Goal: Task Accomplishment & Management: Use online tool/utility

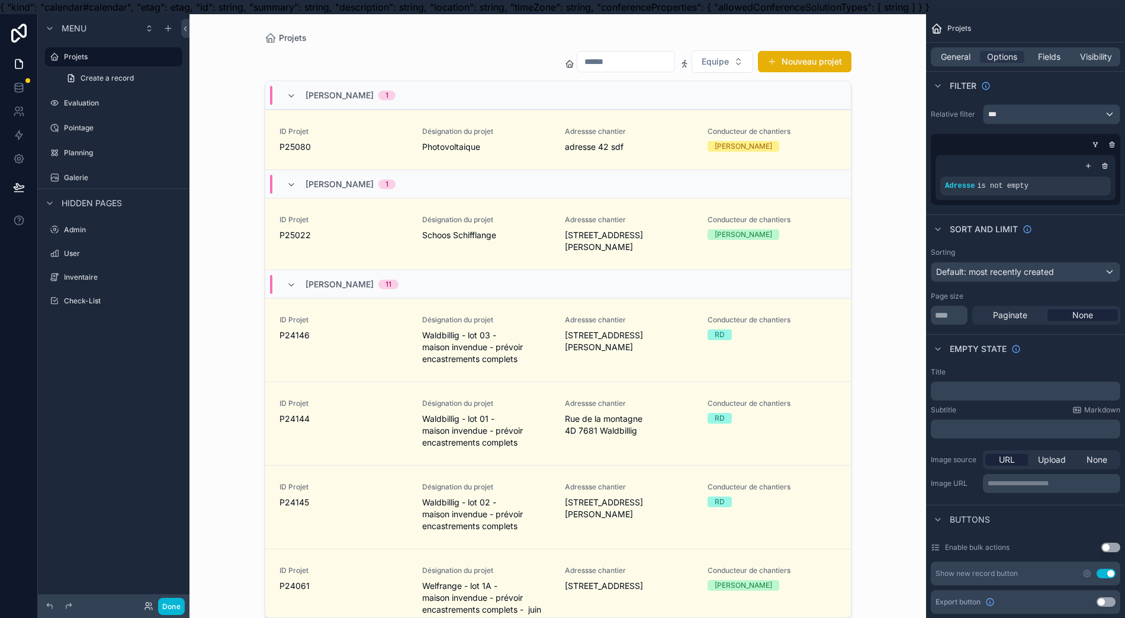
click at [810, 64] on div "scrollable content" at bounding box center [558, 316] width 606 height 604
click at [809, 64] on button "Nouveau projet" at bounding box center [805, 61] width 94 height 21
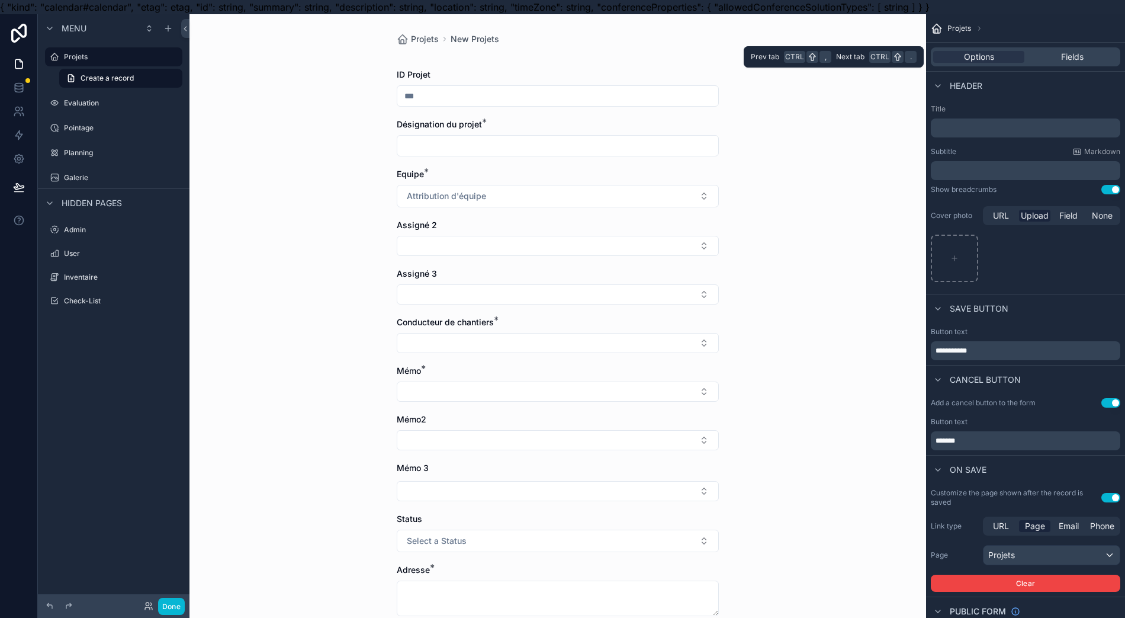
click at [1073, 53] on span "Fields" at bounding box center [1072, 57] width 23 height 12
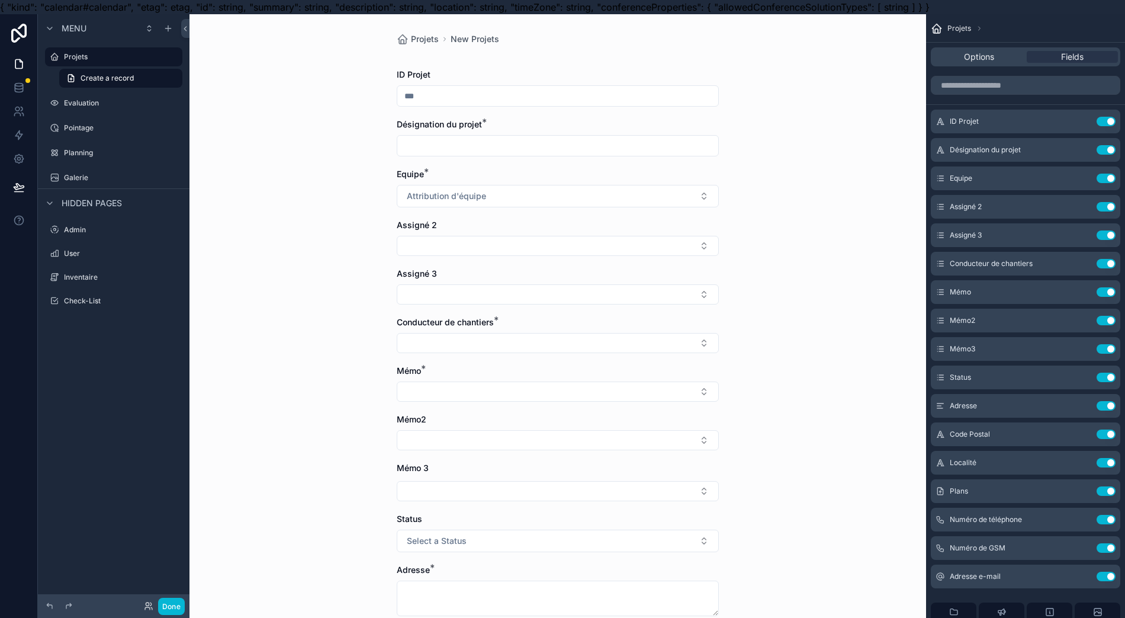
click at [1116, 208] on button "Use setting" at bounding box center [1106, 206] width 19 height 9
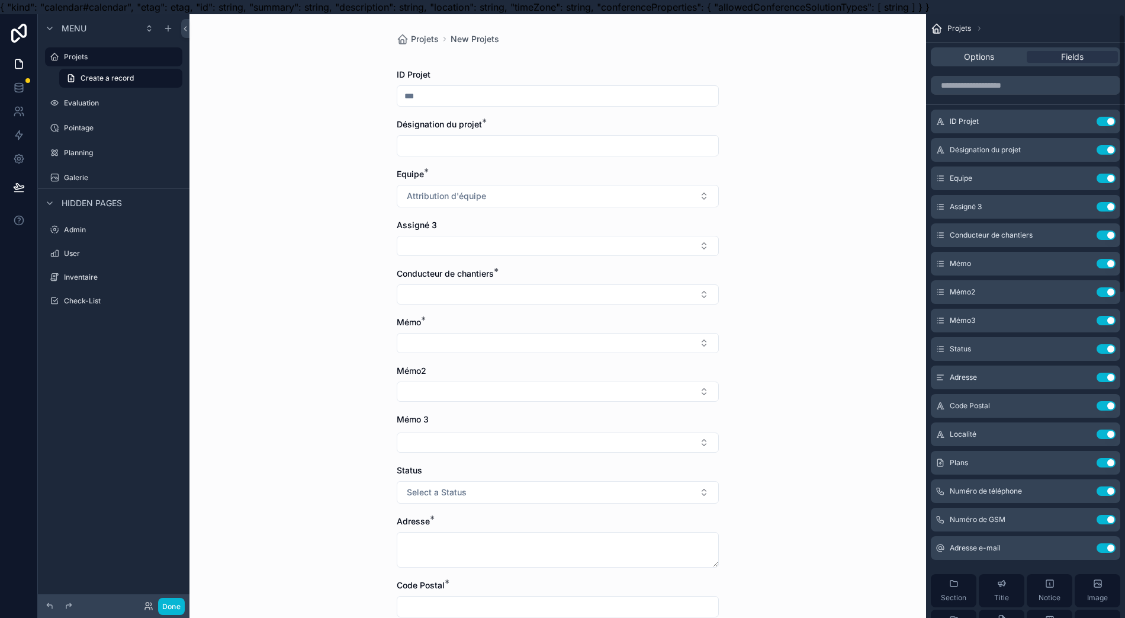
click at [1116, 208] on button "Use setting" at bounding box center [1106, 206] width 19 height 9
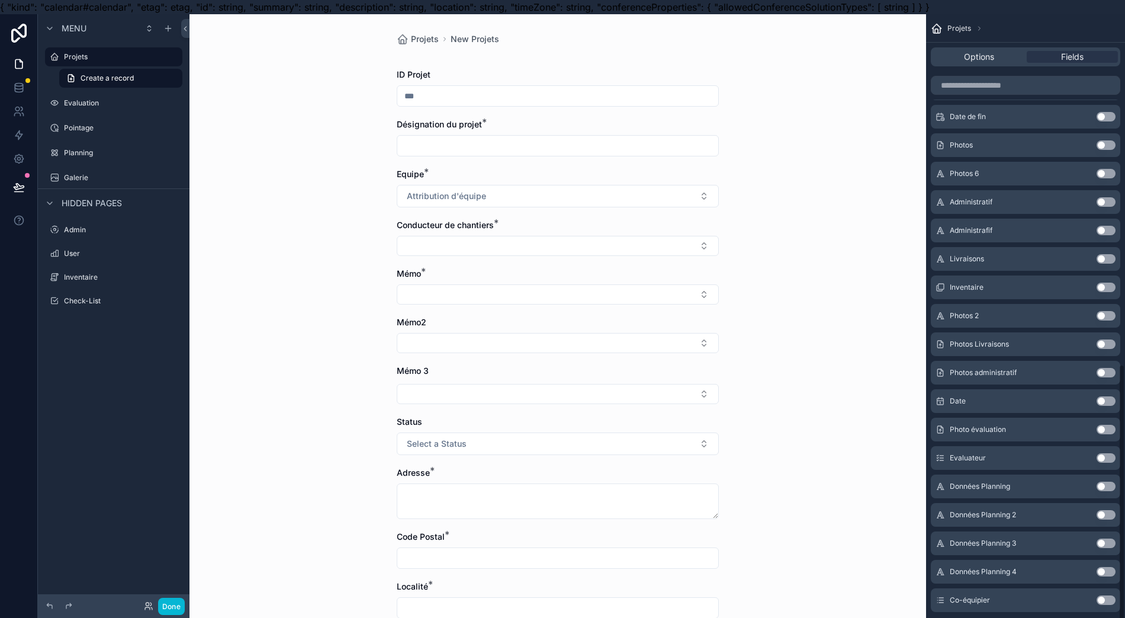
scroll to position [790, 0]
click at [1116, 599] on button "Use setting" at bounding box center [1106, 599] width 19 height 9
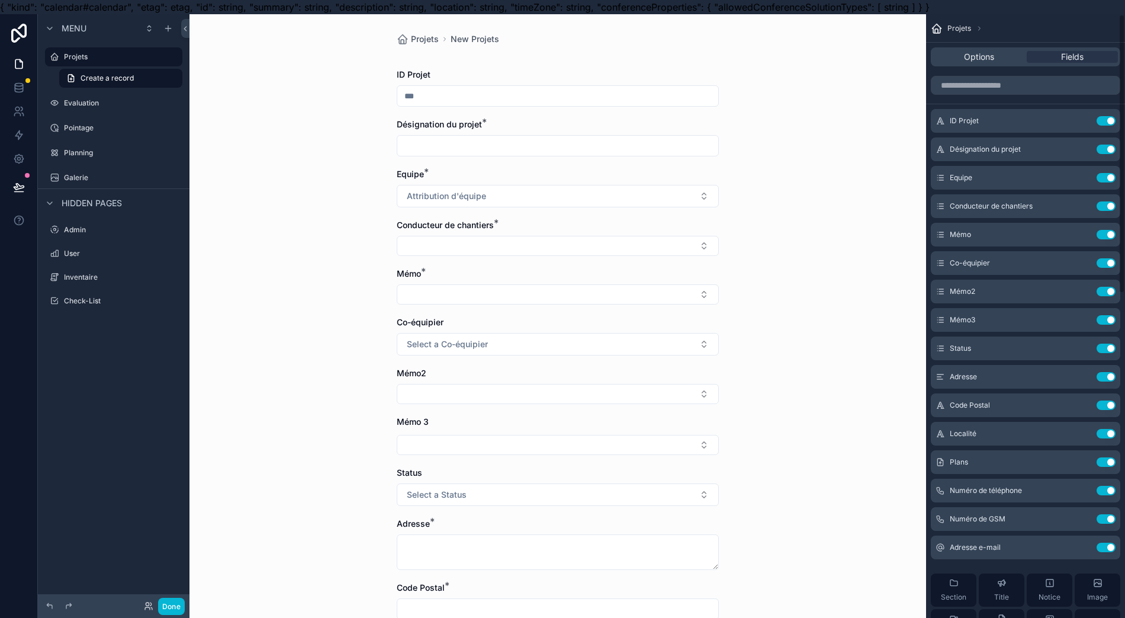
scroll to position [0, 0]
click at [520, 195] on button "Attribution d'équipe" at bounding box center [558, 196] width 322 height 23
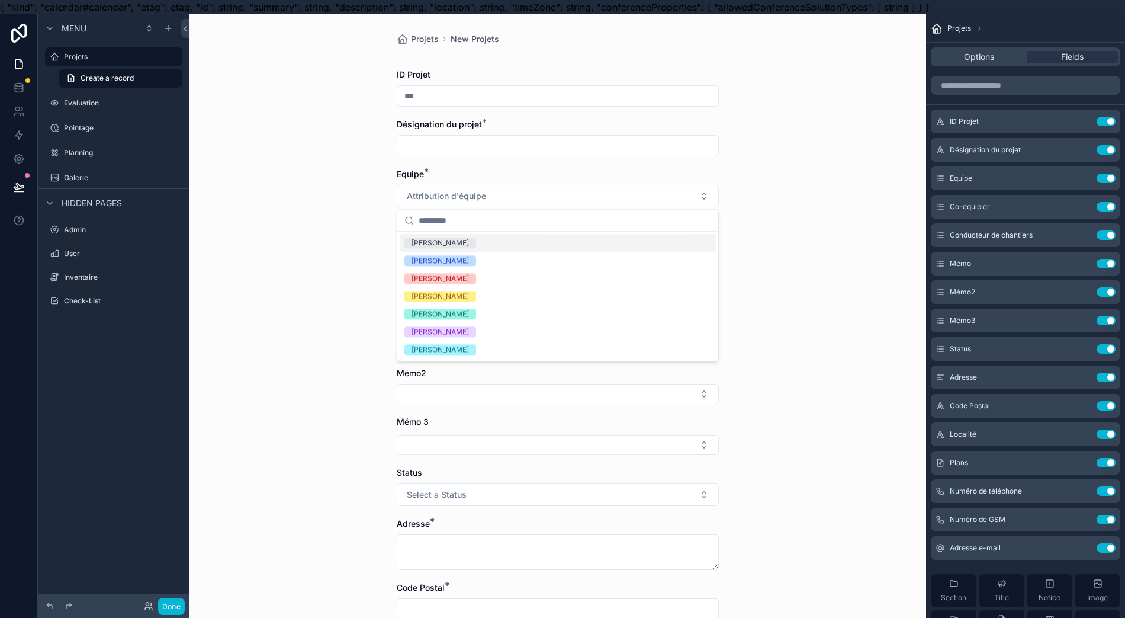
click at [815, 154] on div "Projets New Projets ID Projet Désignation du projet * Equipe * Attribution d'éq…" at bounding box center [558, 323] width 737 height 618
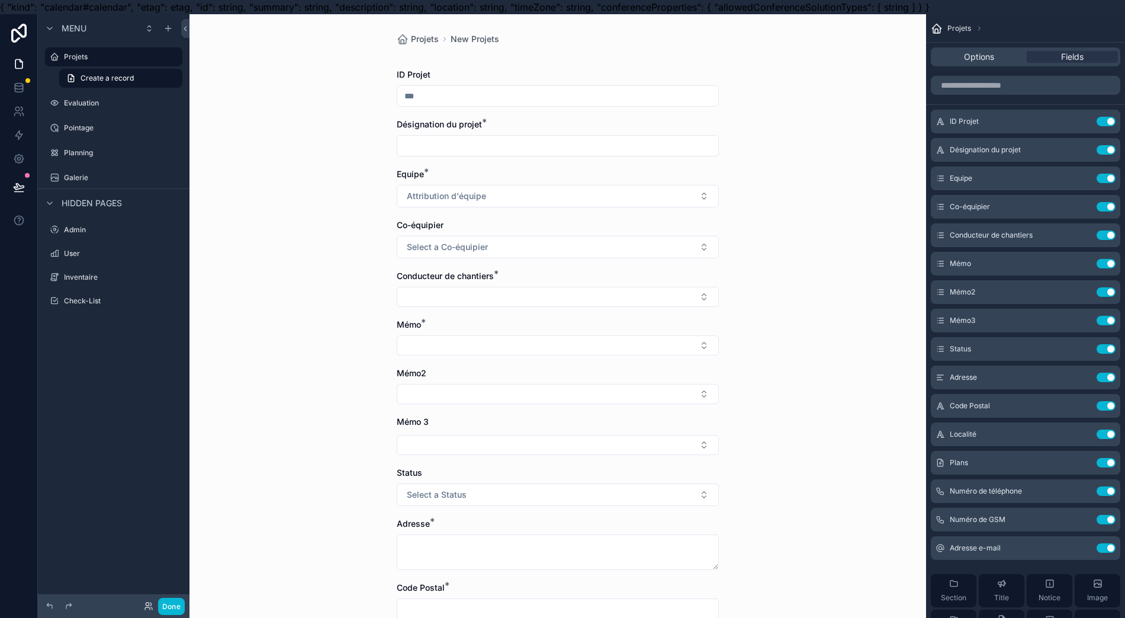
click at [0, 0] on icon "scrollable content" at bounding box center [0, 0] width 0 height 0
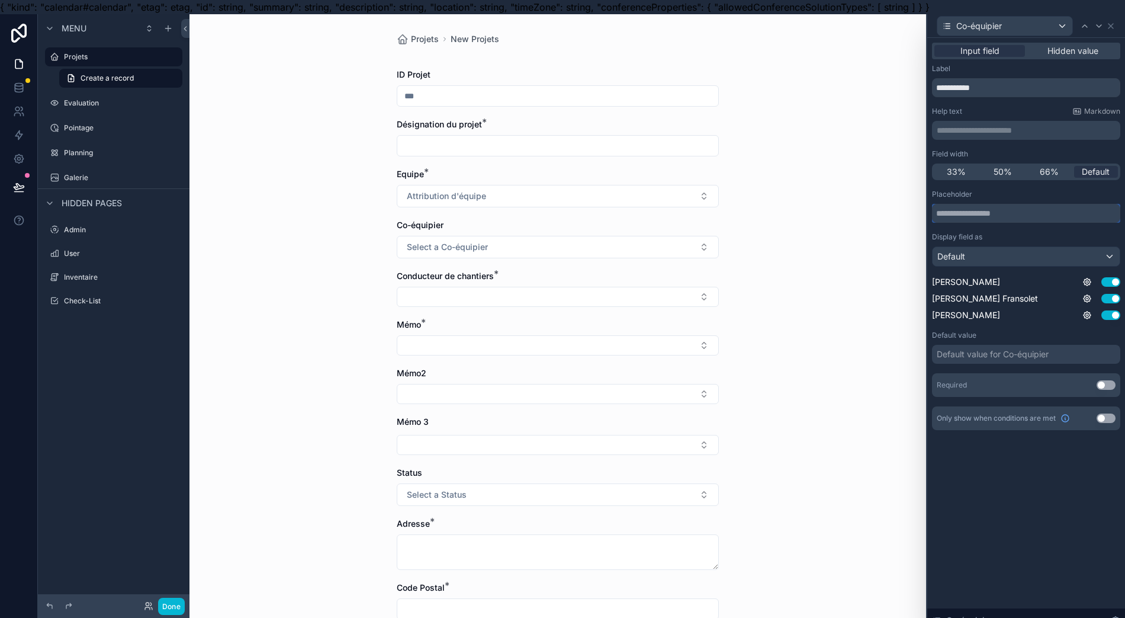
click at [998, 211] on input "text" at bounding box center [1026, 213] width 188 height 19
click at [981, 123] on div "**********" at bounding box center [1026, 130] width 188 height 19
click at [982, 127] on p "**********" at bounding box center [1027, 130] width 181 height 12
click at [899, 361] on div "Projets New Projets ID Projet Désignation du projet * Equipe * Attribution d'éq…" at bounding box center [558, 323] width 737 height 618
click at [1111, 381] on button "Use setting" at bounding box center [1106, 384] width 19 height 9
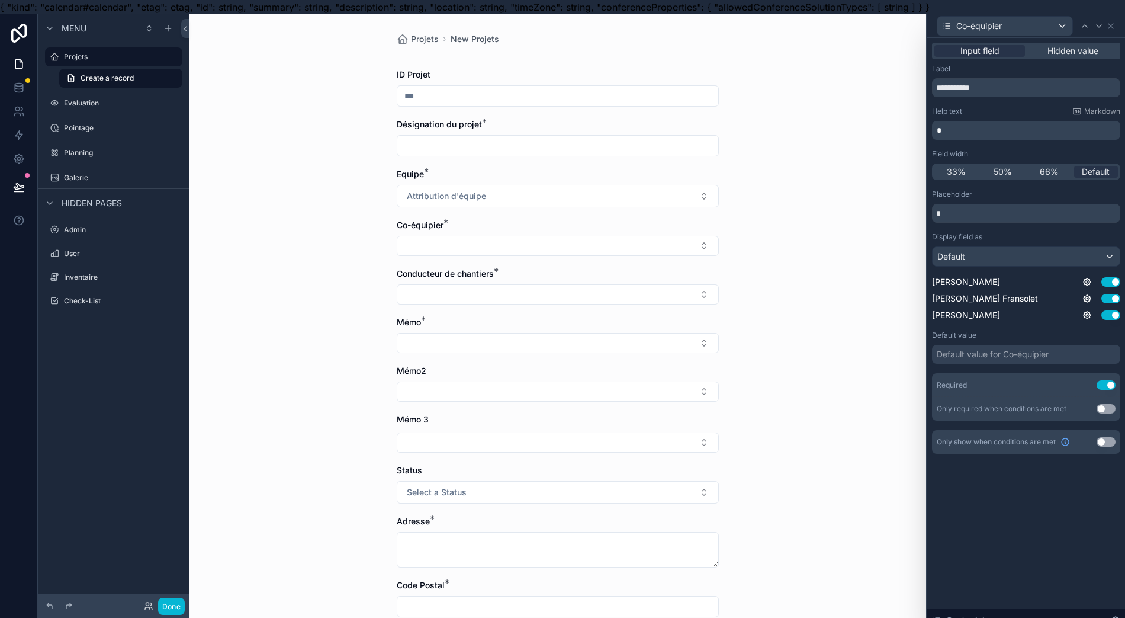
click at [1116, 384] on button "Use setting" at bounding box center [1106, 384] width 19 height 9
click at [83, 65] on div "Projets" at bounding box center [113, 56] width 133 height 19
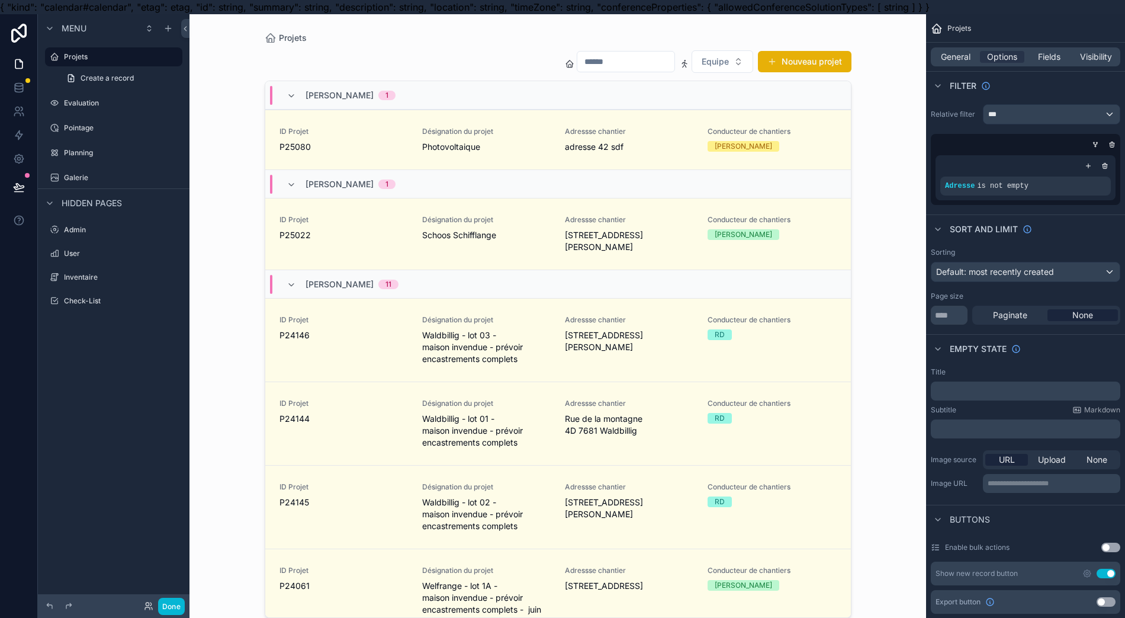
click at [401, 152] on span "P25080" at bounding box center [344, 147] width 129 height 12
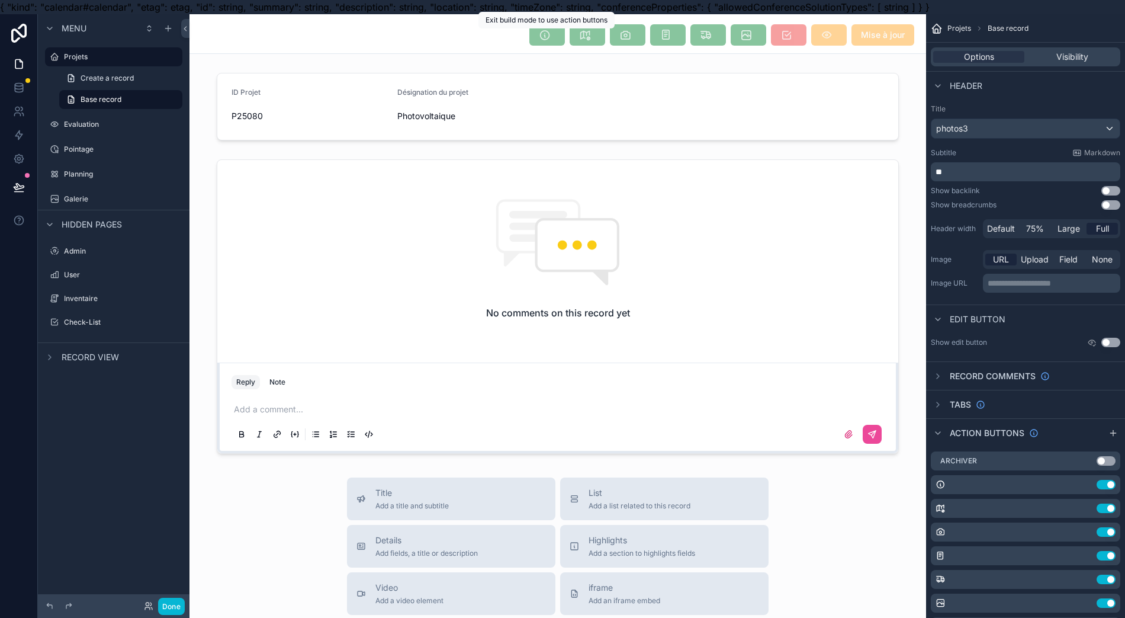
click at [552, 37] on span "scrollable content" at bounding box center [548, 36] width 36 height 12
click at [549, 38] on span "scrollable content" at bounding box center [548, 36] width 36 height 12
click at [550, 39] on span "scrollable content" at bounding box center [548, 36] width 36 height 12
click at [551, 40] on span "scrollable content" at bounding box center [548, 36] width 36 height 12
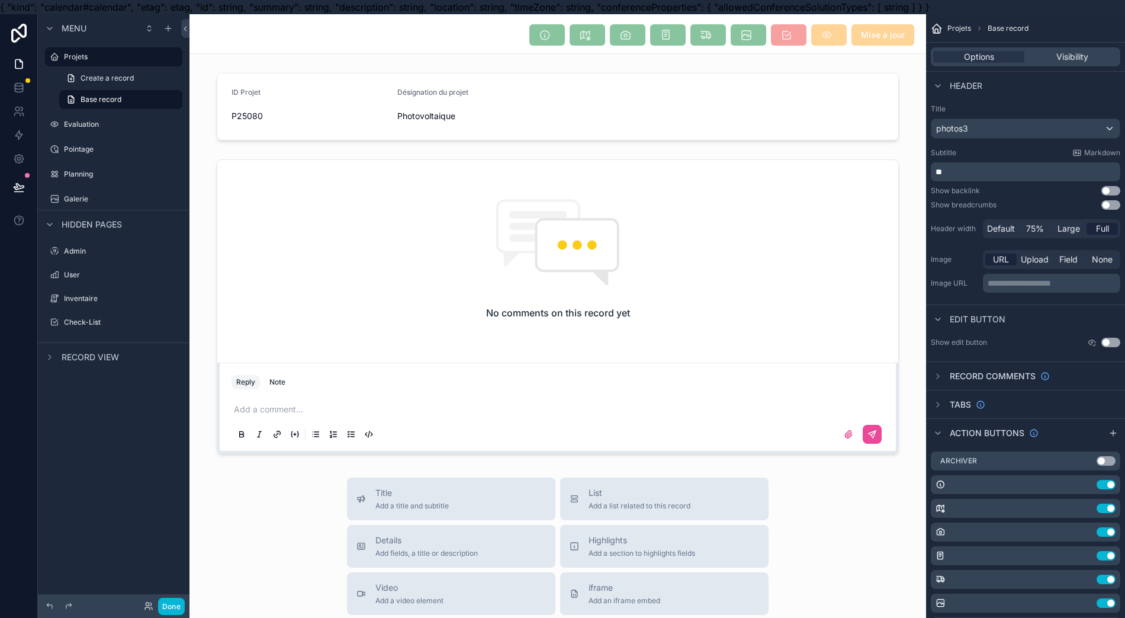
click at [0, 0] on icon "scrollable content" at bounding box center [0, 0] width 0 height 0
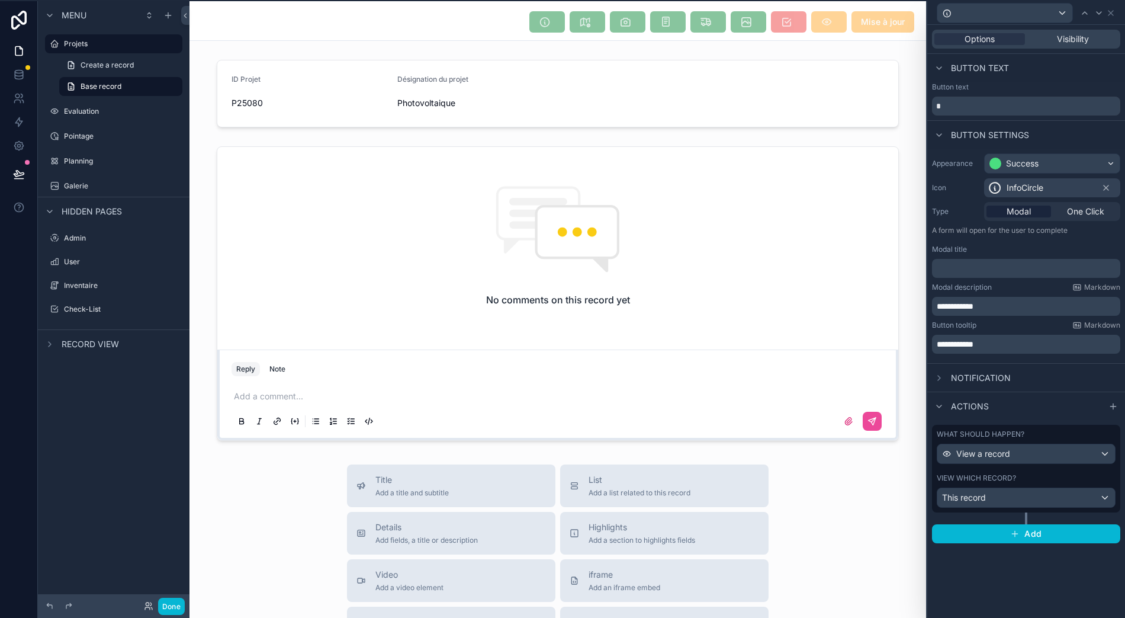
scroll to position [26, 0]
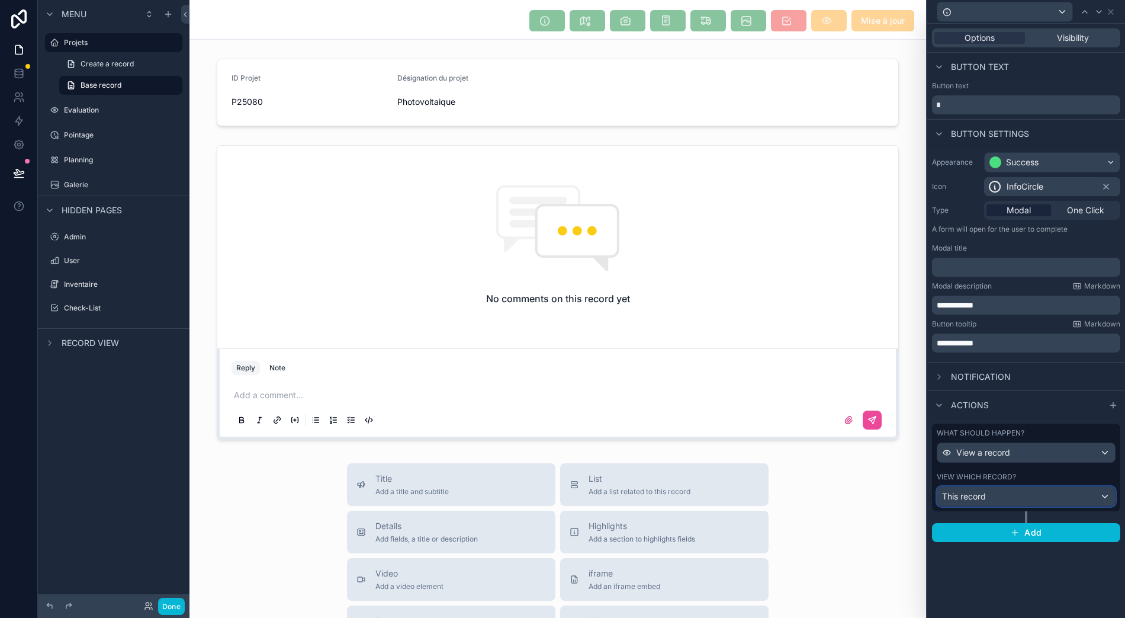
click at [1082, 487] on div "This record" at bounding box center [1027, 496] width 178 height 19
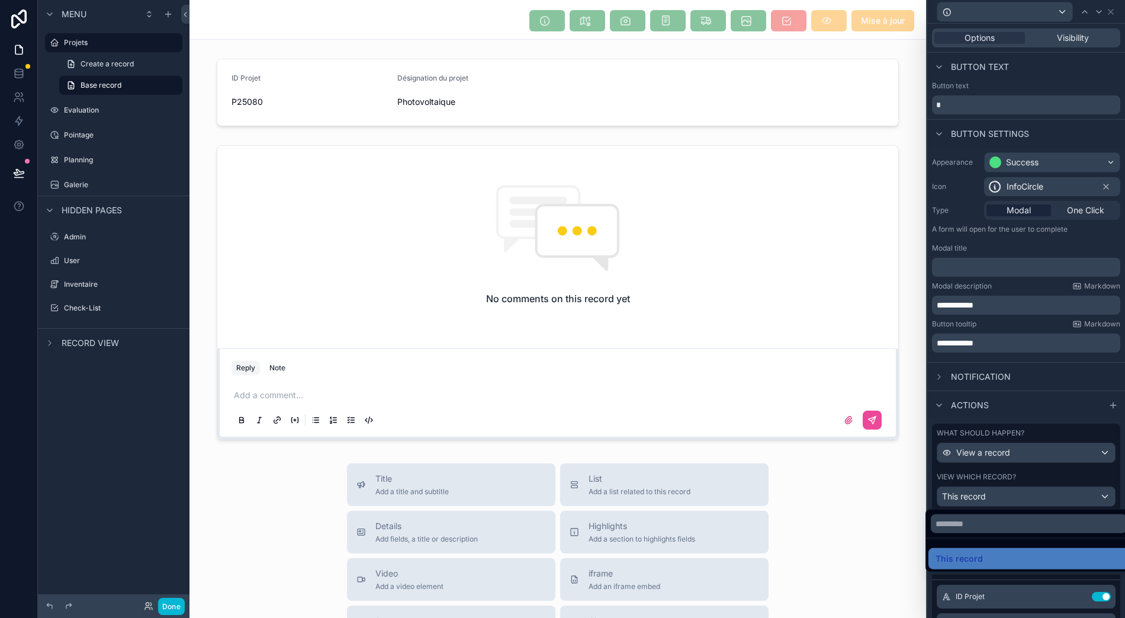
drag, startPoint x: 1066, startPoint y: 495, endPoint x: 1066, endPoint y: 453, distance: 42.1
click at [1066, 453] on div "**********" at bounding box center [562, 309] width 1125 height 618
click at [947, 511] on div at bounding box center [1027, 309] width 198 height 618
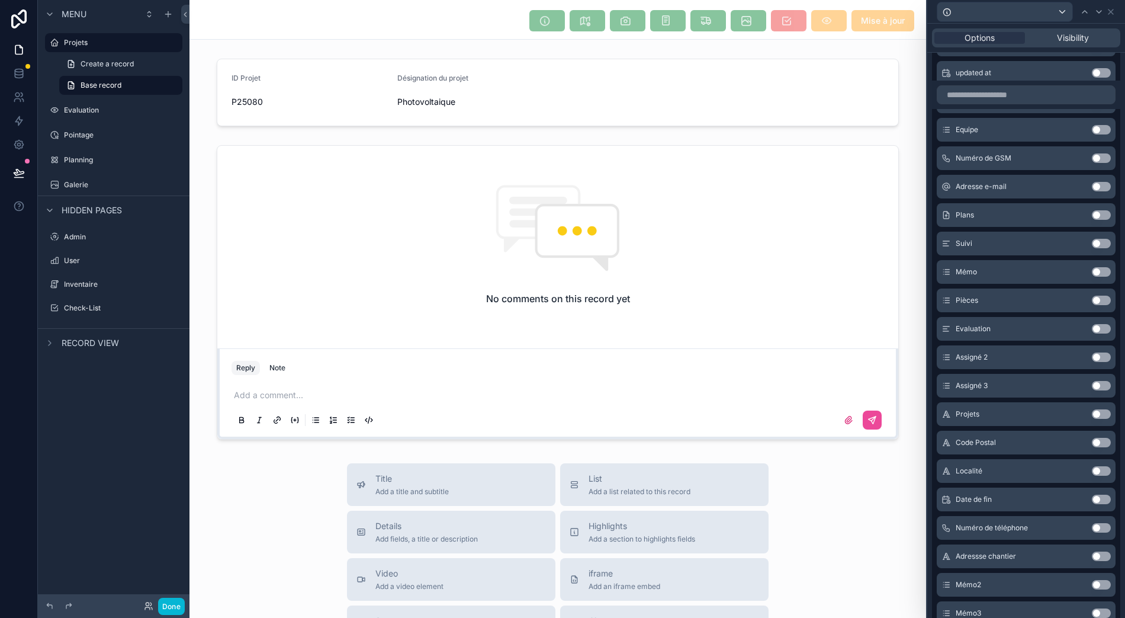
scroll to position [474, 0]
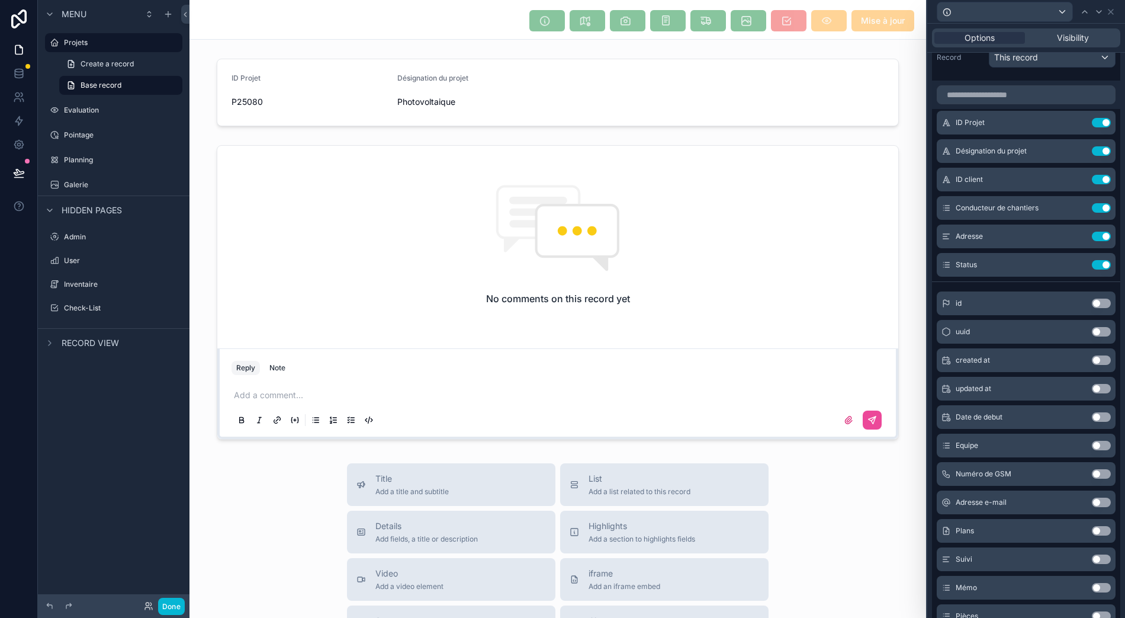
click at [1102, 260] on button "Use setting" at bounding box center [1101, 264] width 19 height 9
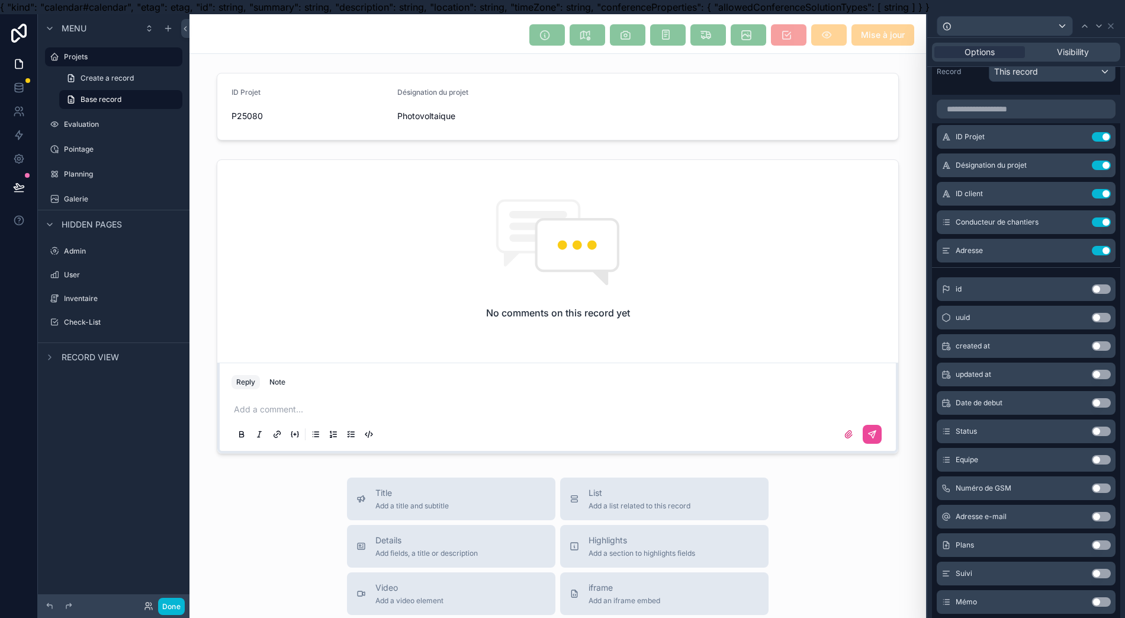
scroll to position [158, 0]
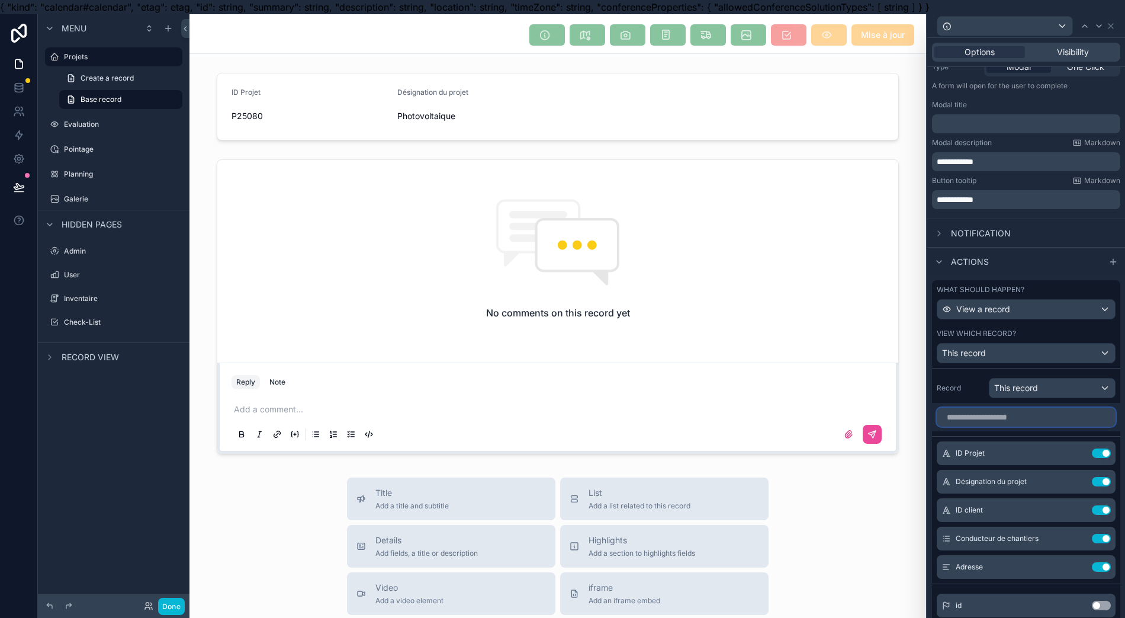
click at [1045, 409] on input "text" at bounding box center [1026, 417] width 179 height 19
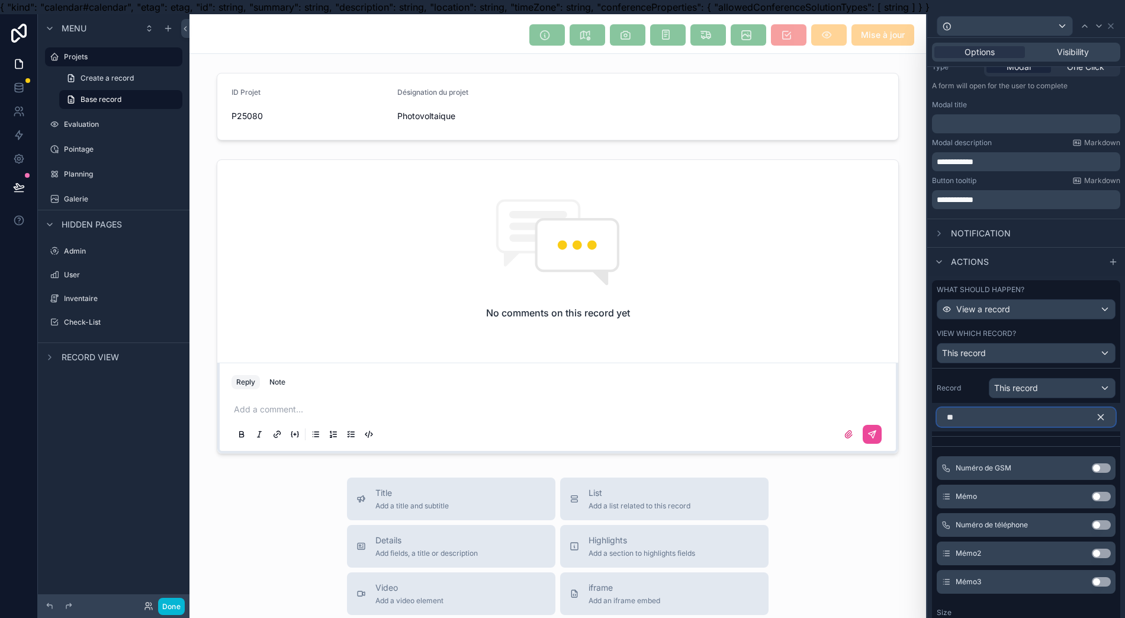
type input "**"
click at [1105, 492] on button "Use setting" at bounding box center [1101, 496] width 19 height 9
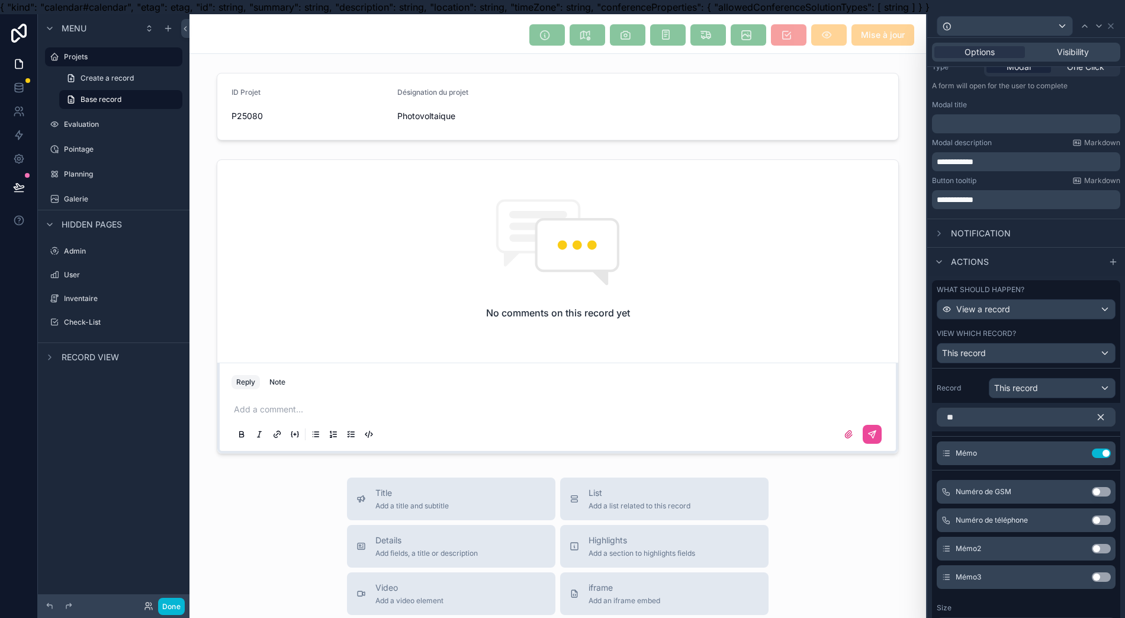
click at [0, 0] on icon at bounding box center [0, 0] width 0 height 0
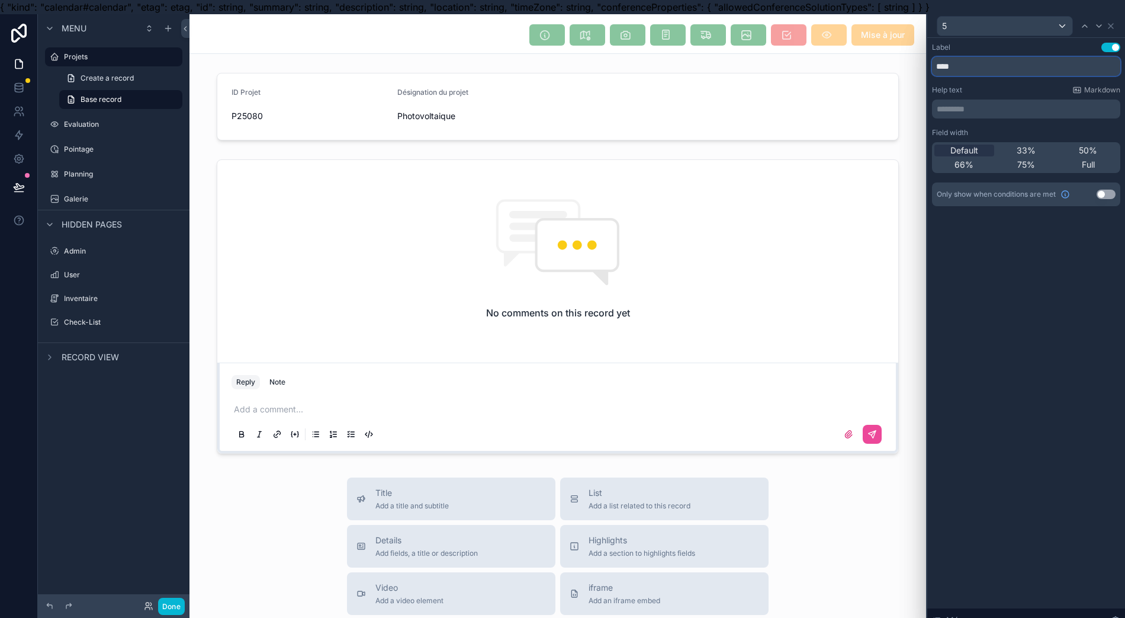
drag, startPoint x: 995, startPoint y: 65, endPoint x: 828, endPoint y: 97, distance: 170.2
click at [828, 97] on div "**********" at bounding box center [562, 323] width 1125 height 618
type input "**********"
click at [1066, 272] on div "**********" at bounding box center [1027, 335] width 198 height 594
click at [1092, 24] on div at bounding box center [1085, 26] width 14 height 14
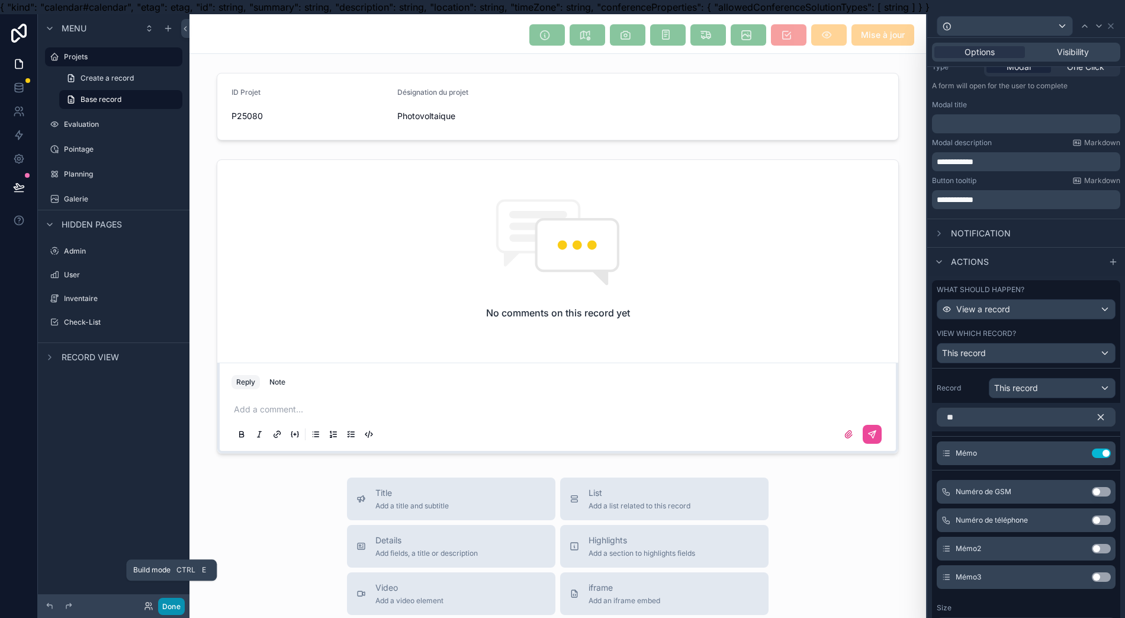
click at [165, 614] on button "Done" at bounding box center [171, 606] width 27 height 17
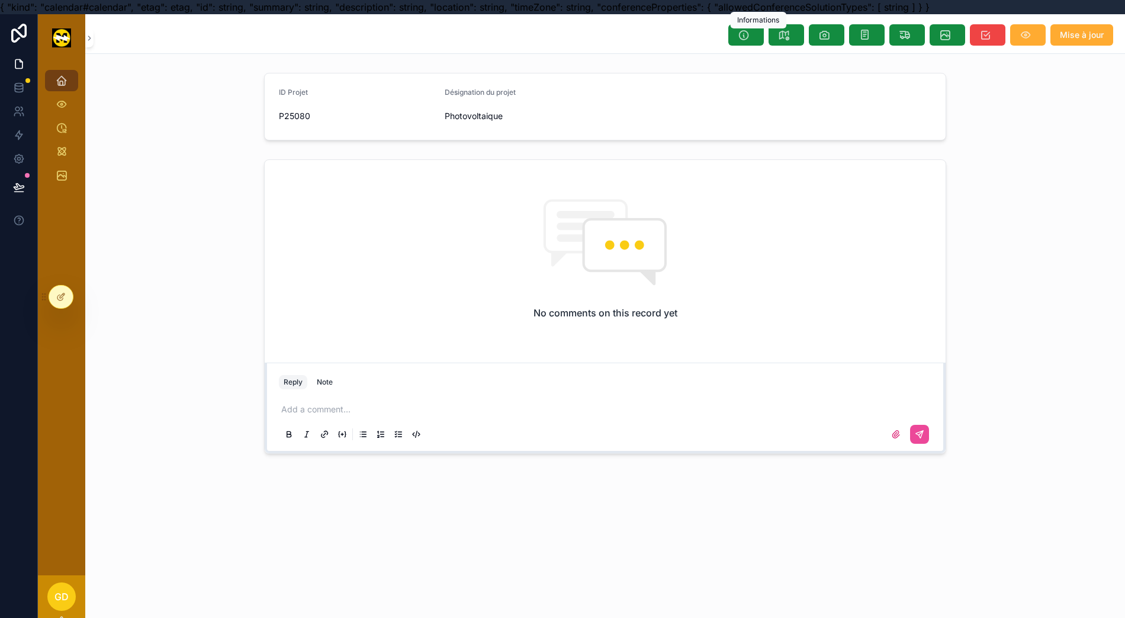
click at [763, 43] on button "scrollable content" at bounding box center [747, 34] width 36 height 21
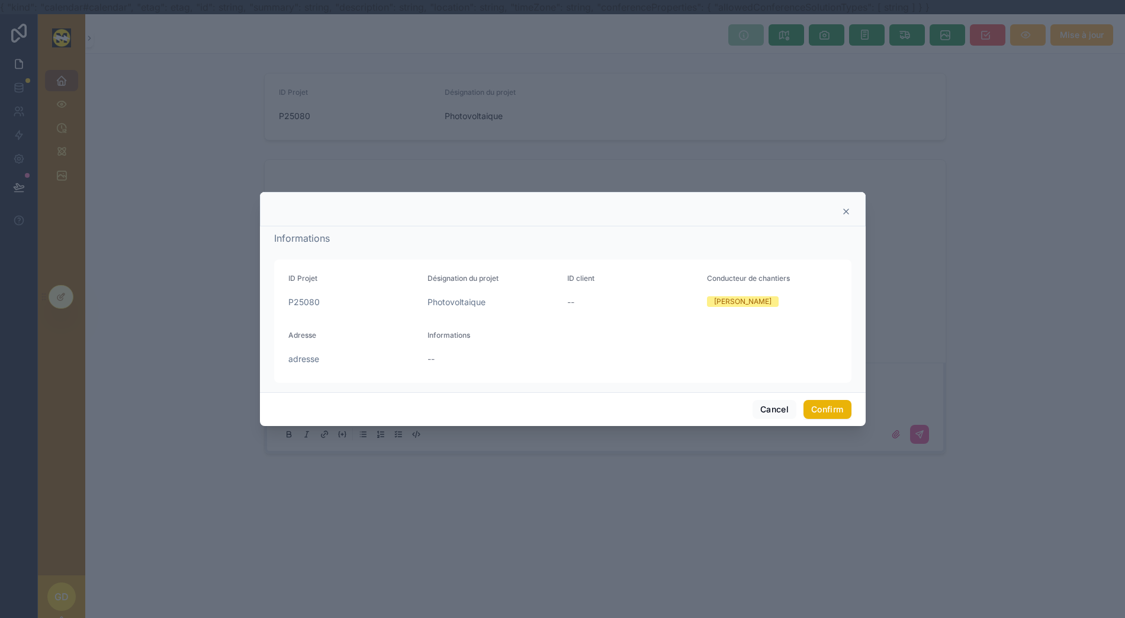
click at [835, 214] on div at bounding box center [563, 211] width 576 height 9
click at [842, 213] on icon at bounding box center [846, 211] width 9 height 9
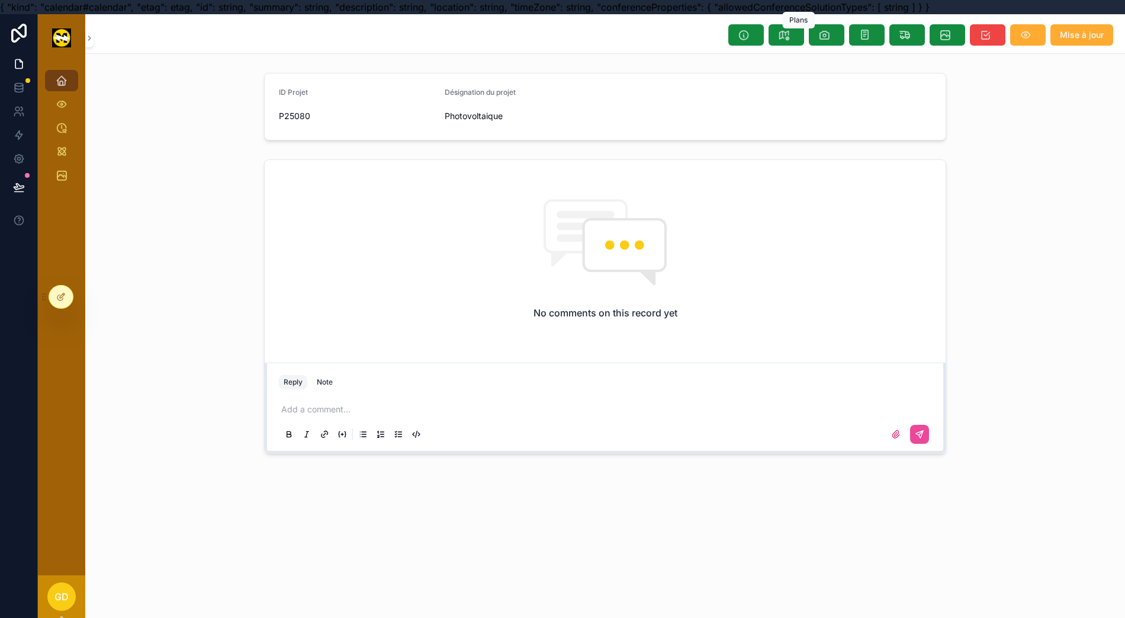
click at [803, 36] on button "scrollable content" at bounding box center [787, 34] width 36 height 21
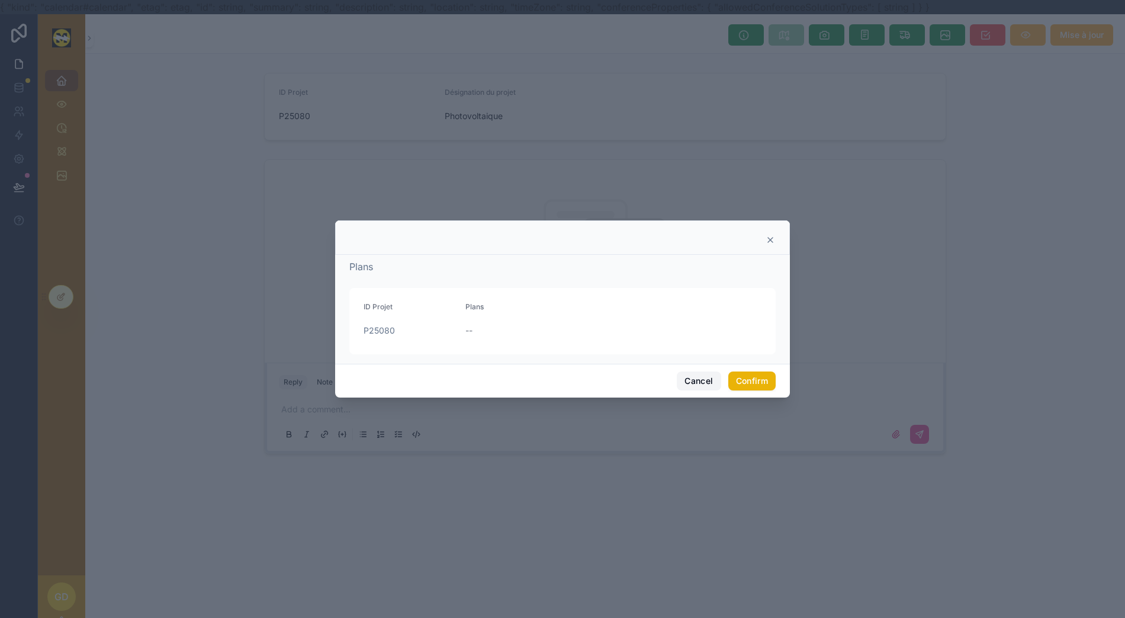
click at [692, 384] on button "Cancel" at bounding box center [699, 380] width 44 height 19
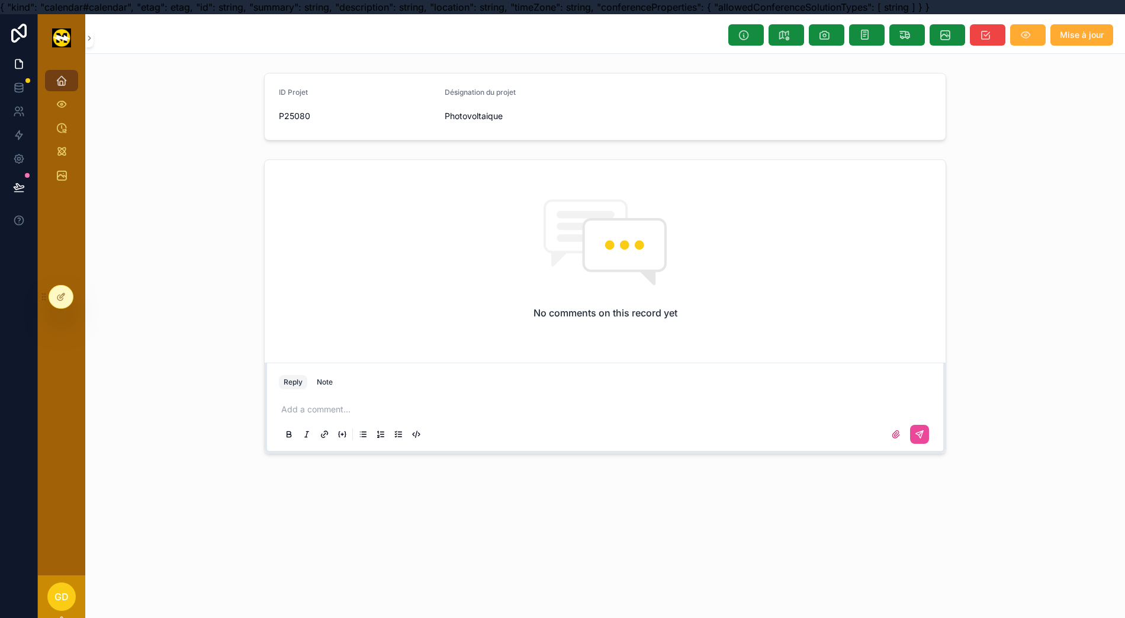
click at [830, 41] on span "scrollable content" at bounding box center [825, 35] width 12 height 12
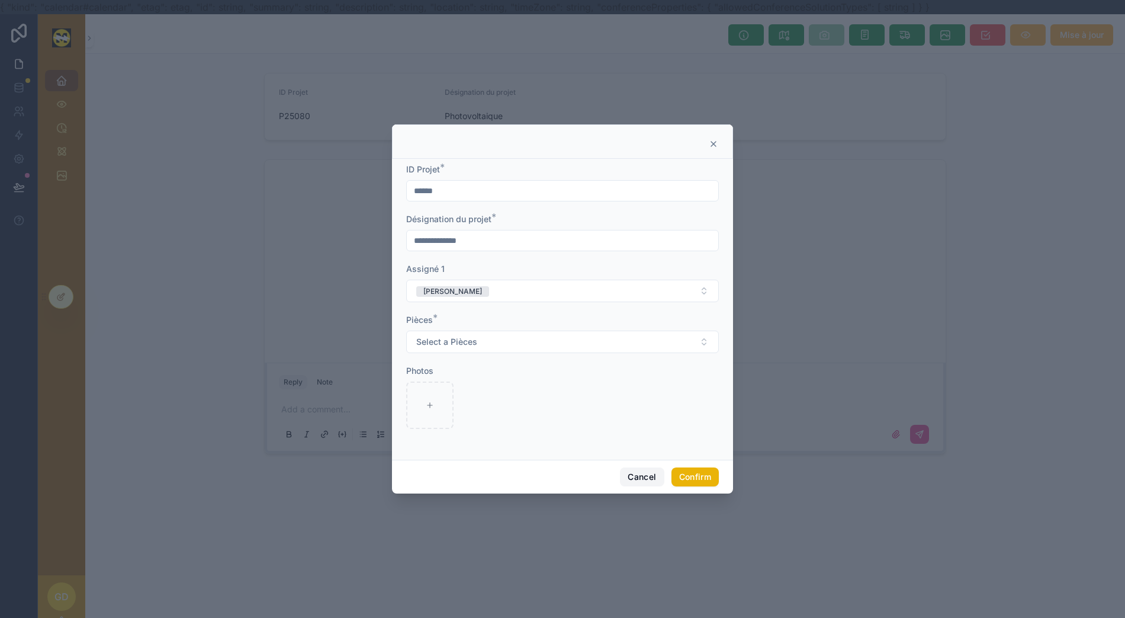
click at [647, 485] on button "Cancel" at bounding box center [642, 476] width 44 height 19
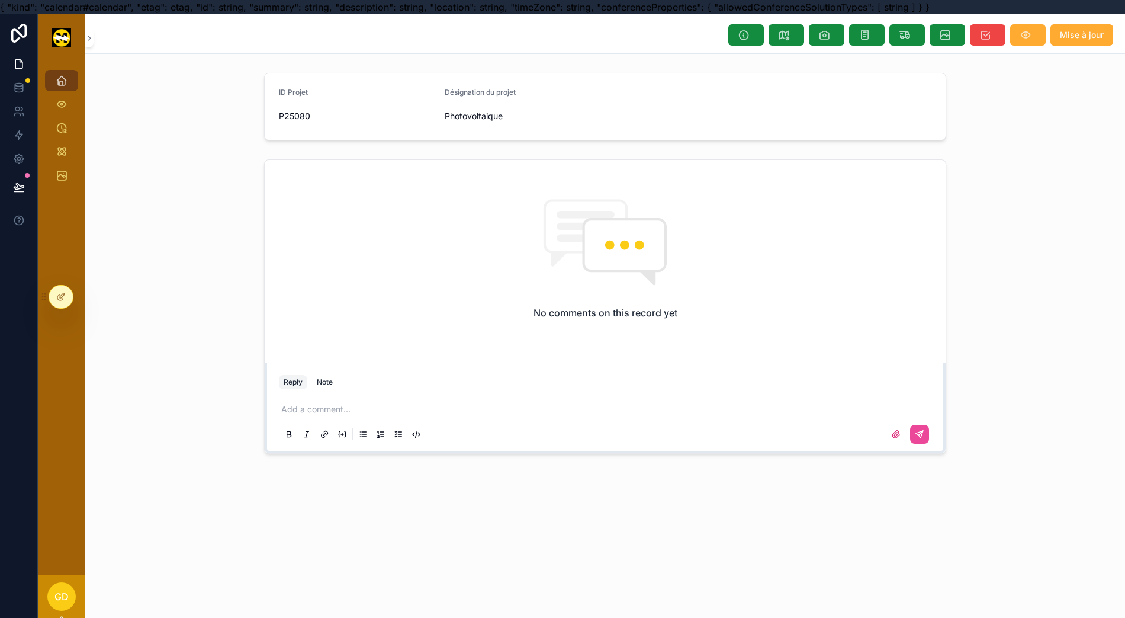
click at [57, 304] on div at bounding box center [61, 297] width 24 height 23
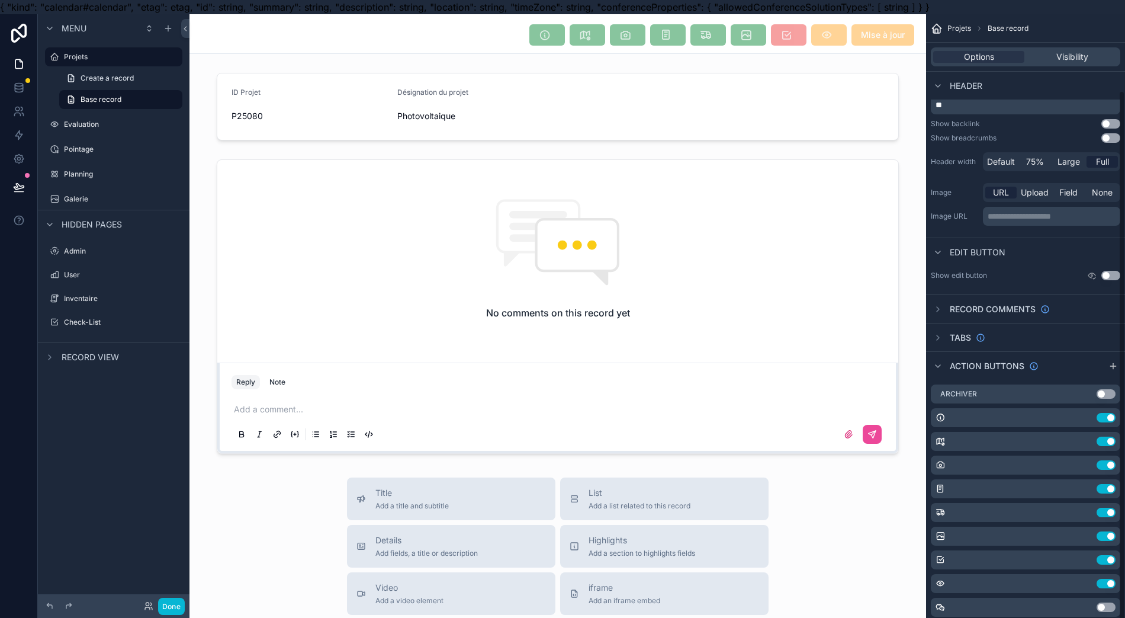
scroll to position [91, 0]
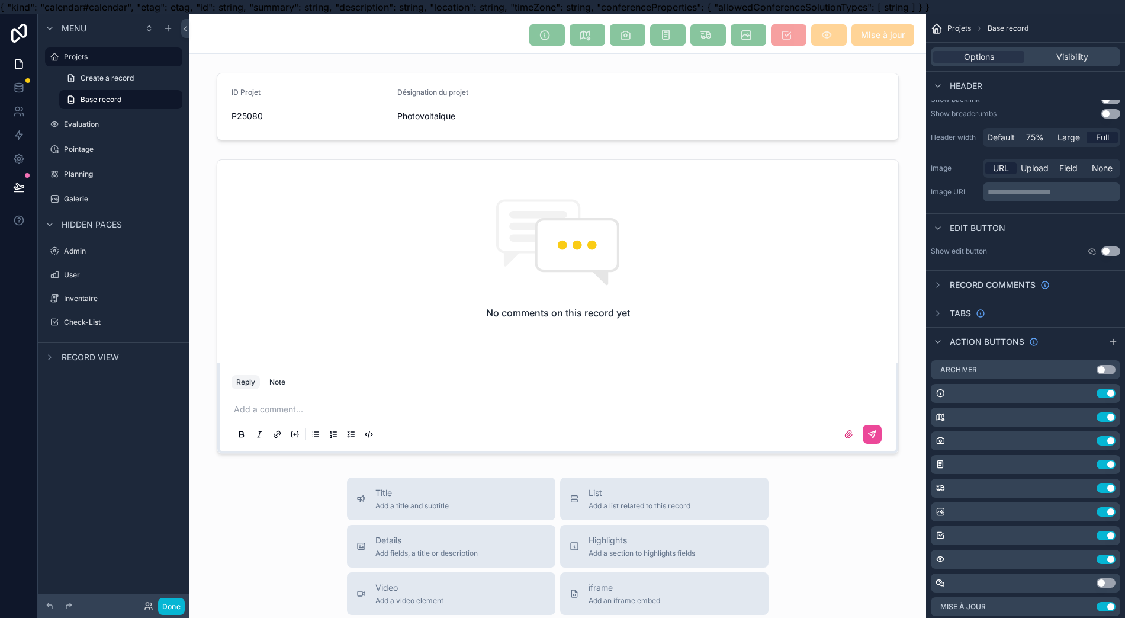
click at [0, 0] on icon "scrollable content" at bounding box center [0, 0] width 0 height 0
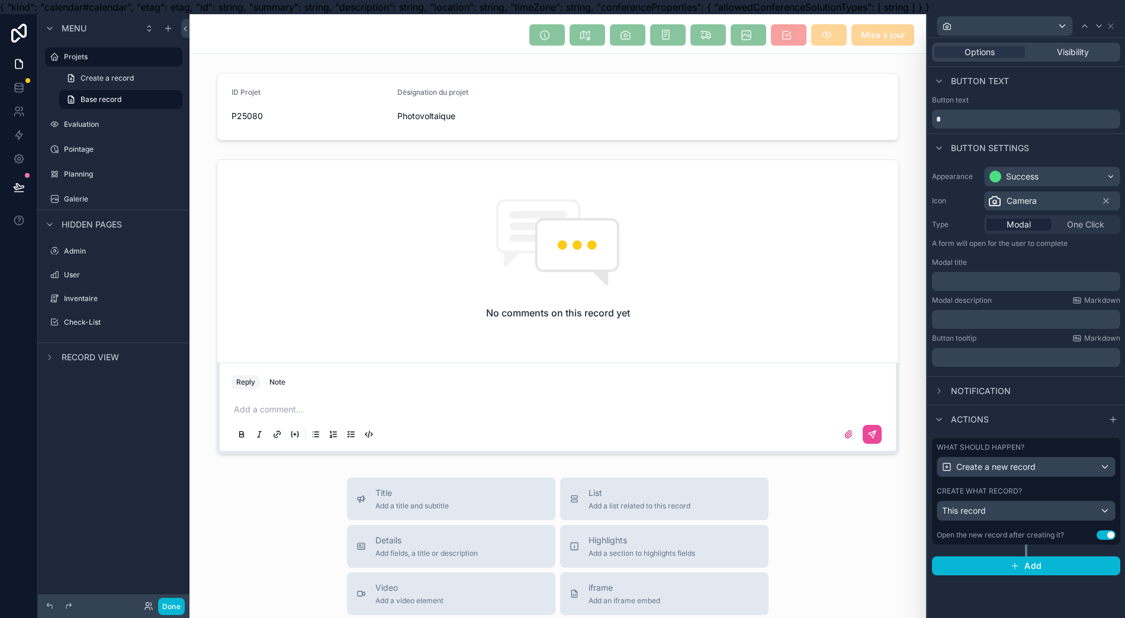
scroll to position [26, 0]
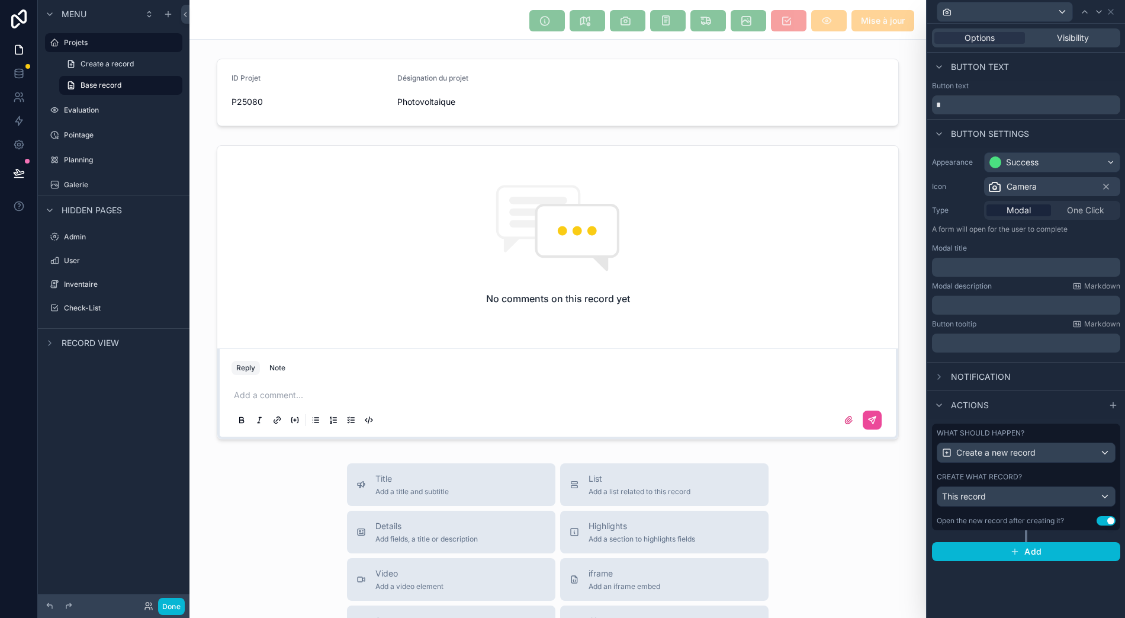
click at [1050, 516] on div "Open the new record after creating it?" at bounding box center [1000, 520] width 127 height 9
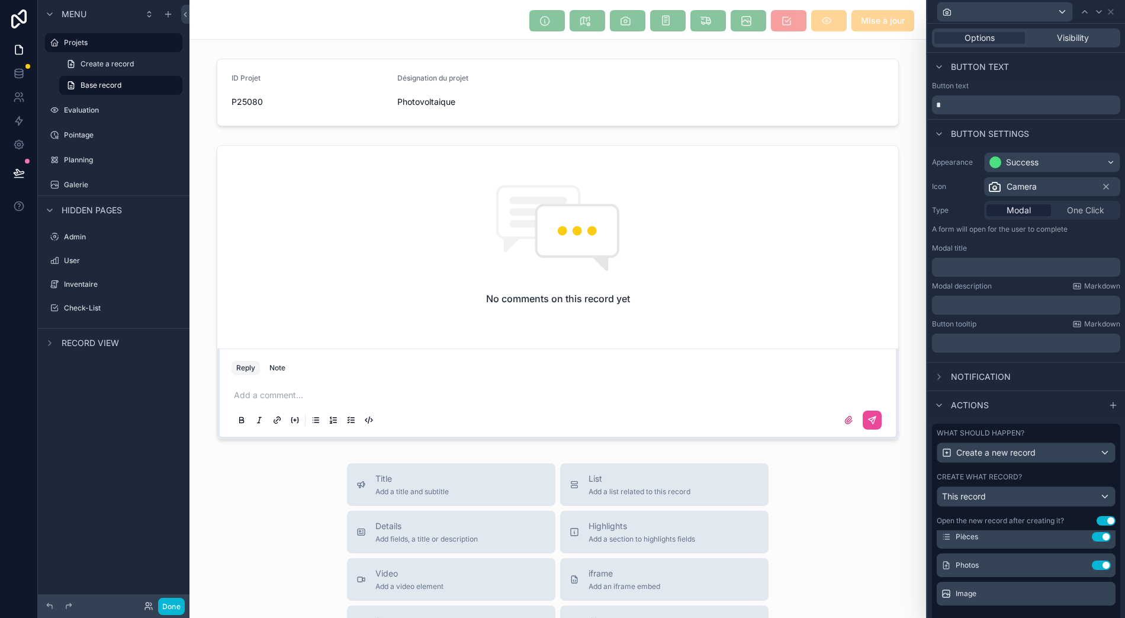
scroll to position [118, 0]
click at [0, 0] on icon at bounding box center [0, 0] width 0 height 0
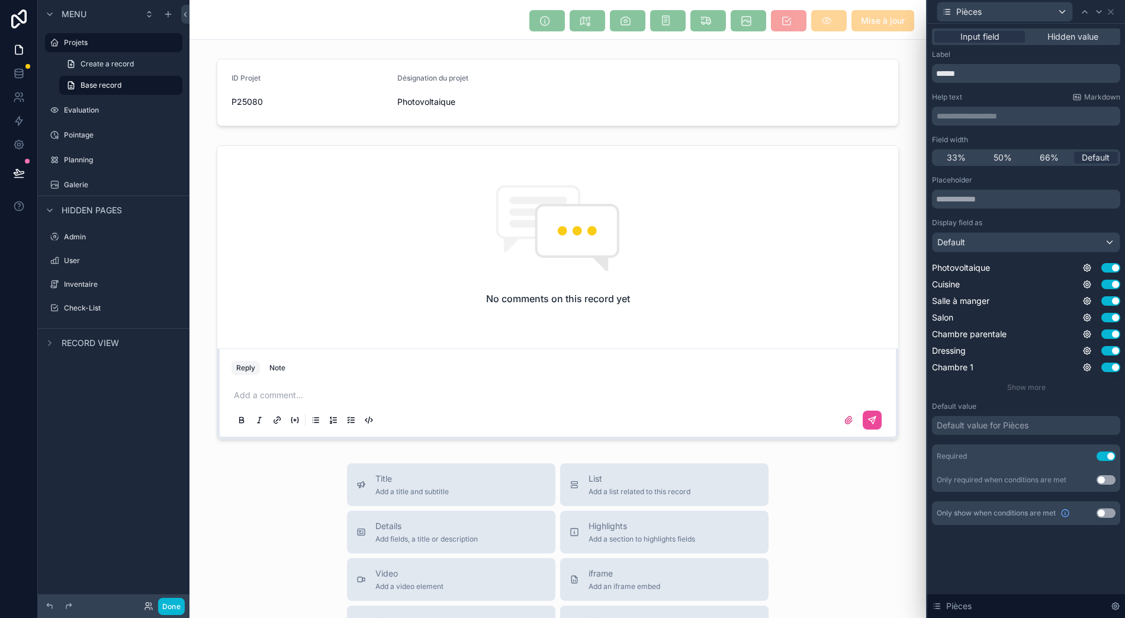
click at [1019, 110] on p "**********" at bounding box center [1027, 116] width 181 height 12
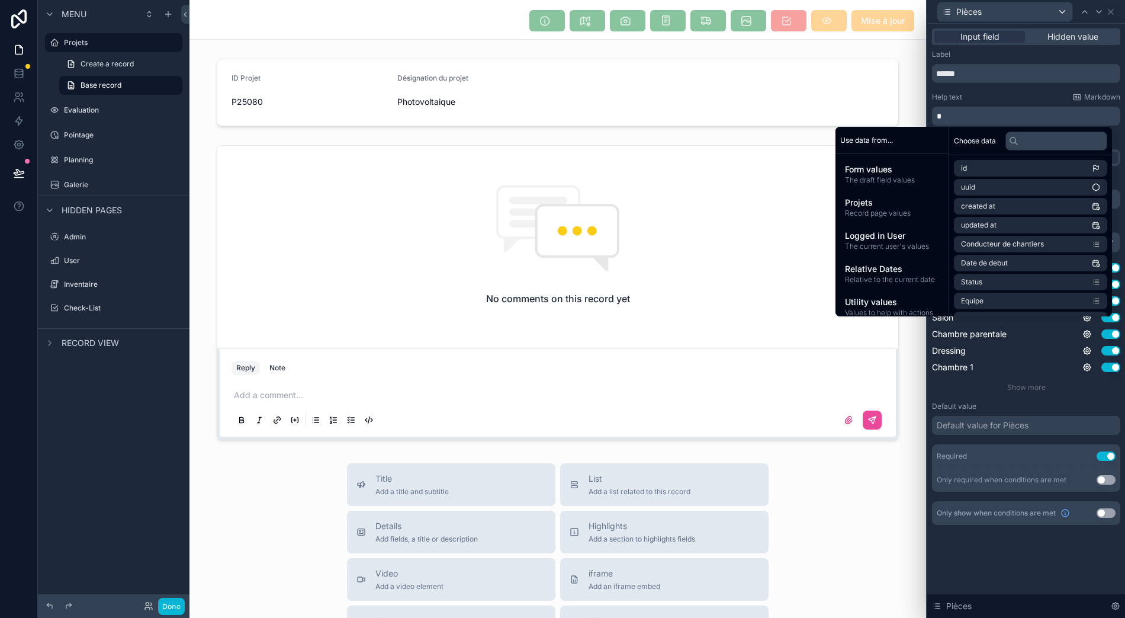
scroll to position [0, 0]
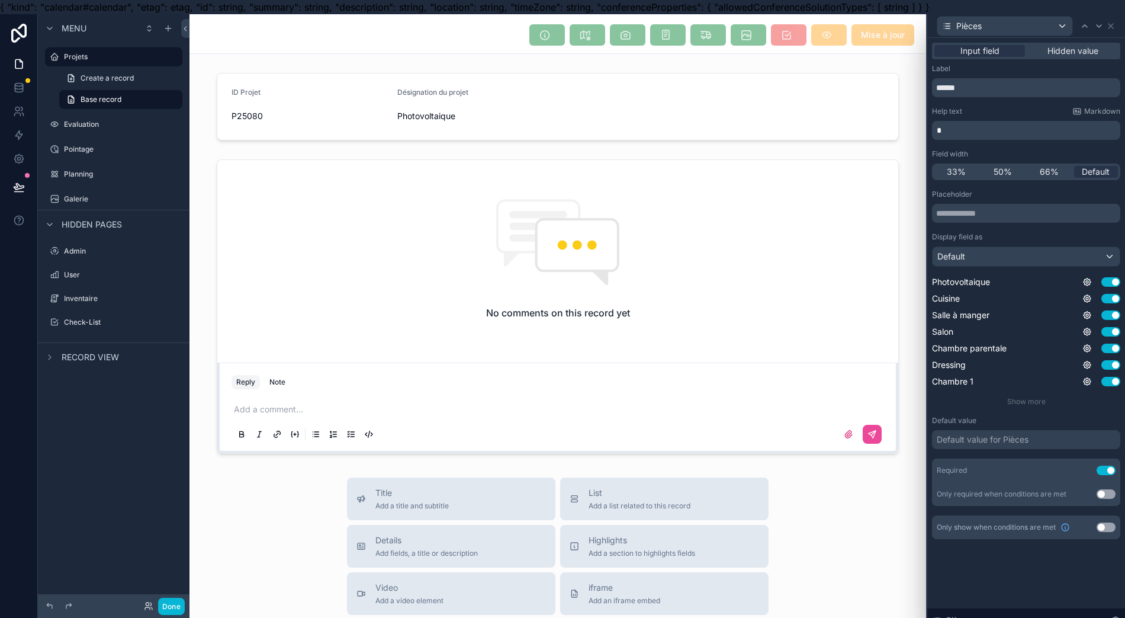
click at [1022, 442] on div "Default value for Pièces" at bounding box center [983, 440] width 92 height 12
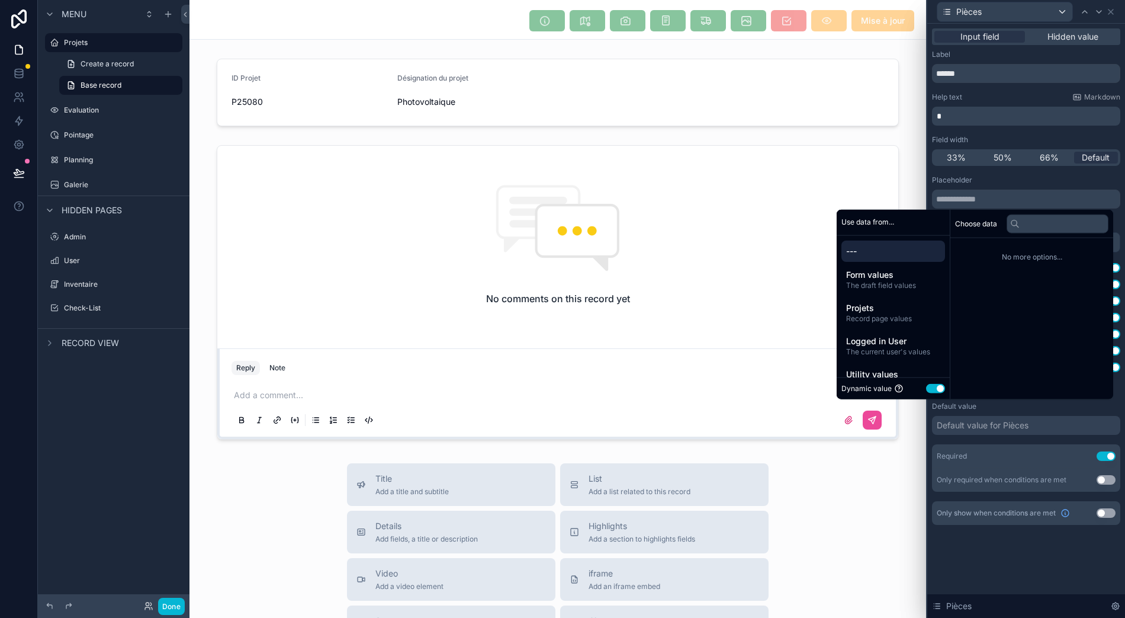
scroll to position [26, 0]
click at [1021, 419] on div "Default value for Pièces" at bounding box center [983, 425] width 92 height 12
click at [1031, 559] on div "Input field Hidden value Label ****** Help text Markdown Field width 33% 50% 66…" at bounding box center [1027, 321] width 198 height 594
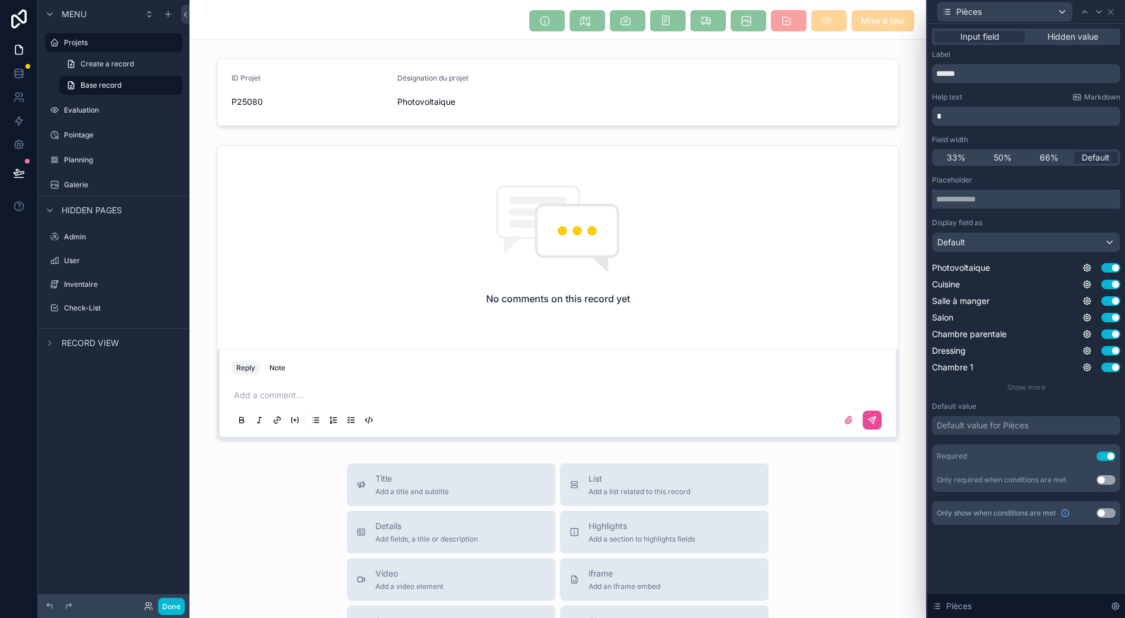
click at [1009, 191] on input "text" at bounding box center [1026, 199] width 188 height 19
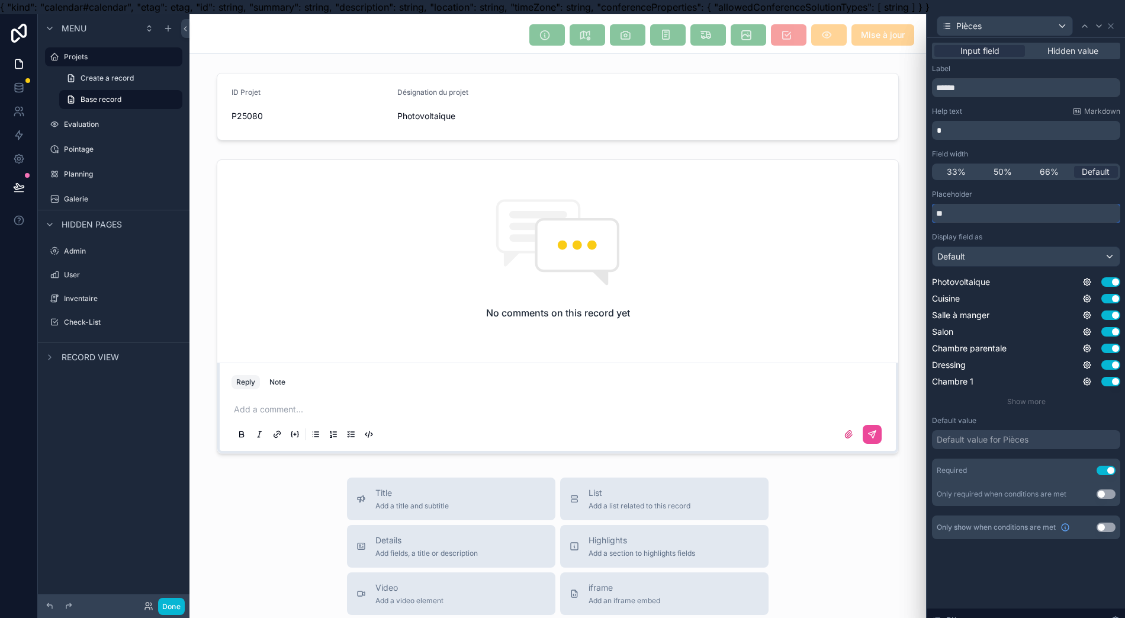
type input "*"
type input "**********"
click at [1116, 25] on icon at bounding box center [1111, 25] width 9 height 9
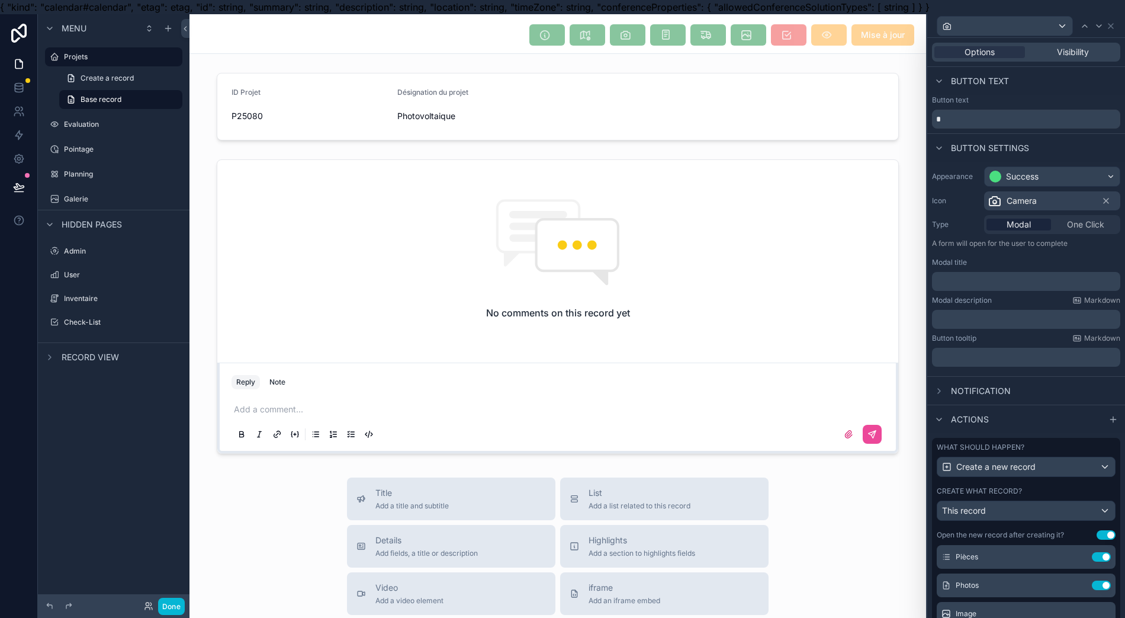
scroll to position [277, 0]
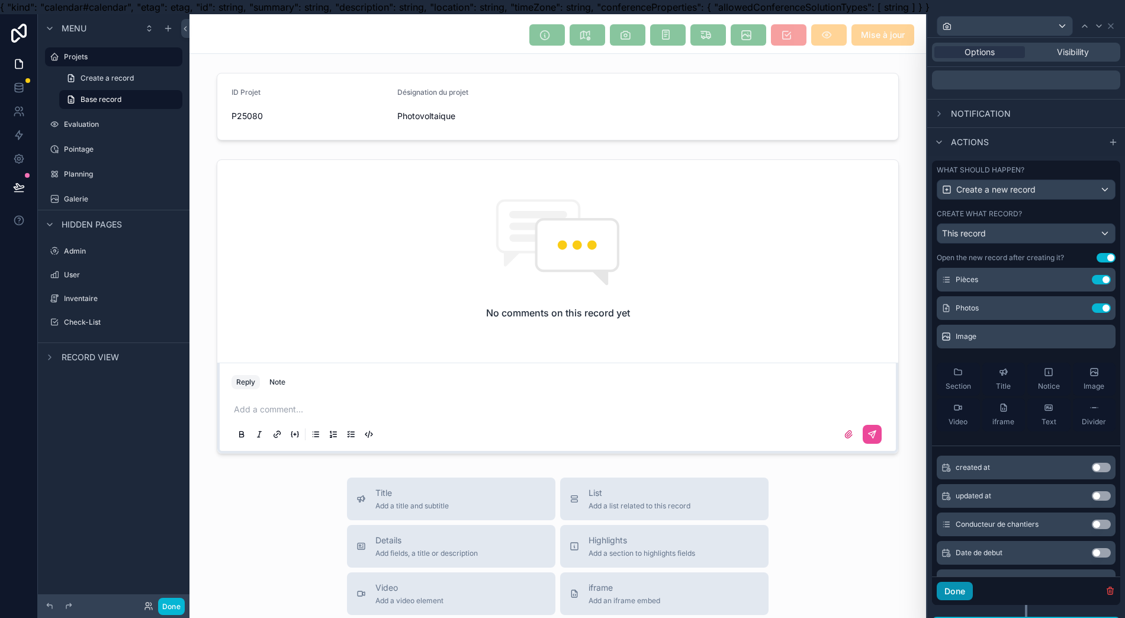
click at [958, 589] on button "Done" at bounding box center [955, 591] width 36 height 19
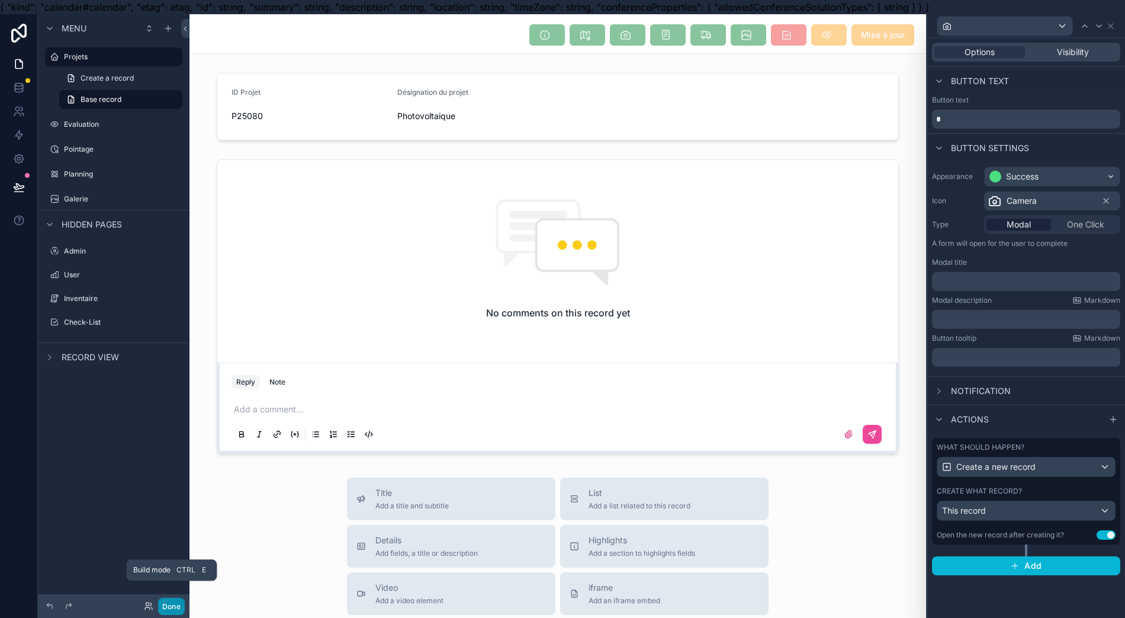
click at [171, 608] on button "Done" at bounding box center [171, 606] width 27 height 17
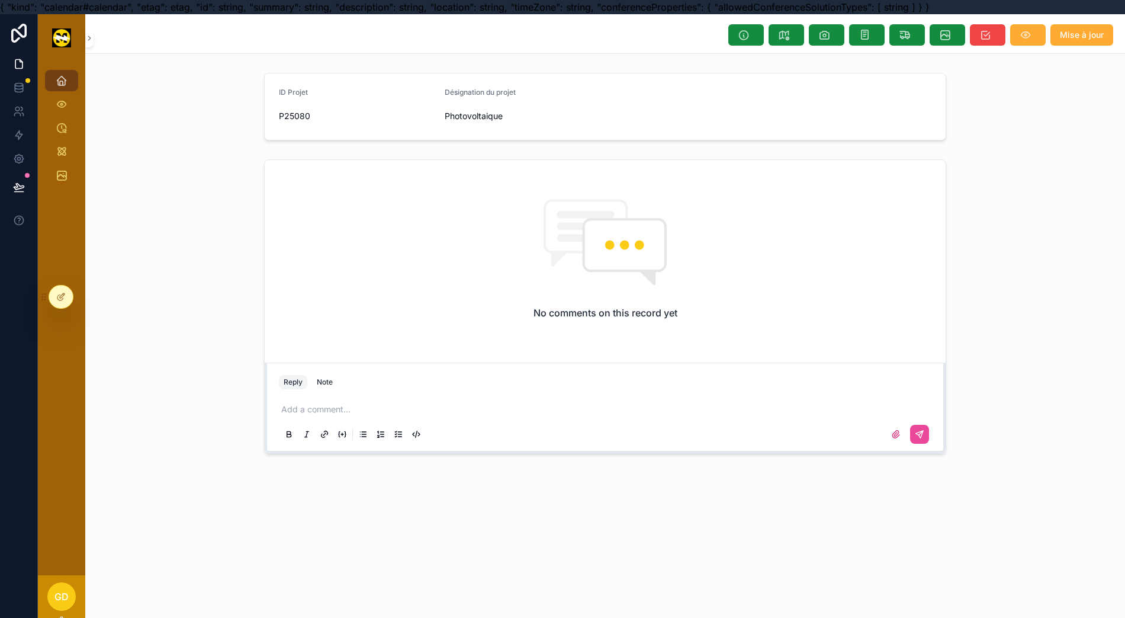
click at [830, 35] on button "scrollable content" at bounding box center [827, 34] width 36 height 21
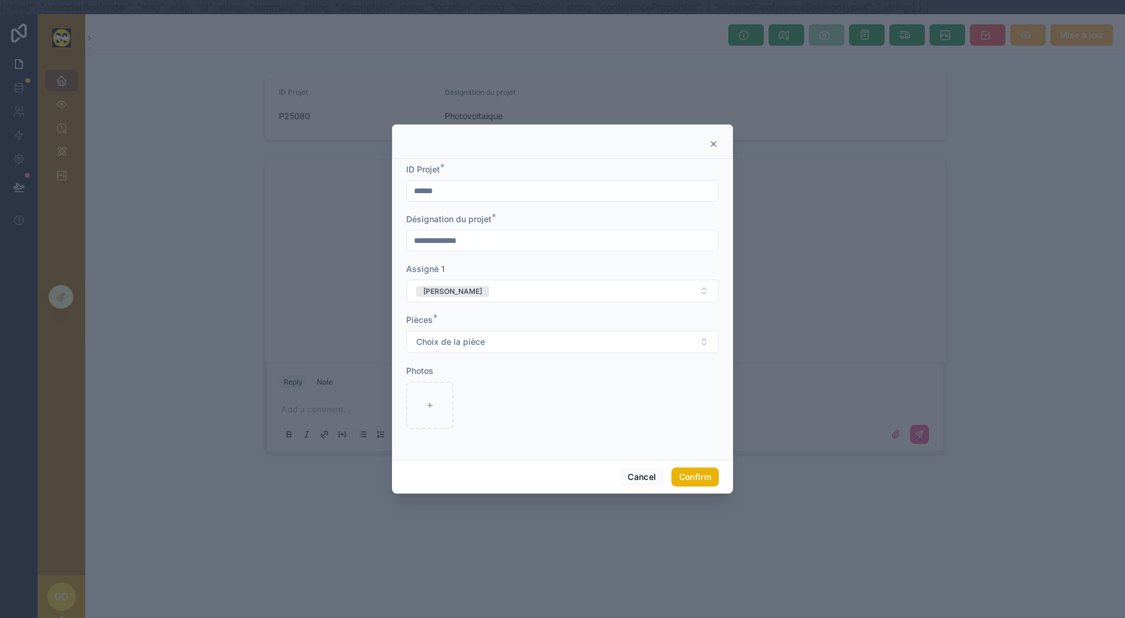
click at [904, 65] on div at bounding box center [562, 309] width 1125 height 618
click at [616, 479] on div "Cancel Confirm" at bounding box center [562, 477] width 341 height 34
click at [620, 478] on button "Cancel" at bounding box center [642, 476] width 44 height 19
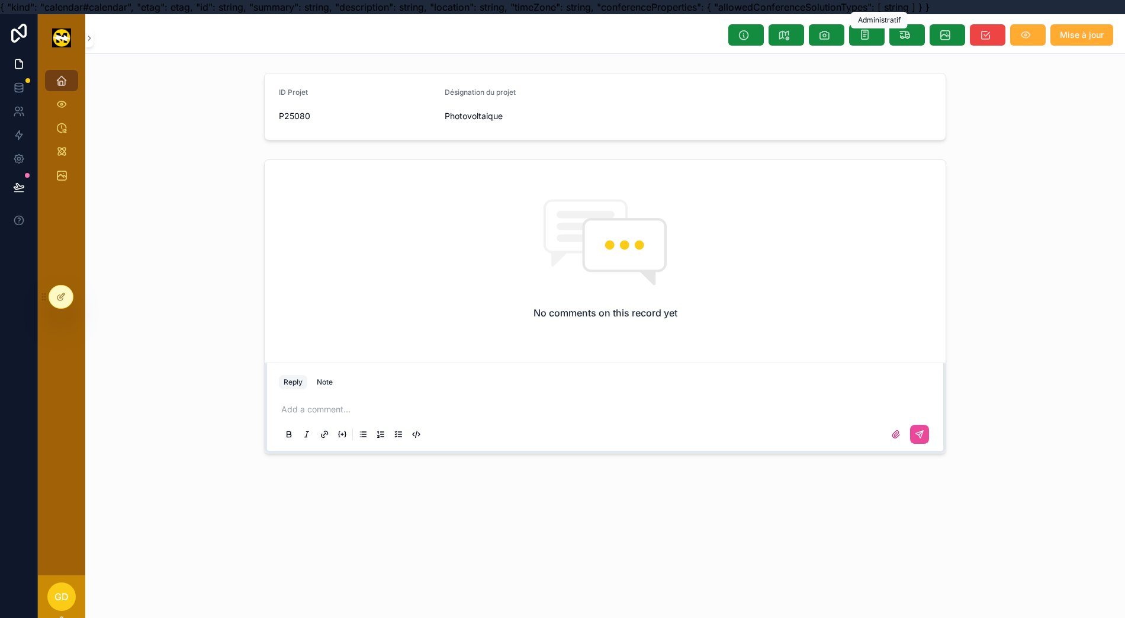
click at [871, 40] on icon "scrollable content" at bounding box center [865, 35] width 11 height 12
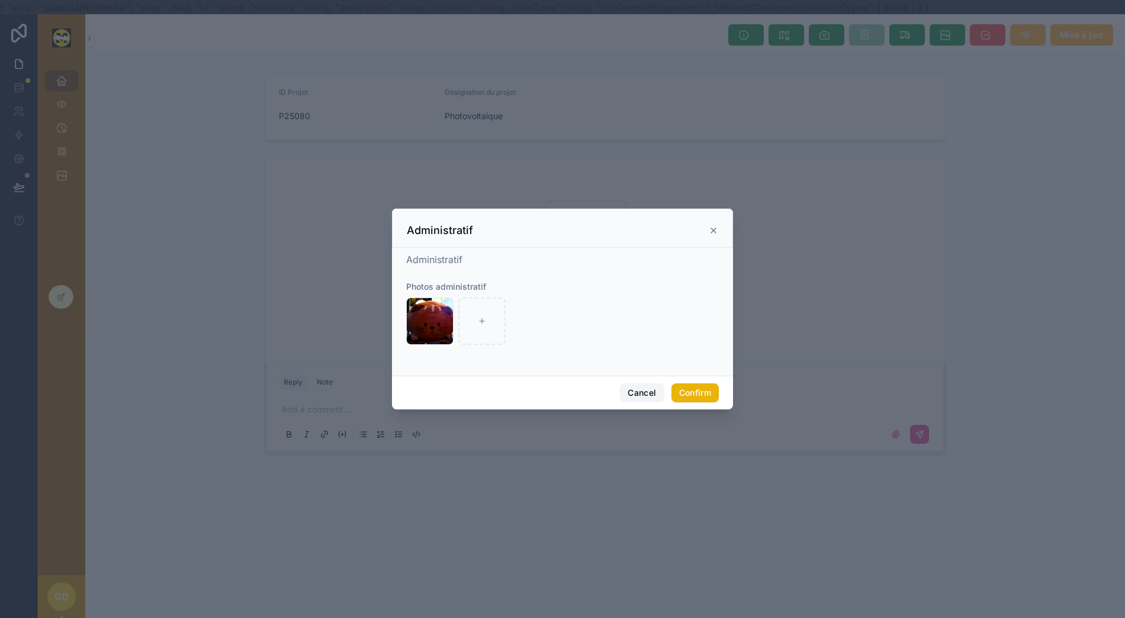
click at [620, 402] on button "Cancel" at bounding box center [642, 392] width 44 height 19
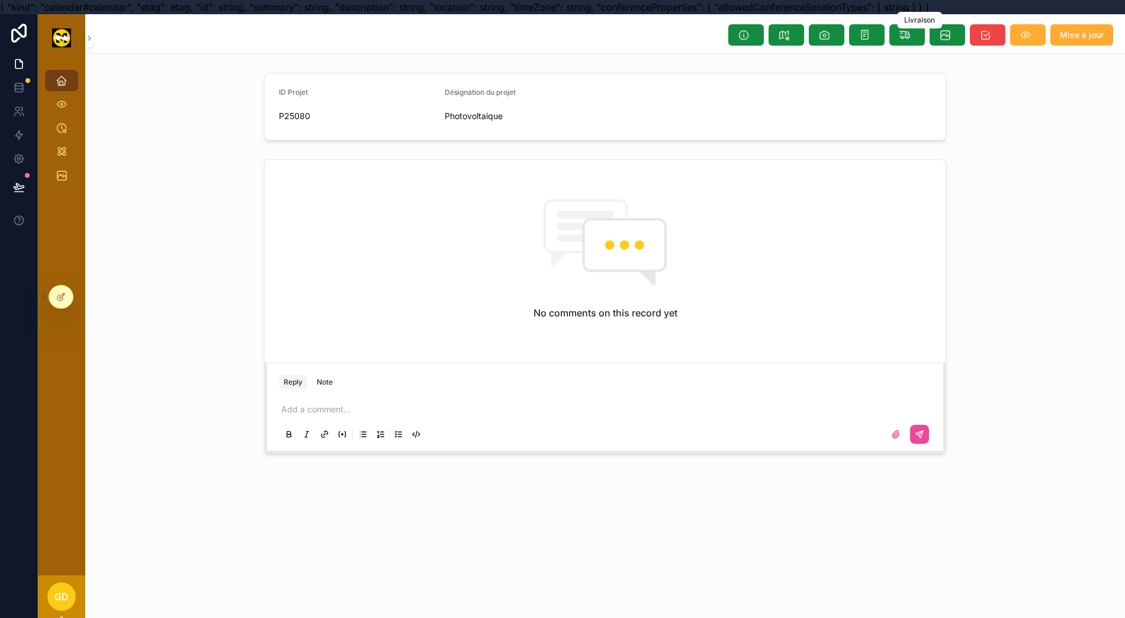
click at [911, 34] on icon "scrollable content" at bounding box center [905, 35] width 12 height 12
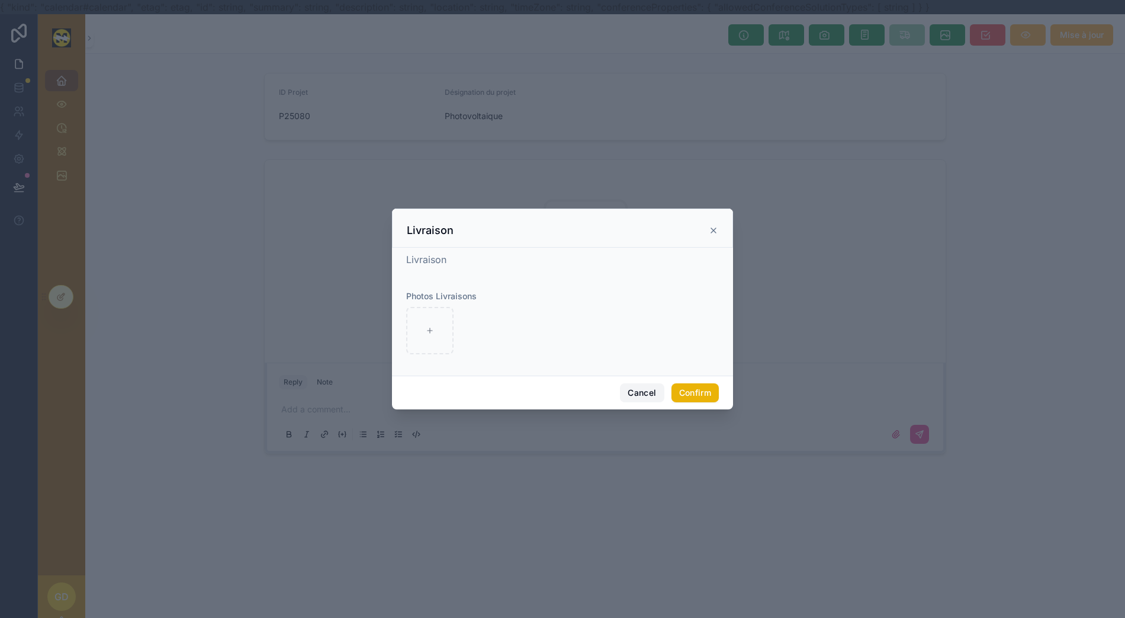
click at [637, 395] on button "Cancel" at bounding box center [642, 392] width 44 height 19
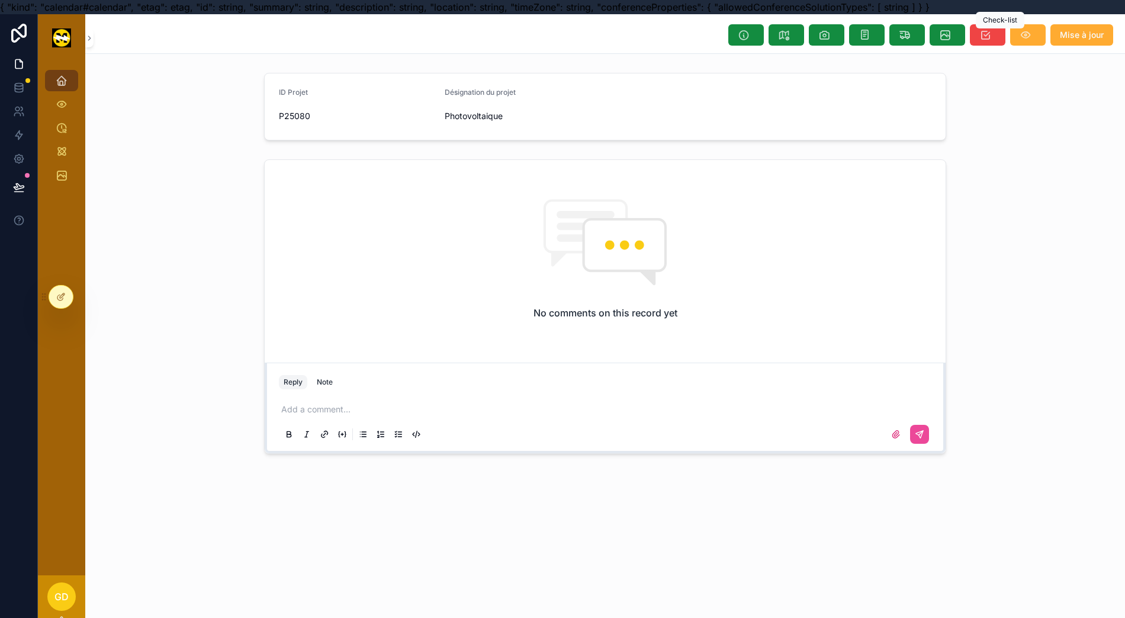
click at [992, 37] on icon "scrollable content" at bounding box center [986, 35] width 12 height 12
click at [1032, 38] on icon "scrollable content" at bounding box center [1026, 35] width 12 height 12
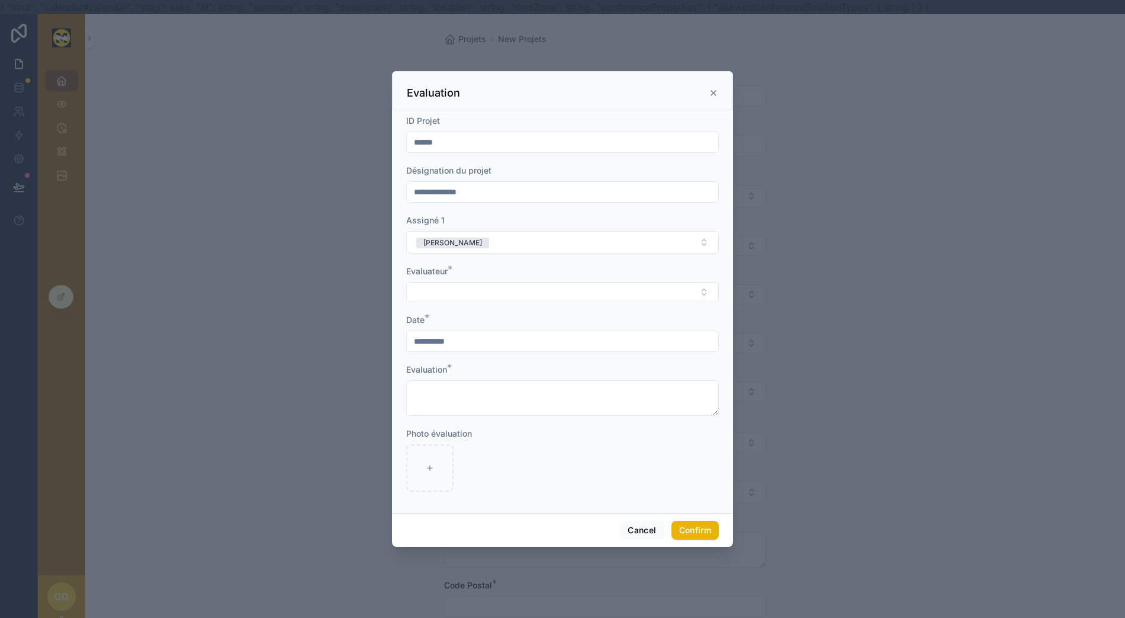
click at [709, 98] on icon at bounding box center [713, 92] width 9 height 9
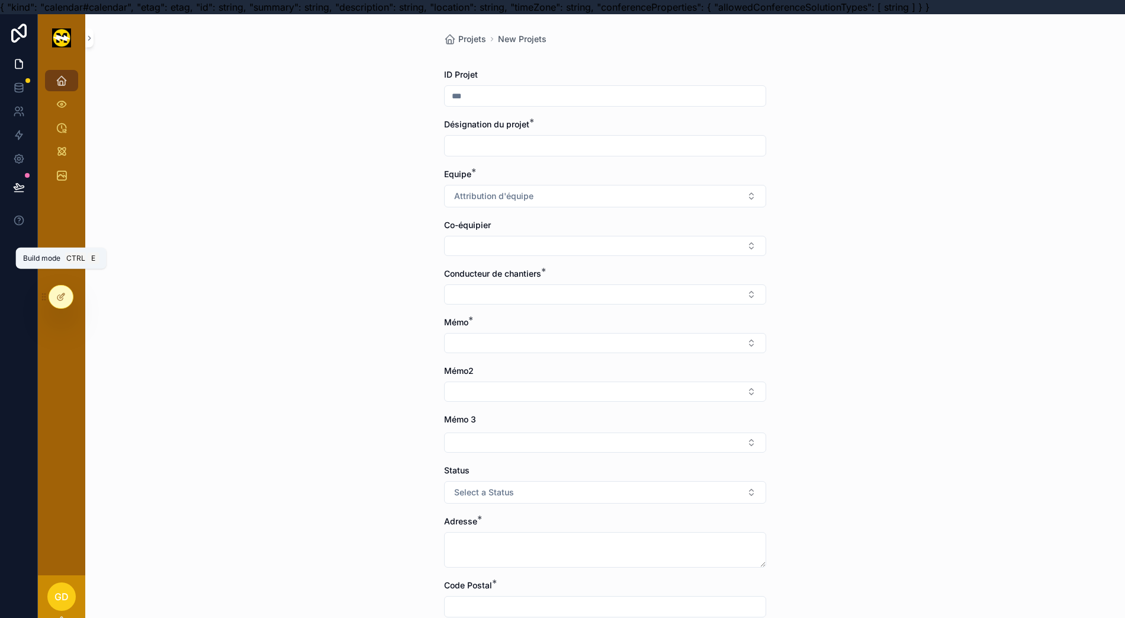
click at [66, 300] on div at bounding box center [61, 297] width 24 height 23
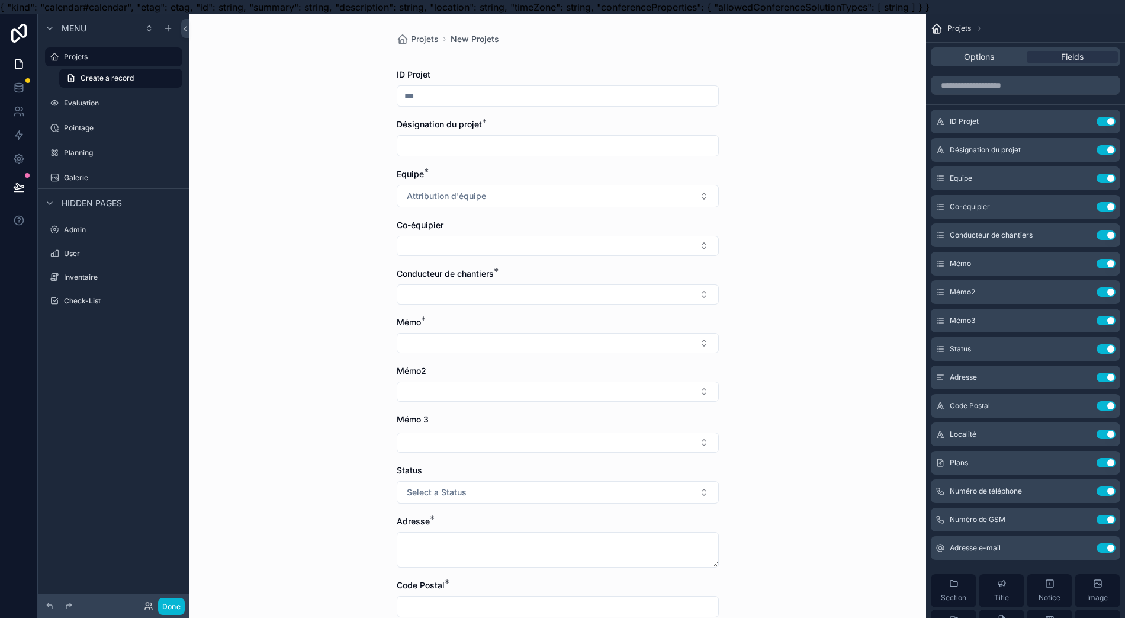
click at [111, 56] on label "Projets" at bounding box center [119, 56] width 111 height 9
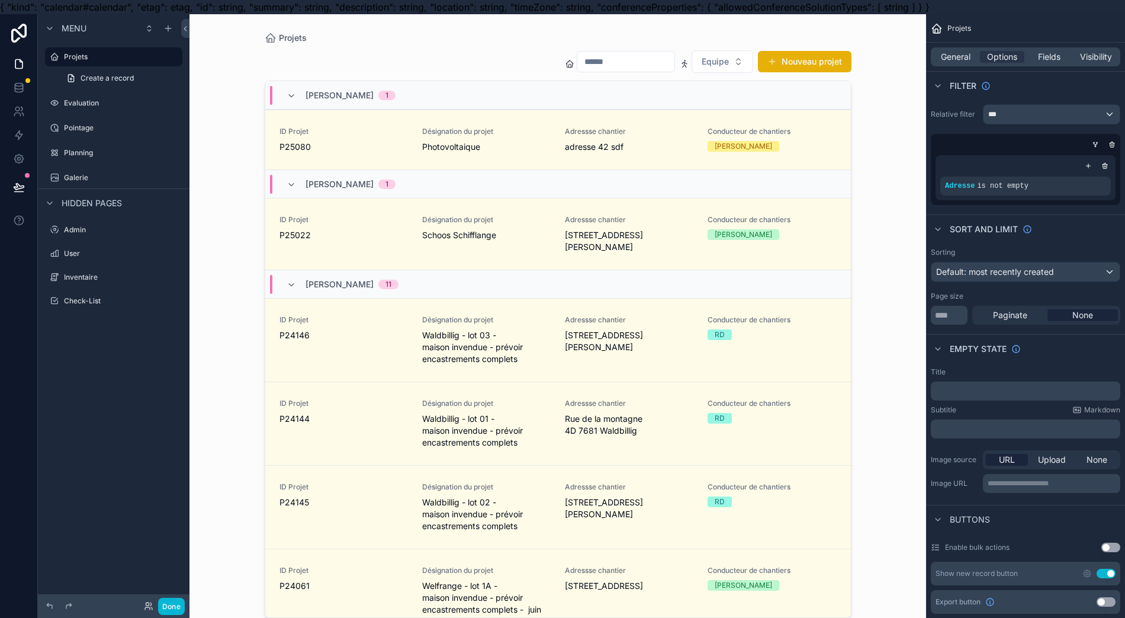
click at [576, 143] on div "scrollable content" at bounding box center [558, 316] width 606 height 604
click at [576, 143] on span "adresse 42 sdf" at bounding box center [629, 147] width 129 height 12
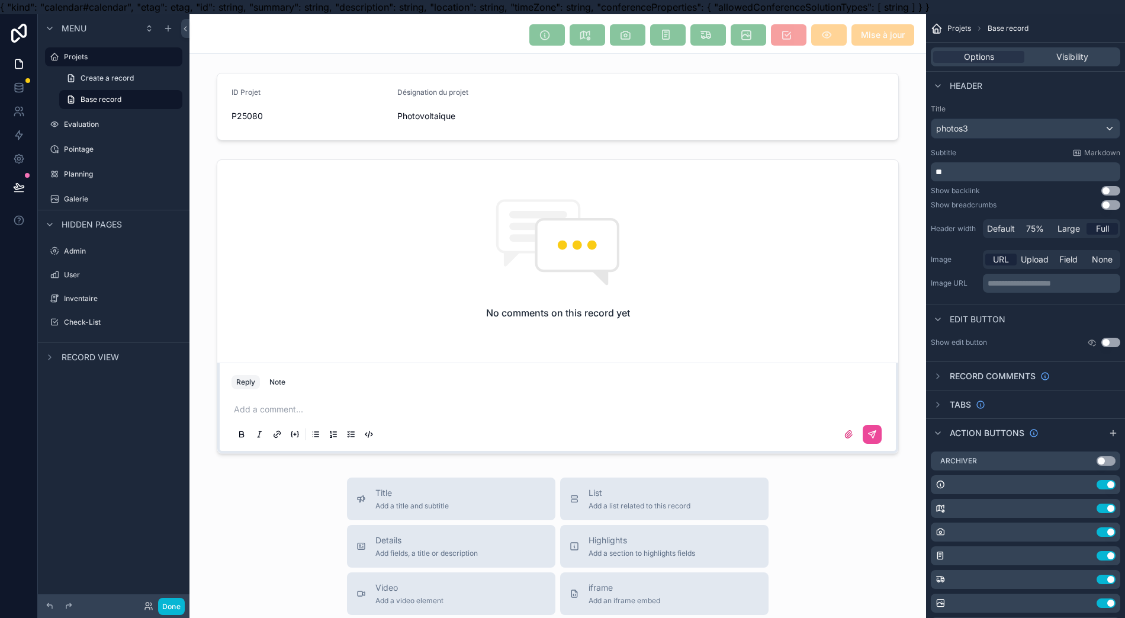
click at [576, 142] on div "scrollable content" at bounding box center [558, 106] width 737 height 77
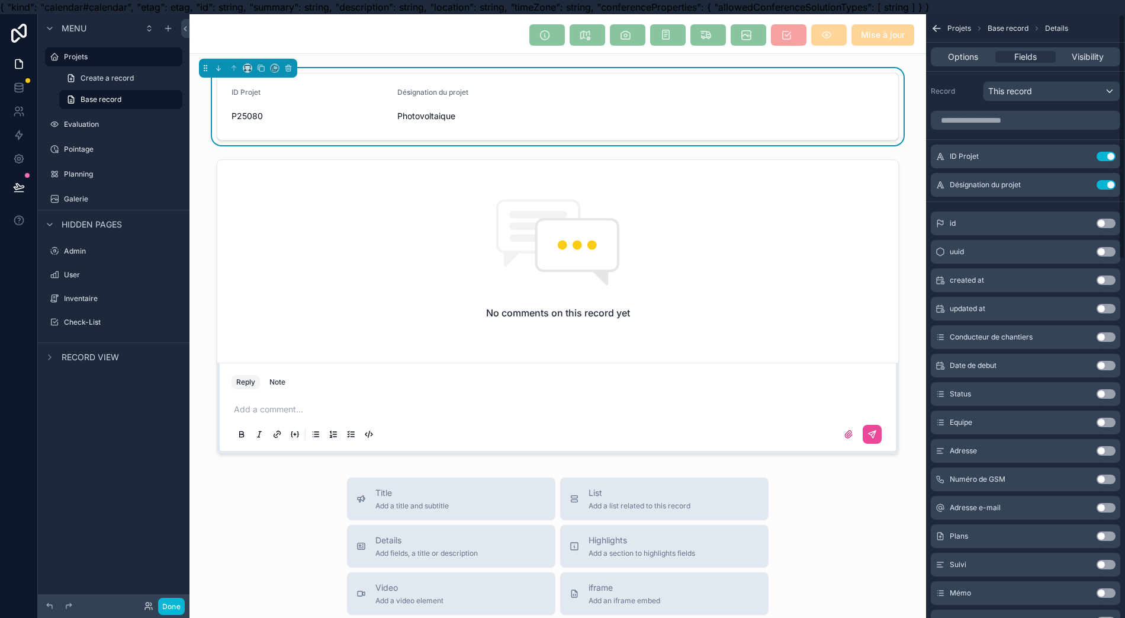
click at [972, 61] on span "Options" at bounding box center [963, 57] width 30 height 12
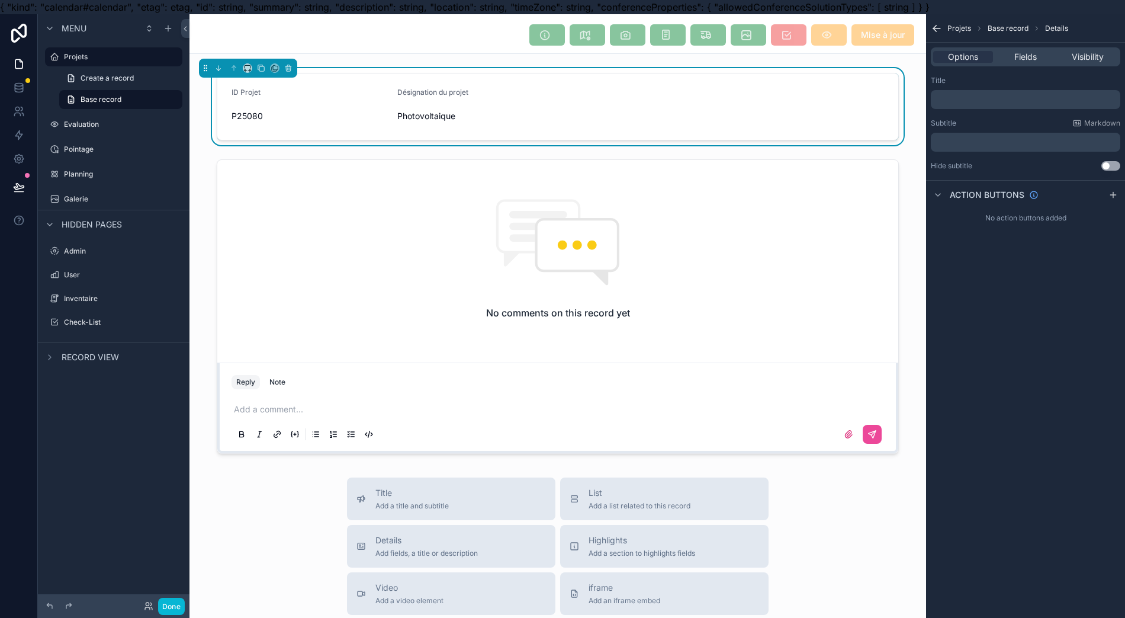
click at [780, 28] on div "scrollable content" at bounding box center [789, 34] width 36 height 21
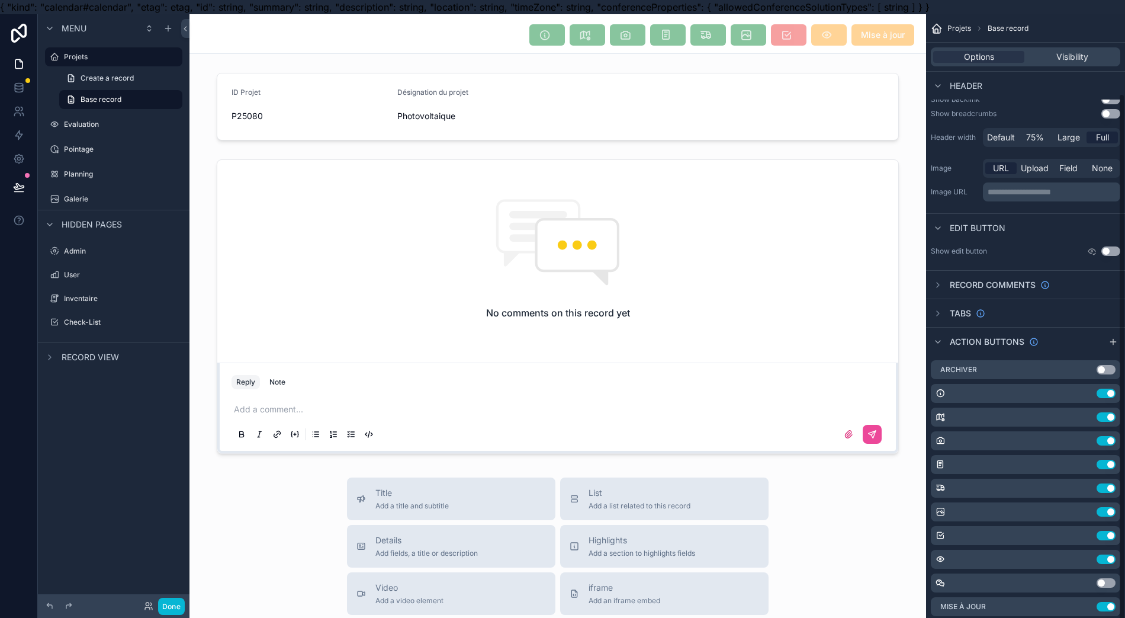
scroll to position [26, 0]
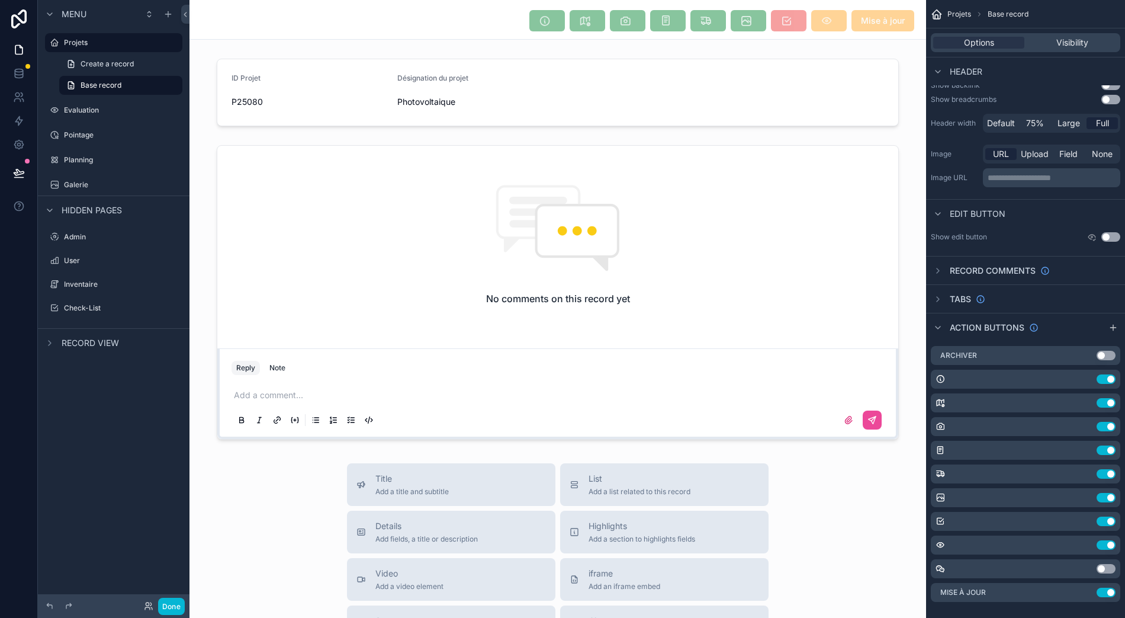
click at [0, 0] on icon "scrollable content" at bounding box center [0, 0] width 0 height 0
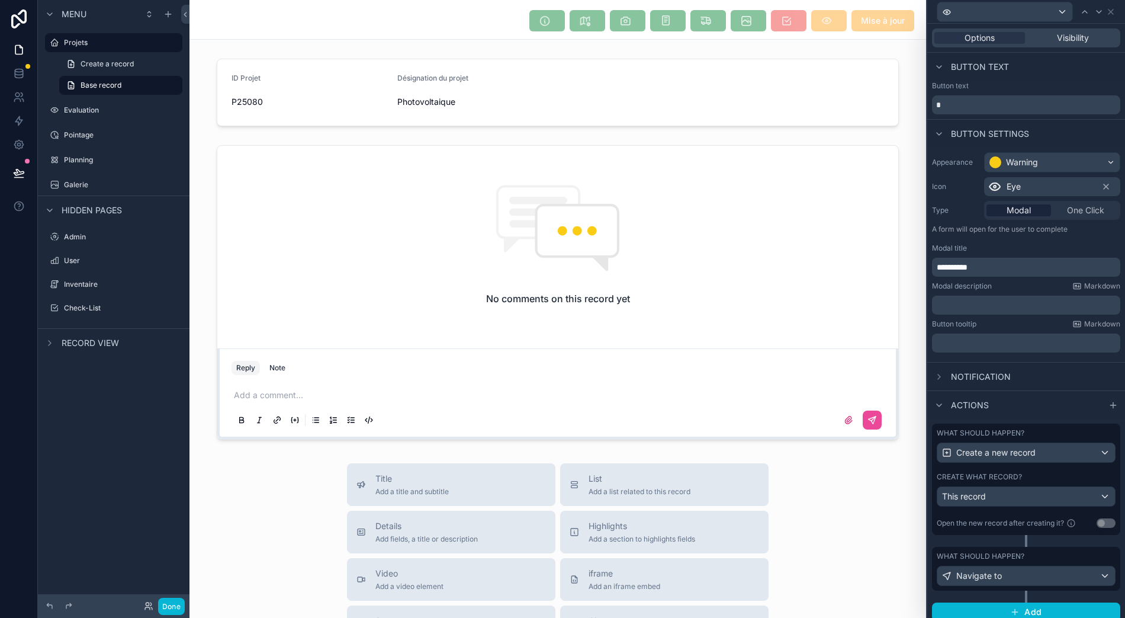
click at [1071, 579] on div "What should happen? Navigate to" at bounding box center [1026, 575] width 188 height 56
click at [1072, 577] on div "What should happen? Navigate to" at bounding box center [1026, 575] width 188 height 56
click at [1073, 574] on div "What should happen? Navigate to" at bounding box center [1026, 569] width 188 height 44
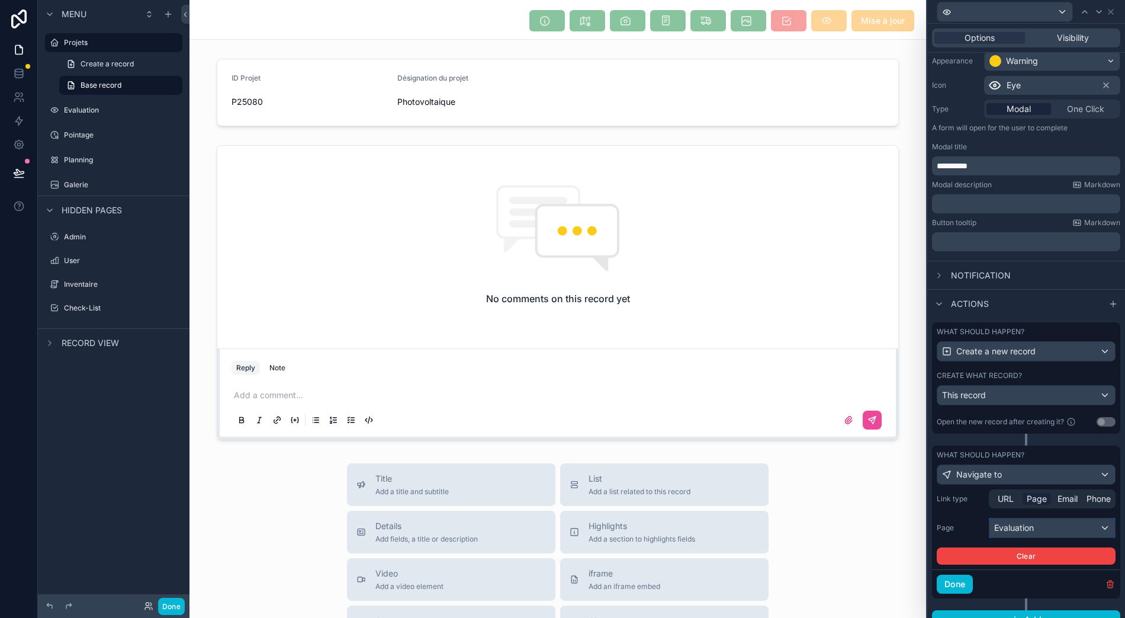
click at [1086, 518] on div "Evaluation" at bounding box center [1053, 527] width 126 height 19
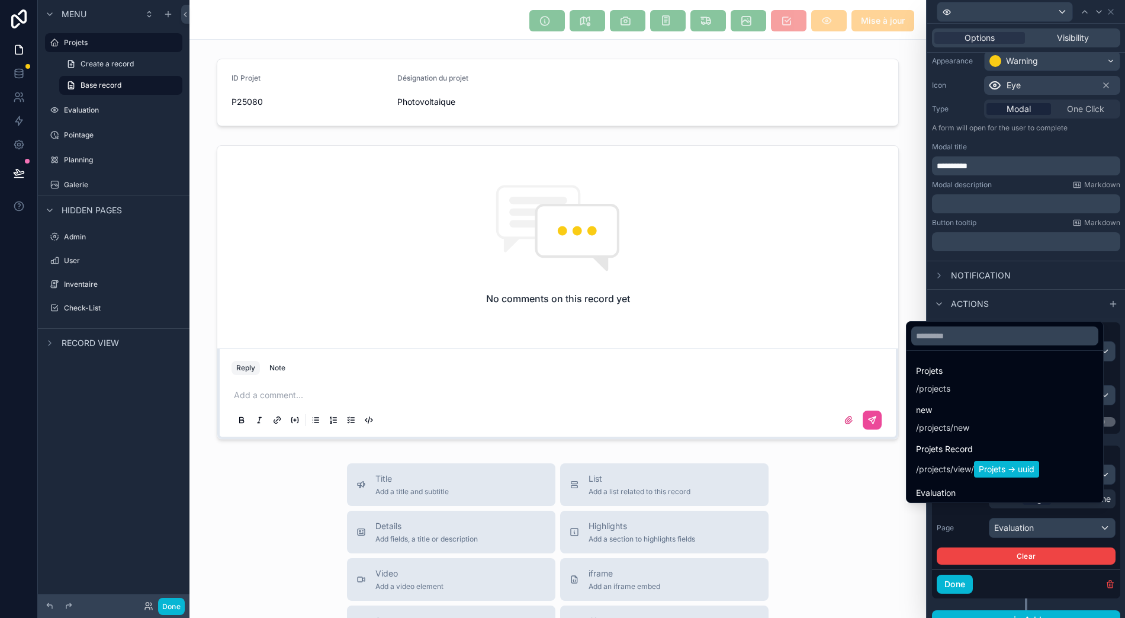
click at [1071, 567] on div at bounding box center [1027, 309] width 198 height 618
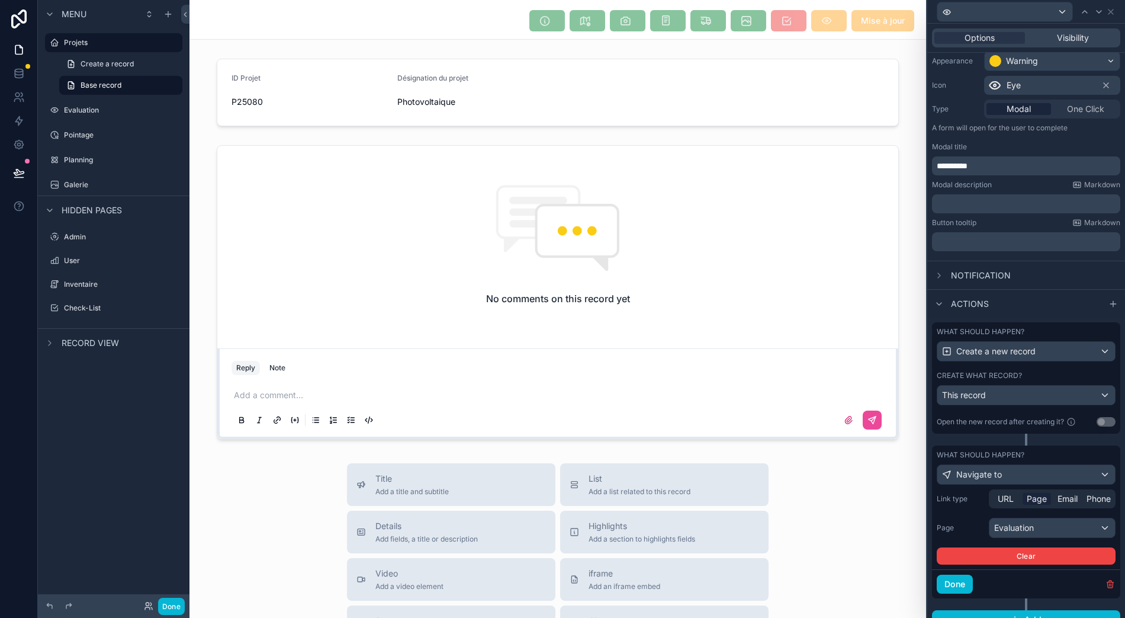
click at [72, 105] on div "Evaluation" at bounding box center [122, 109] width 116 height 9
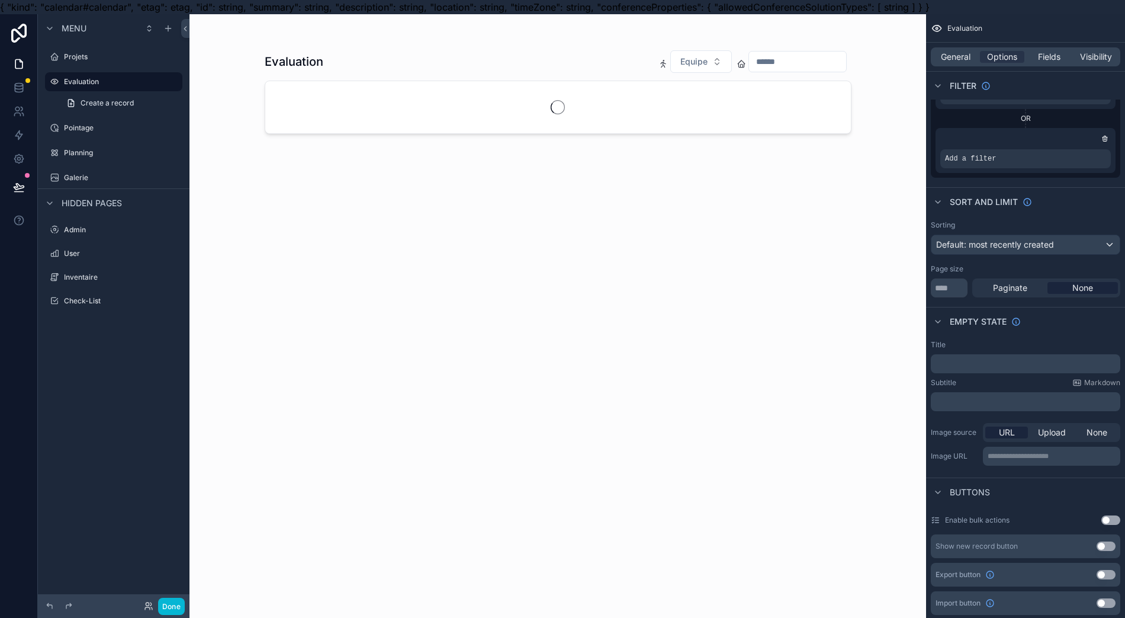
click at [73, 102] on icon "scrollable content" at bounding box center [70, 102] width 9 height 9
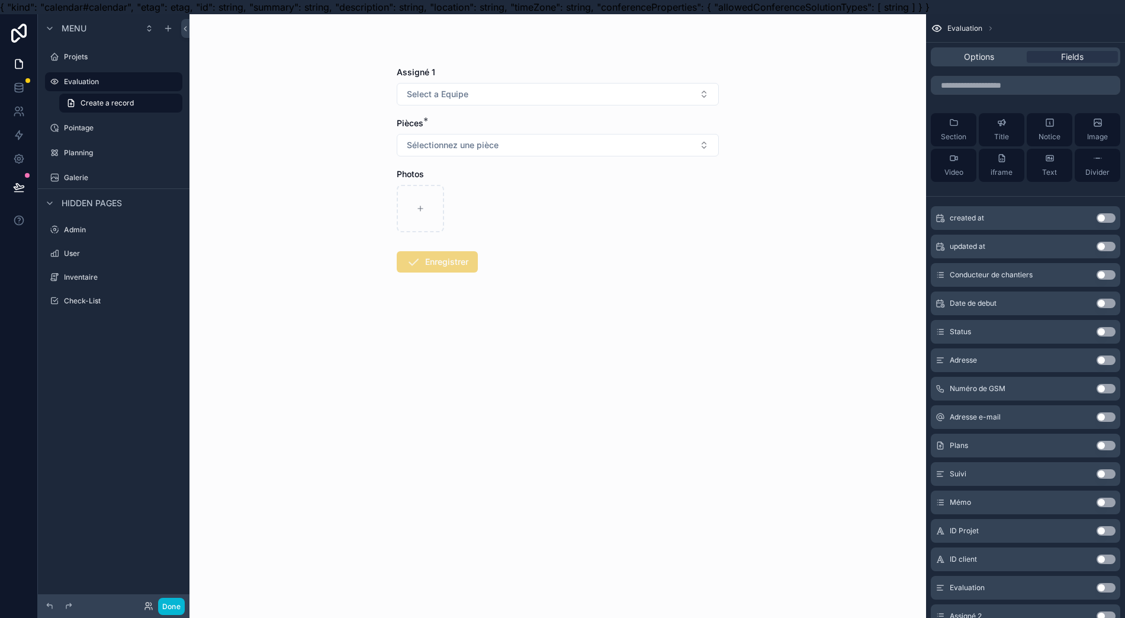
click at [137, 84] on label "Evaluation" at bounding box center [119, 81] width 111 height 9
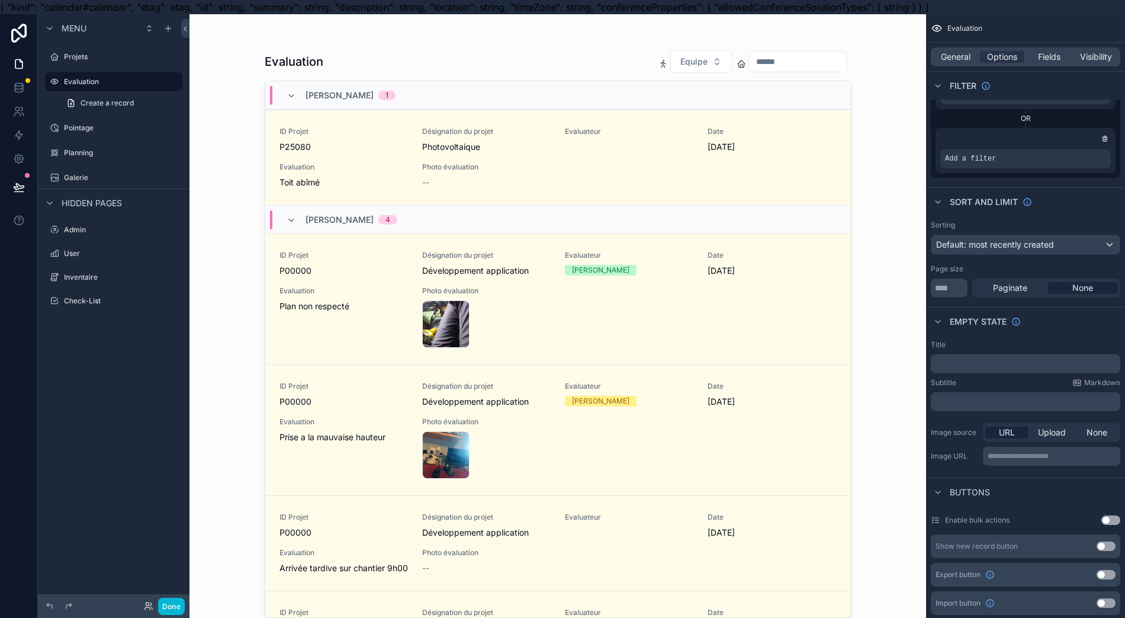
click at [117, 108] on link "Create a record" at bounding box center [120, 103] width 123 height 19
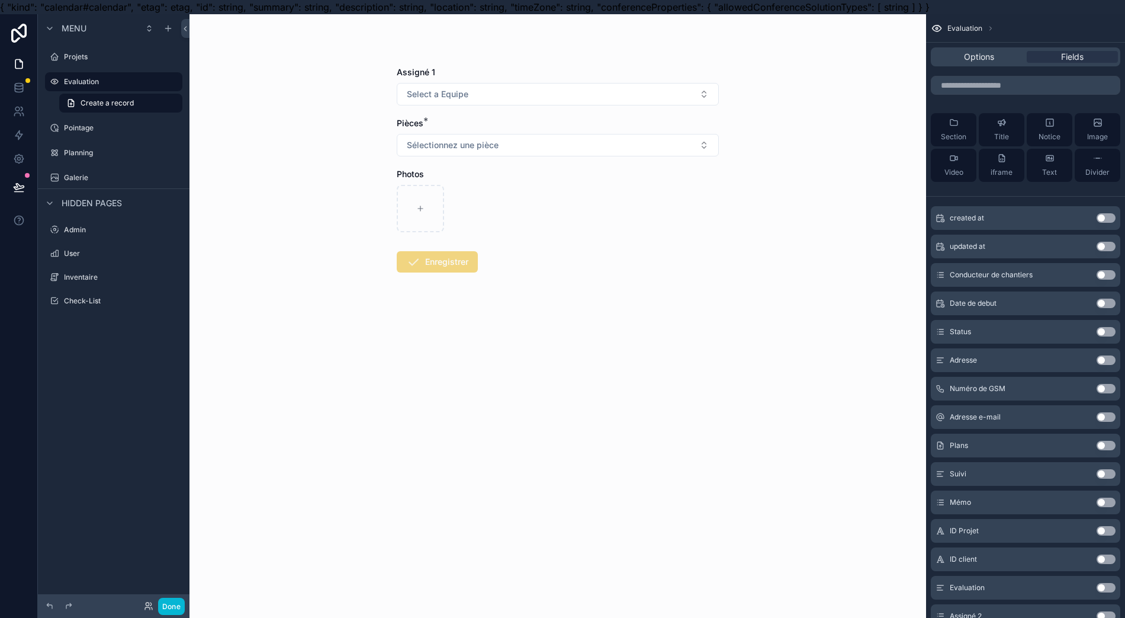
click at [105, 86] on label "Evaluation" at bounding box center [119, 81] width 111 height 9
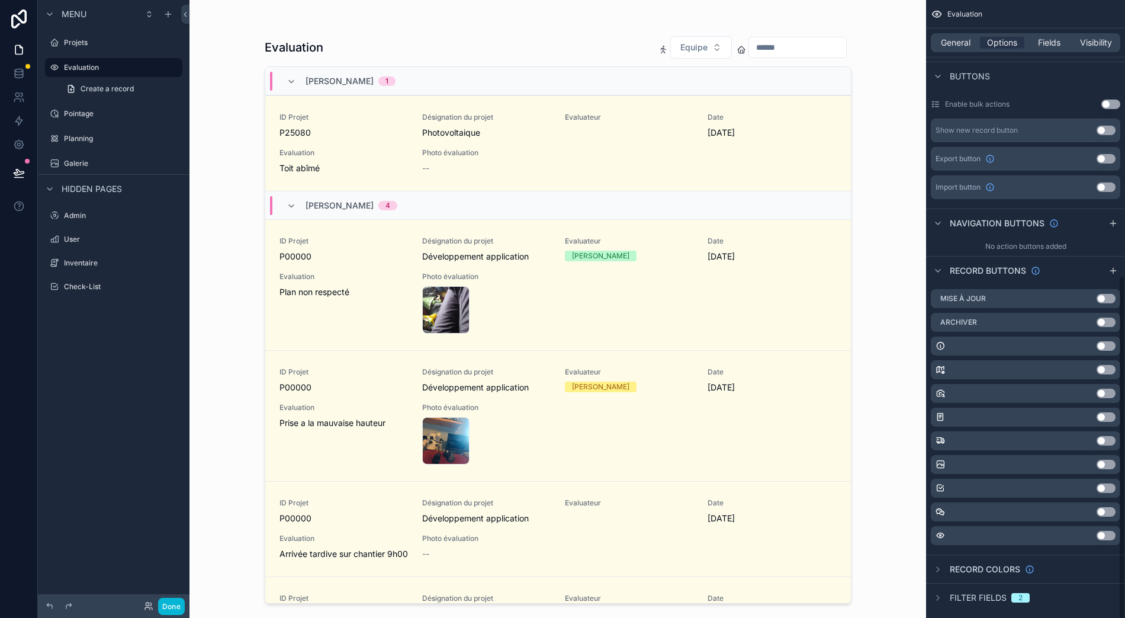
scroll to position [26, 0]
click at [539, 130] on div "scrollable content" at bounding box center [558, 302] width 606 height 604
click at [539, 130] on div "ID Projet P25080 Désignation du projet Photovoltaique Evaluateur Date [DATE] Ev…" at bounding box center [558, 144] width 557 height 62
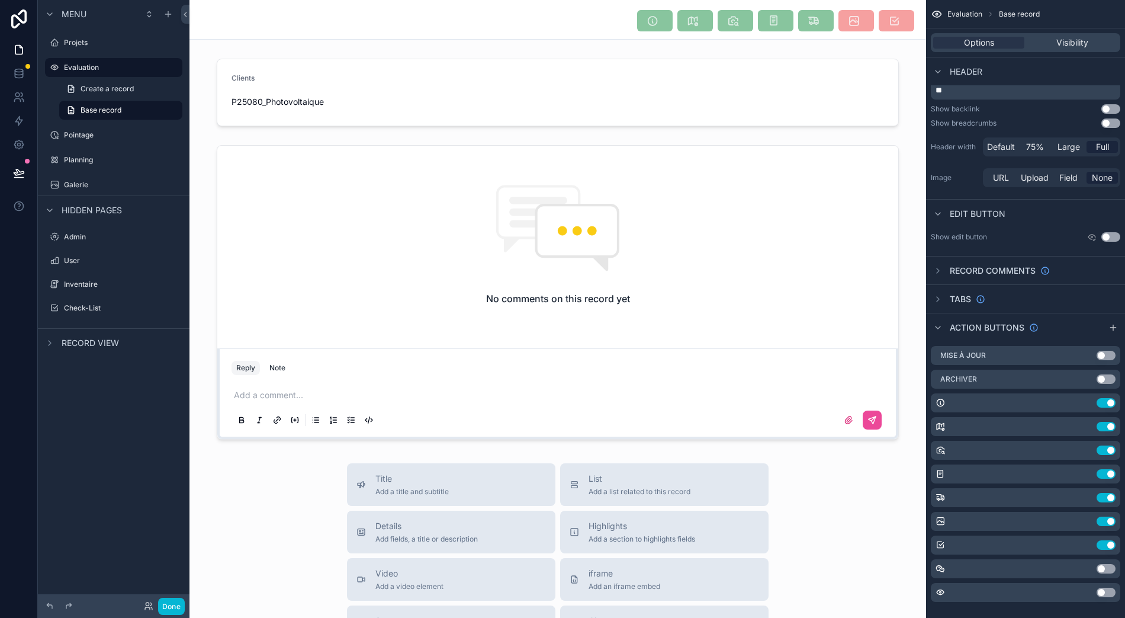
click at [108, 82] on link "Create a record" at bounding box center [120, 88] width 123 height 19
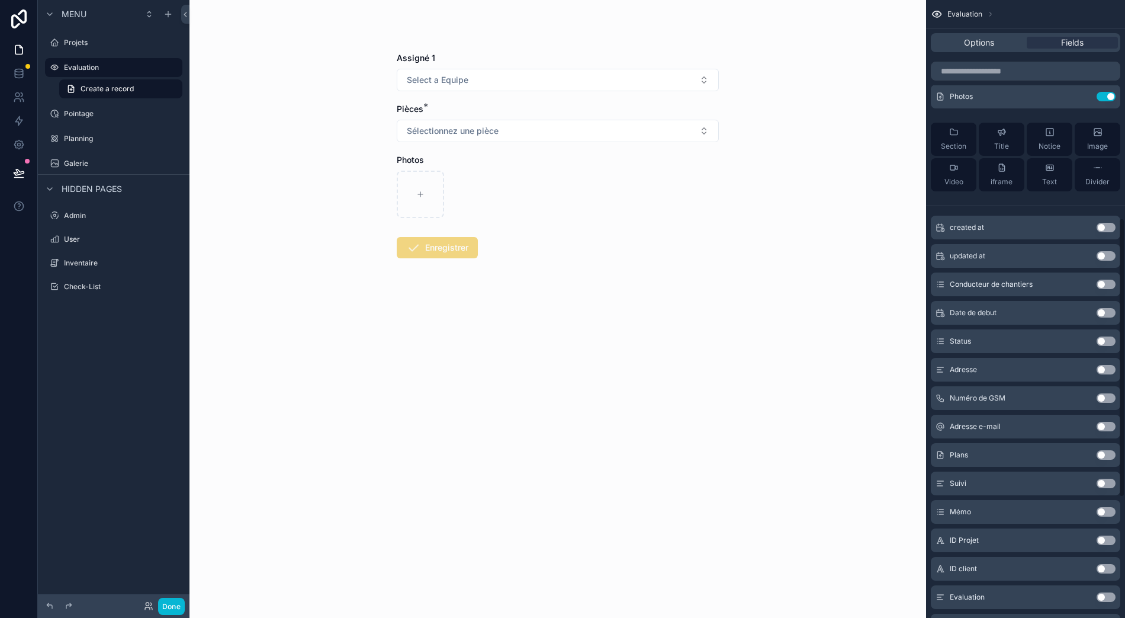
scroll to position [493, 0]
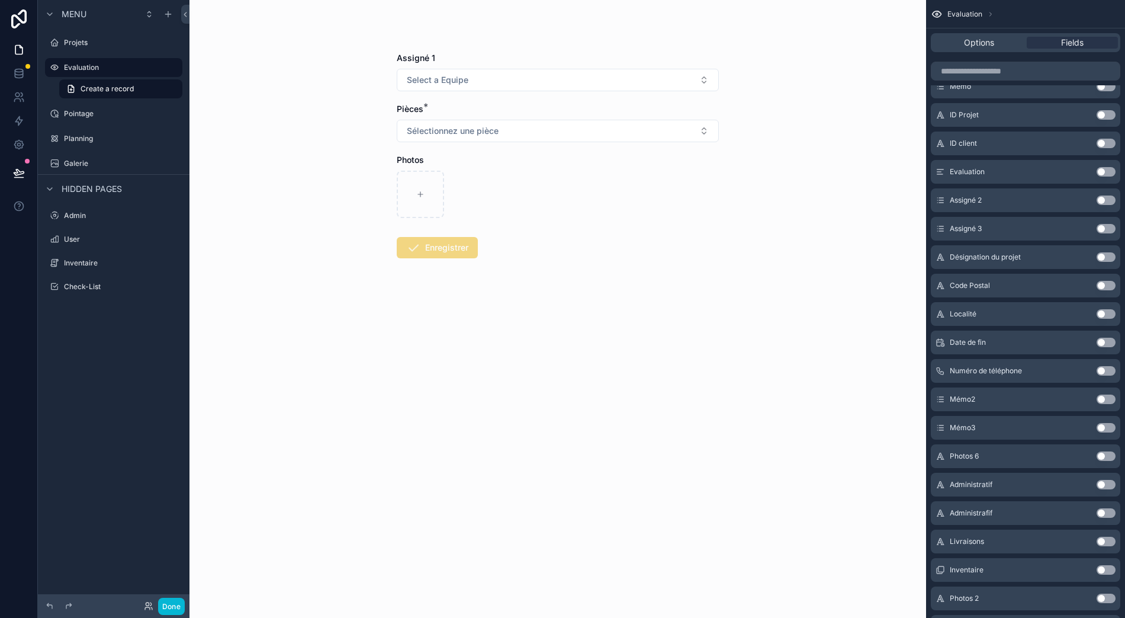
click at [105, 78] on div "Create a record" at bounding box center [114, 88] width 152 height 21
click at [105, 63] on label "Evaluation" at bounding box center [119, 67] width 111 height 9
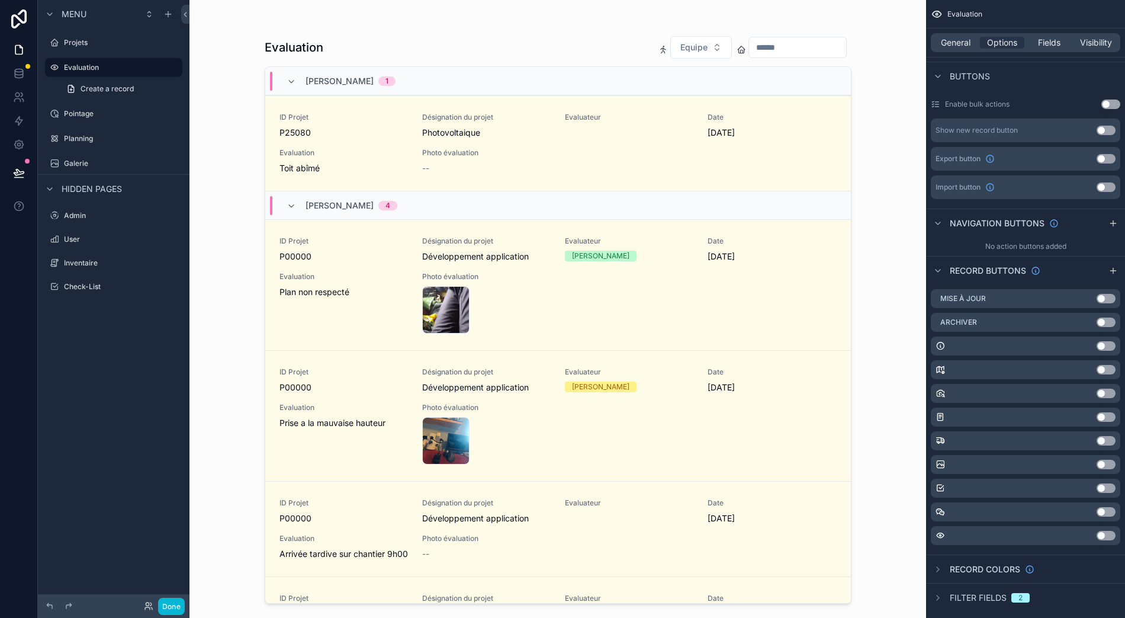
click at [348, 113] on div "ID Projet P25080" at bounding box center [344, 126] width 129 height 26
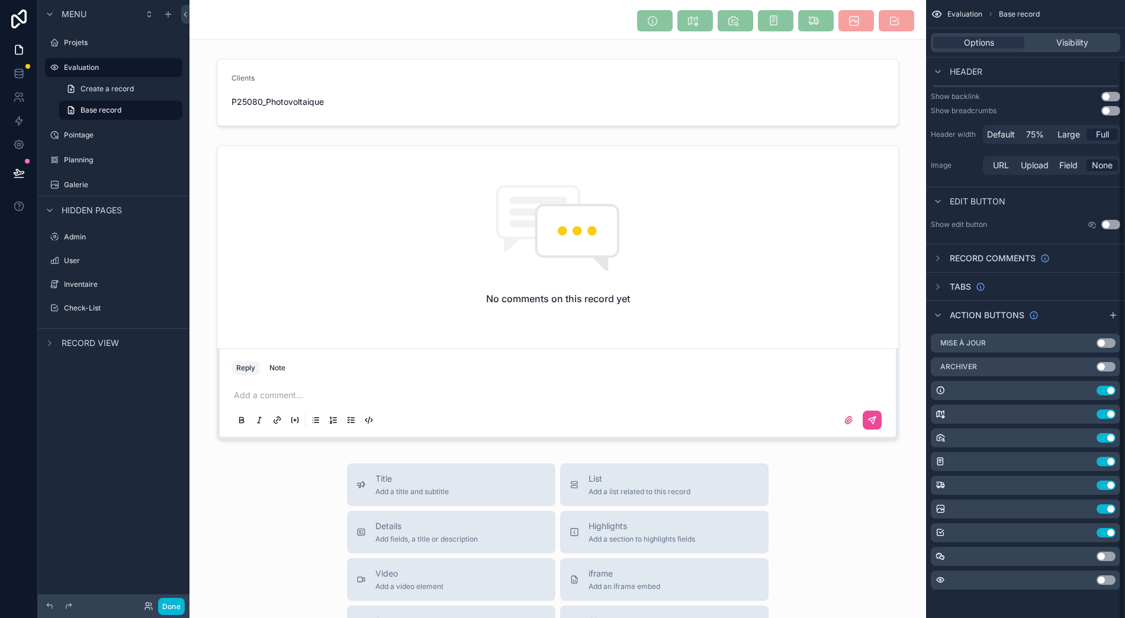
scroll to position [68, 0]
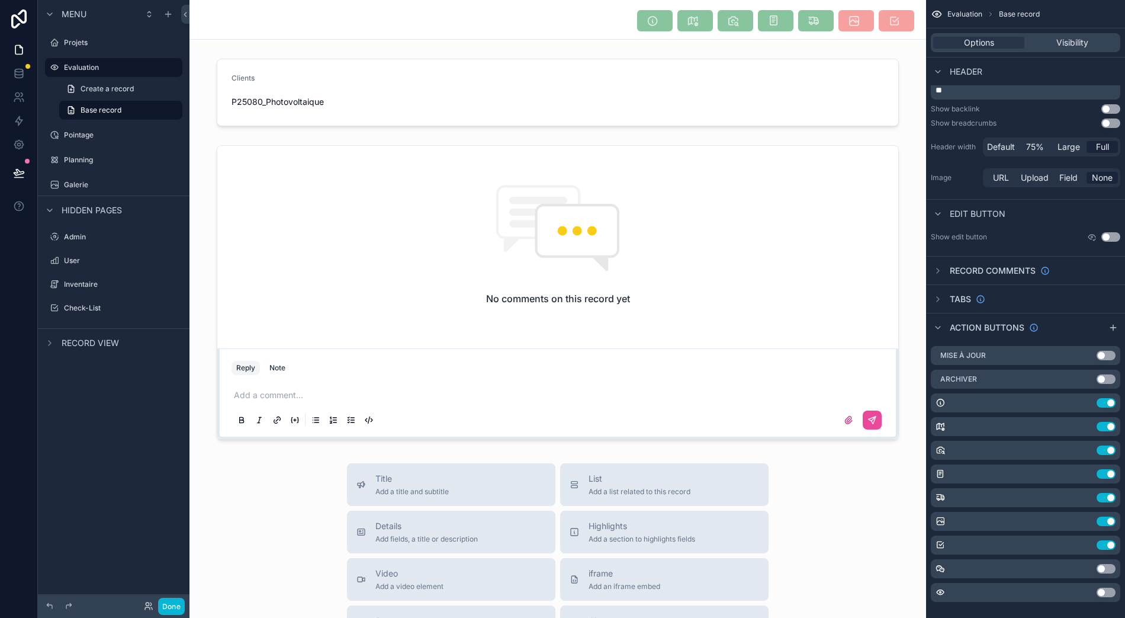
click at [130, 105] on link "Base record" at bounding box center [120, 110] width 123 height 19
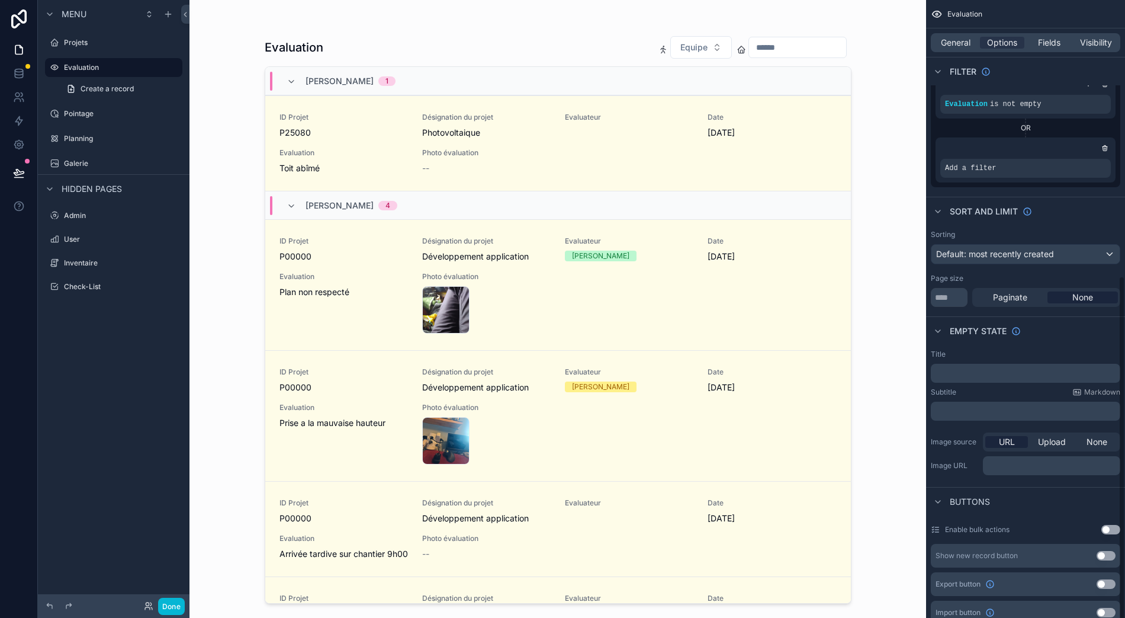
scroll to position [493, 0]
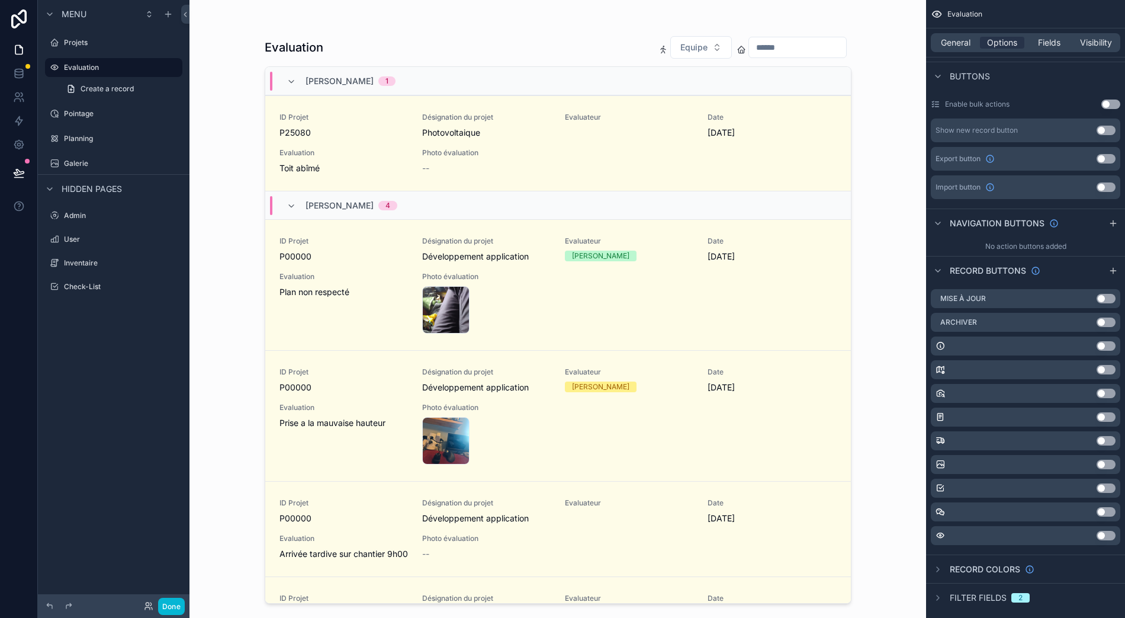
click at [130, 84] on span "Create a record" at bounding box center [107, 88] width 53 height 9
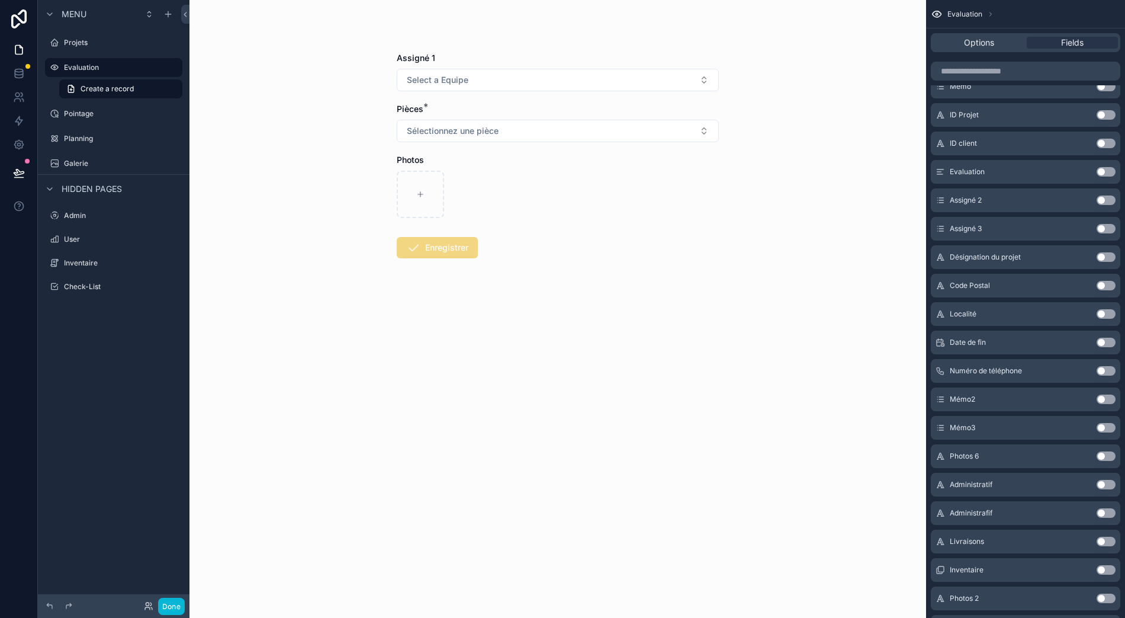
click at [126, 63] on div "Evaluation" at bounding box center [113, 67] width 133 height 19
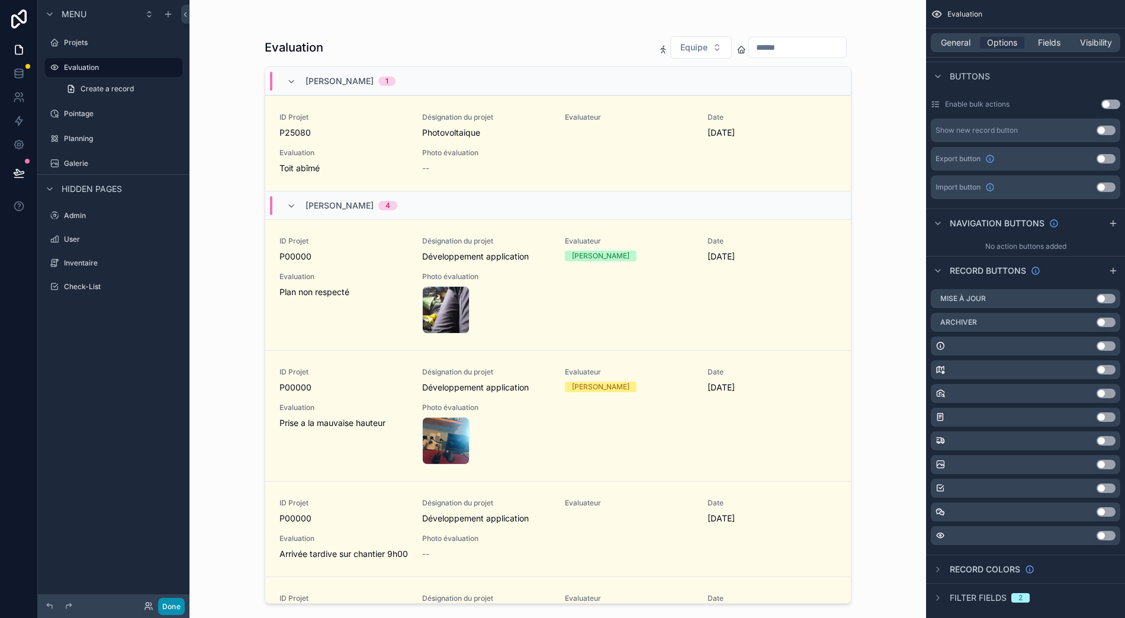
click at [171, 598] on button "Done" at bounding box center [171, 606] width 27 height 17
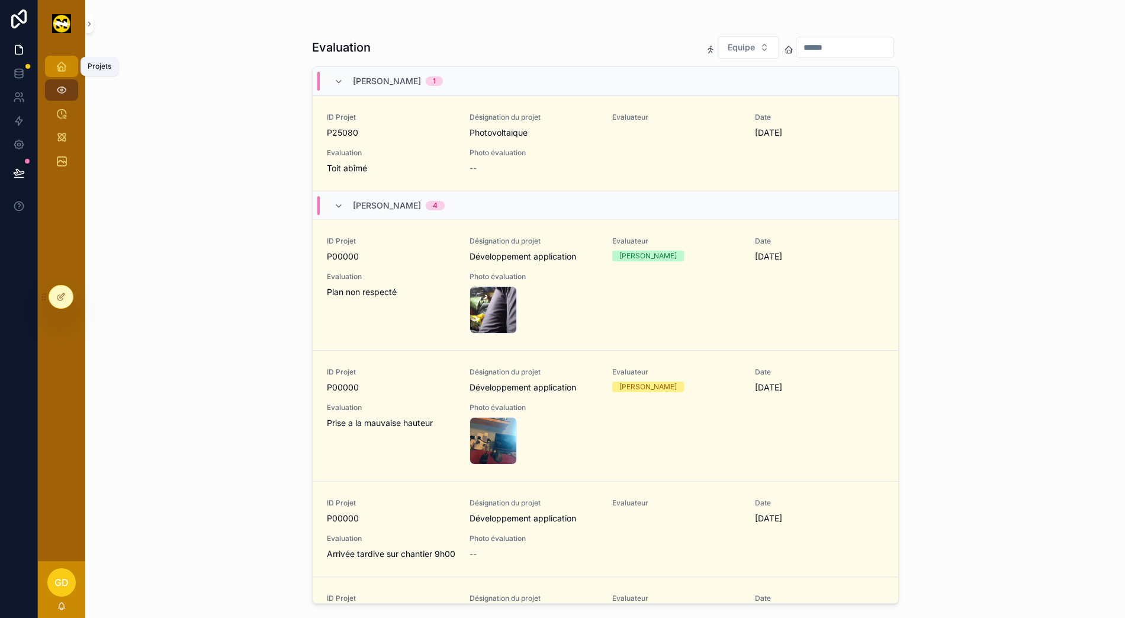
click at [69, 57] on div "Projets" at bounding box center [61, 66] width 19 height 19
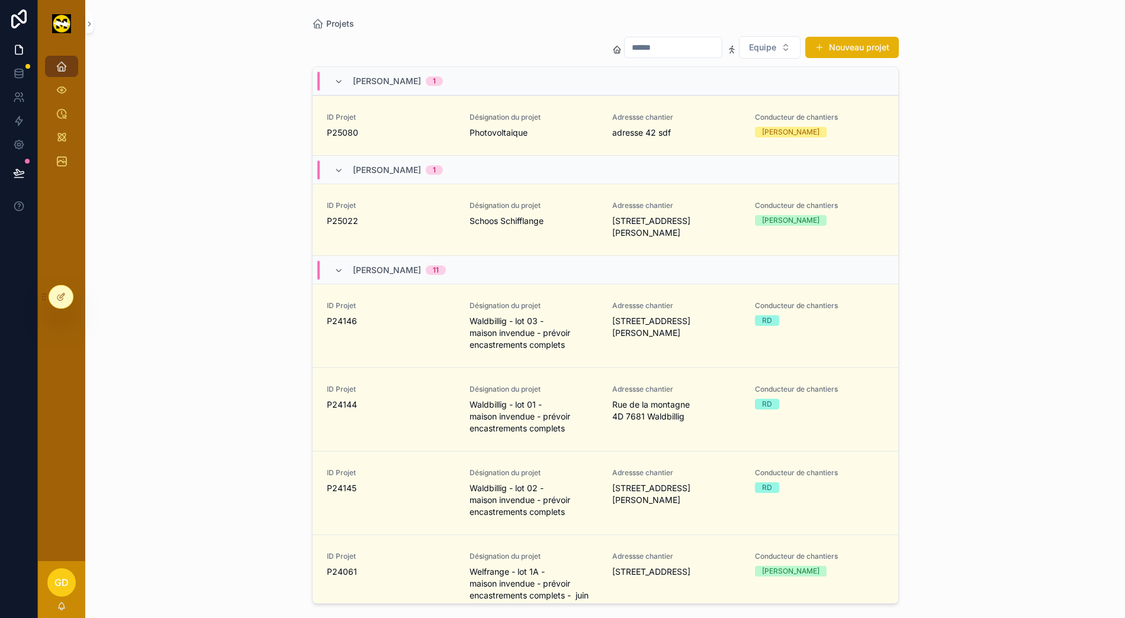
click at [742, 100] on link "ID Projet P25080 Désignation du projet Photovoltaique Adressse chantier adresse…" at bounding box center [606, 125] width 586 height 60
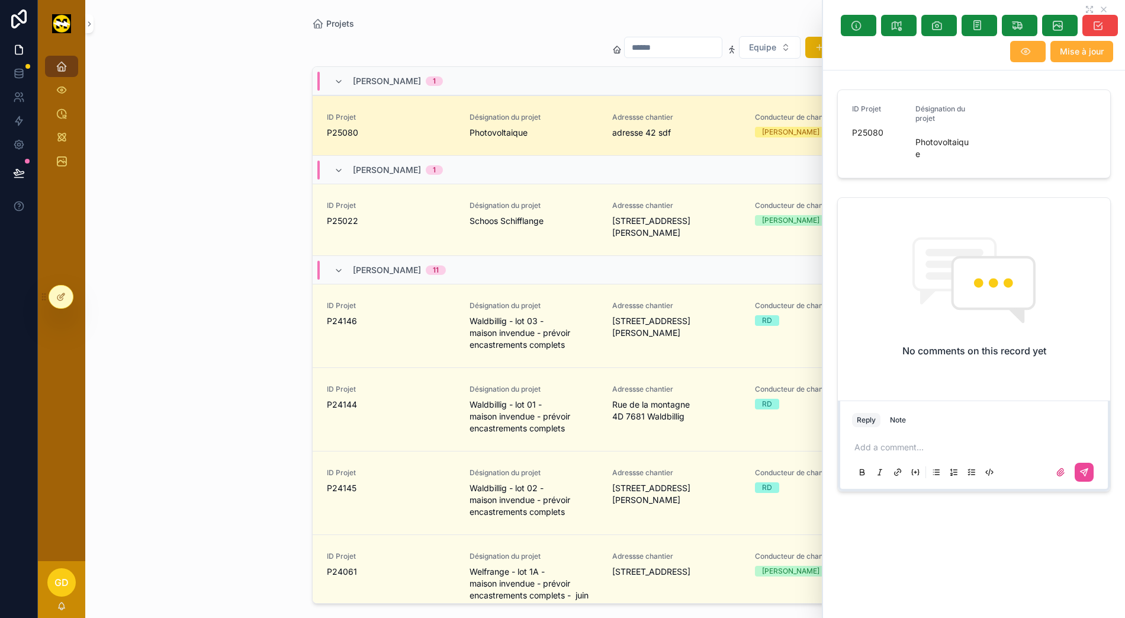
click at [1046, 44] on button "scrollable content" at bounding box center [1029, 51] width 36 height 21
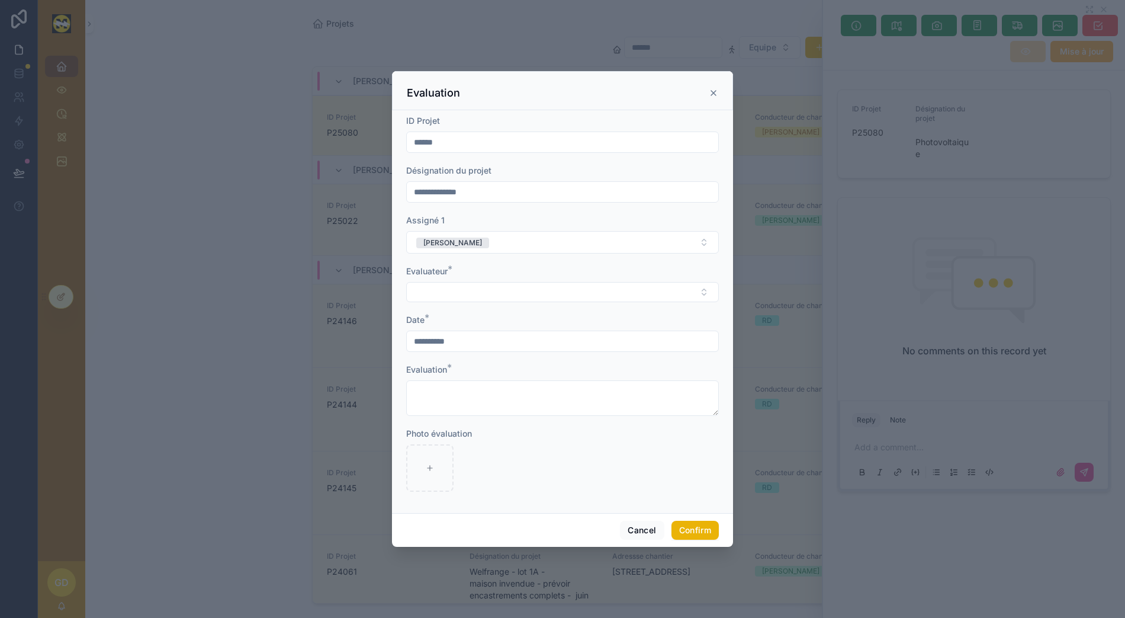
click at [14, 224] on div at bounding box center [562, 309] width 1125 height 618
click at [627, 532] on button "Cancel" at bounding box center [642, 530] width 44 height 19
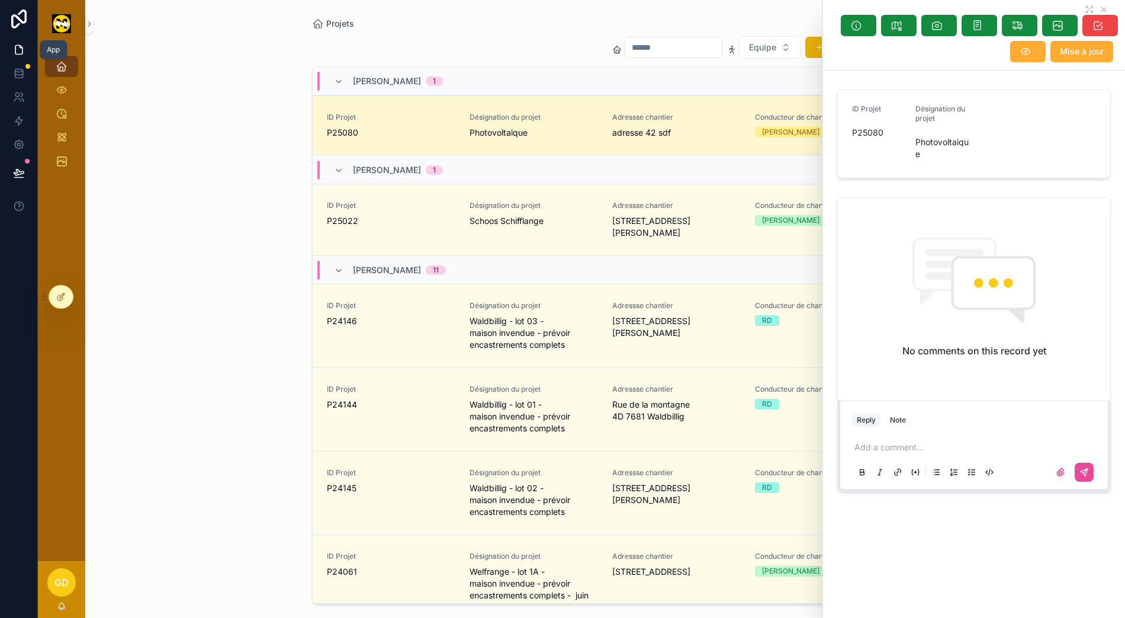
click at [15, 46] on icon at bounding box center [18, 50] width 7 height 9
click at [71, 57] on link "Projets" at bounding box center [61, 66] width 33 height 21
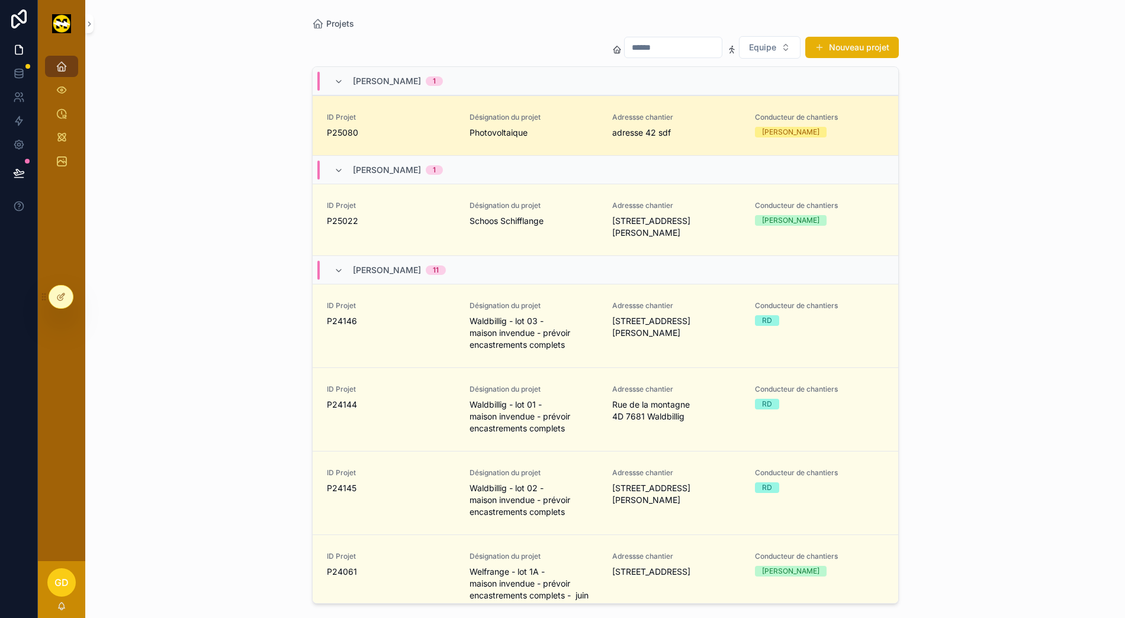
click at [57, 293] on icon at bounding box center [60, 296] width 9 height 9
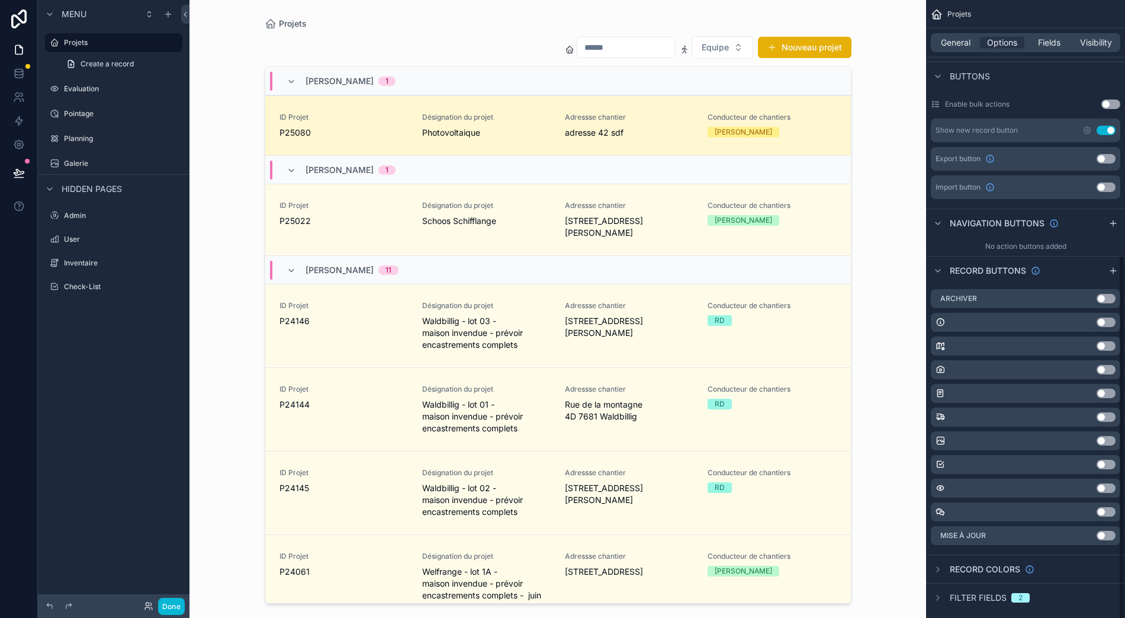
scroll to position [26, 0]
click at [0, 0] on icon "scrollable content" at bounding box center [0, 0] width 0 height 0
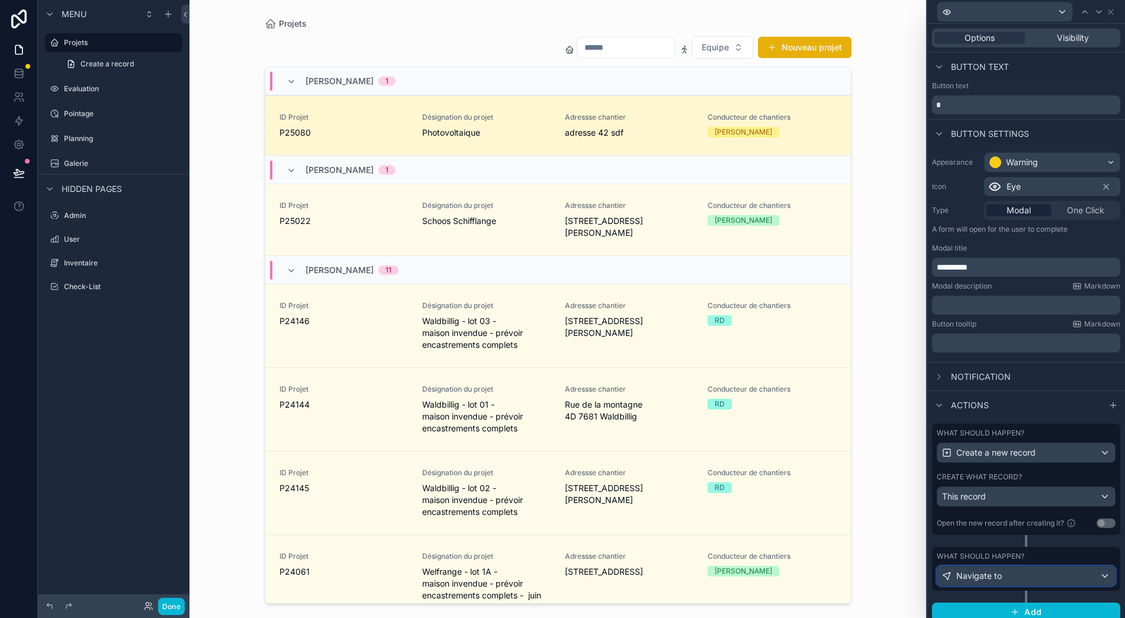
click at [1032, 566] on div "Navigate to" at bounding box center [1027, 575] width 178 height 19
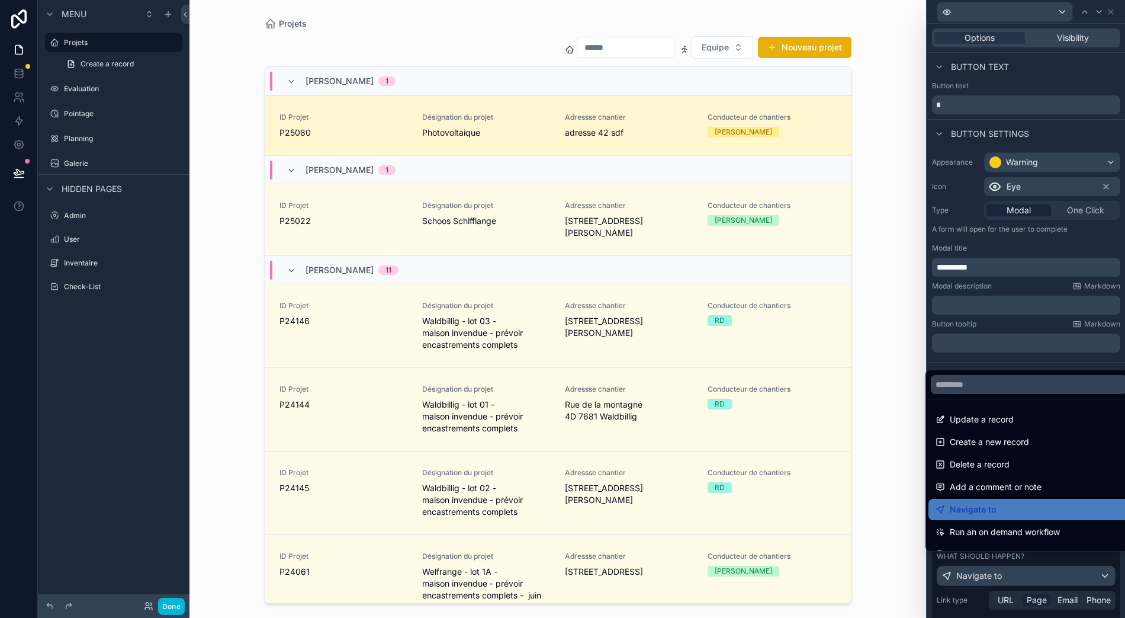
click at [1016, 518] on div "Navigate to" at bounding box center [1029, 509] width 201 height 21
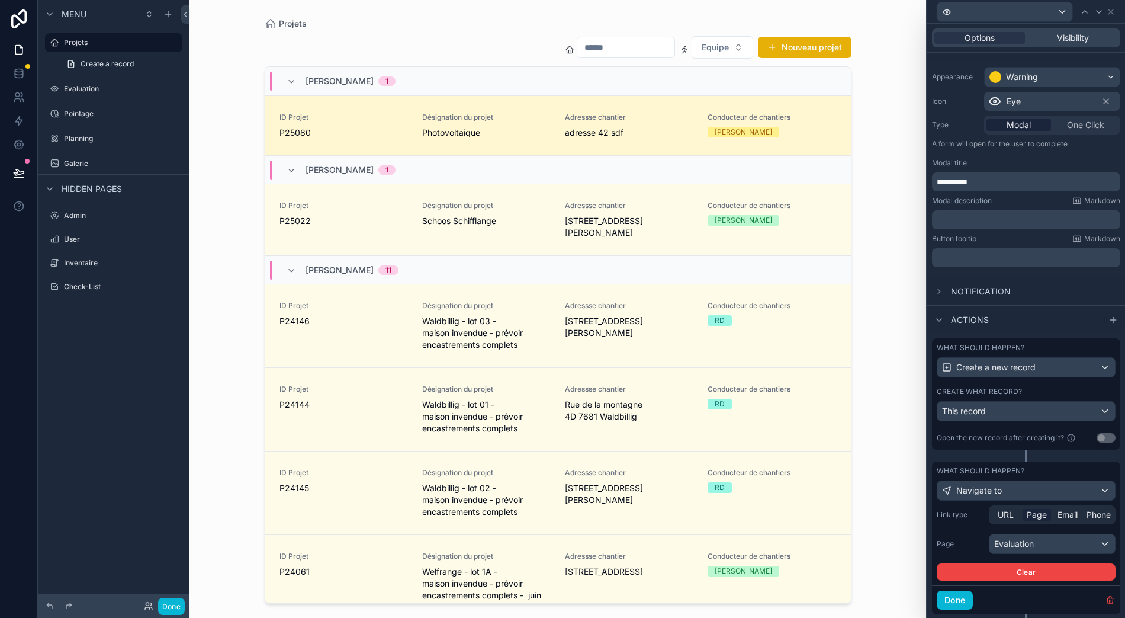
scroll to position [101, 0]
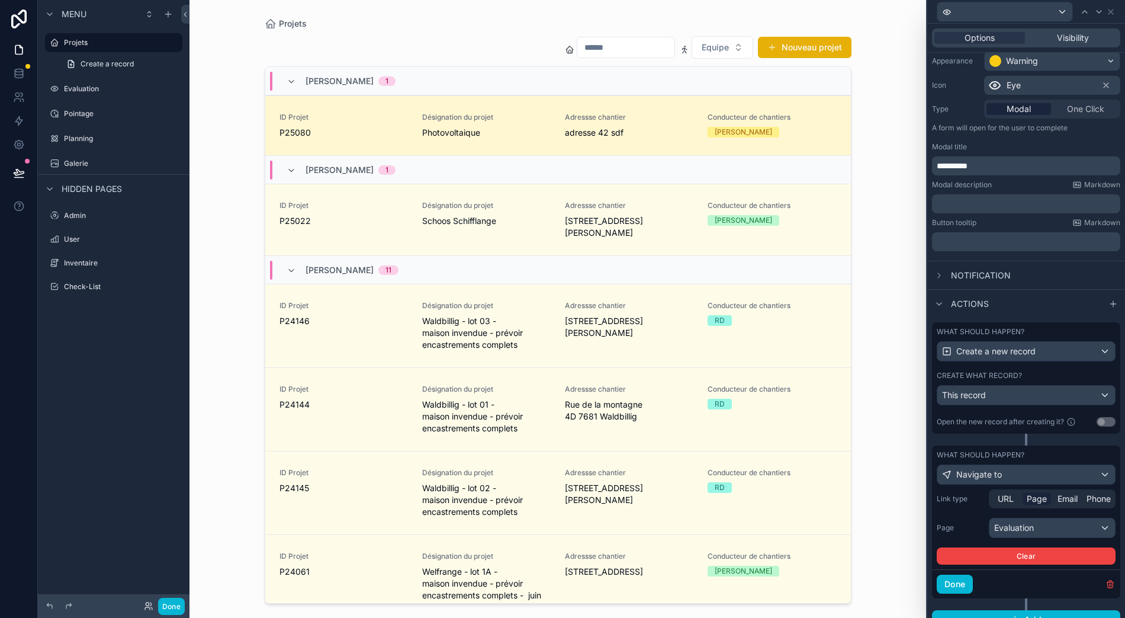
click at [993, 521] on div "Page Evaluation" at bounding box center [1026, 528] width 179 height 20
click at [1009, 518] on div "Evaluation" at bounding box center [1053, 527] width 126 height 19
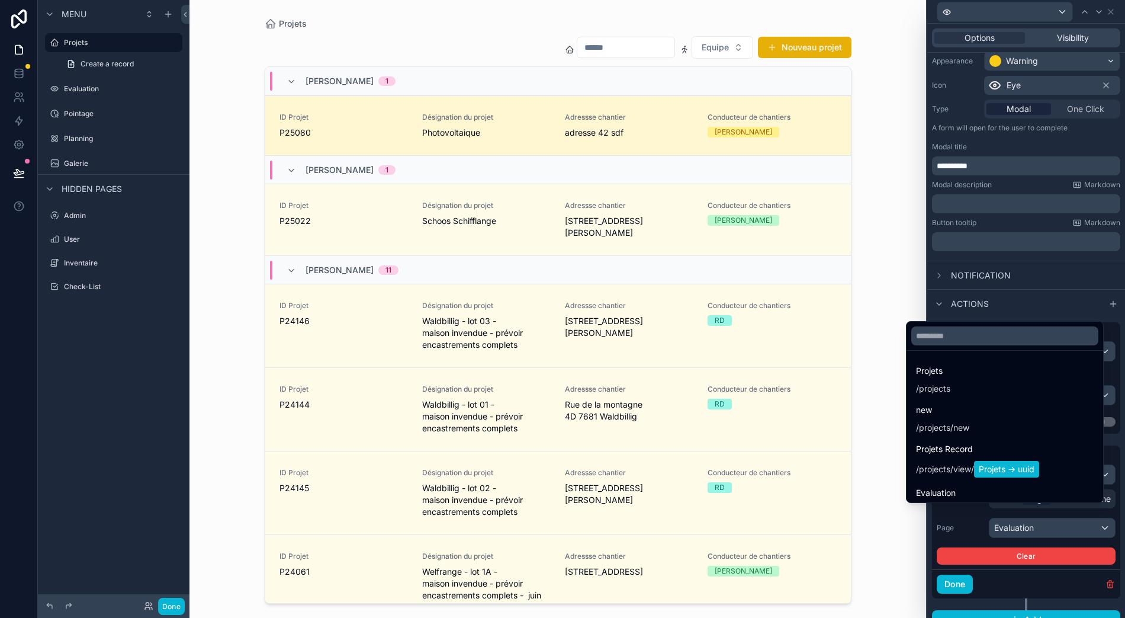
click at [982, 498] on div "Evaluation / evaluation" at bounding box center [1005, 501] width 178 height 31
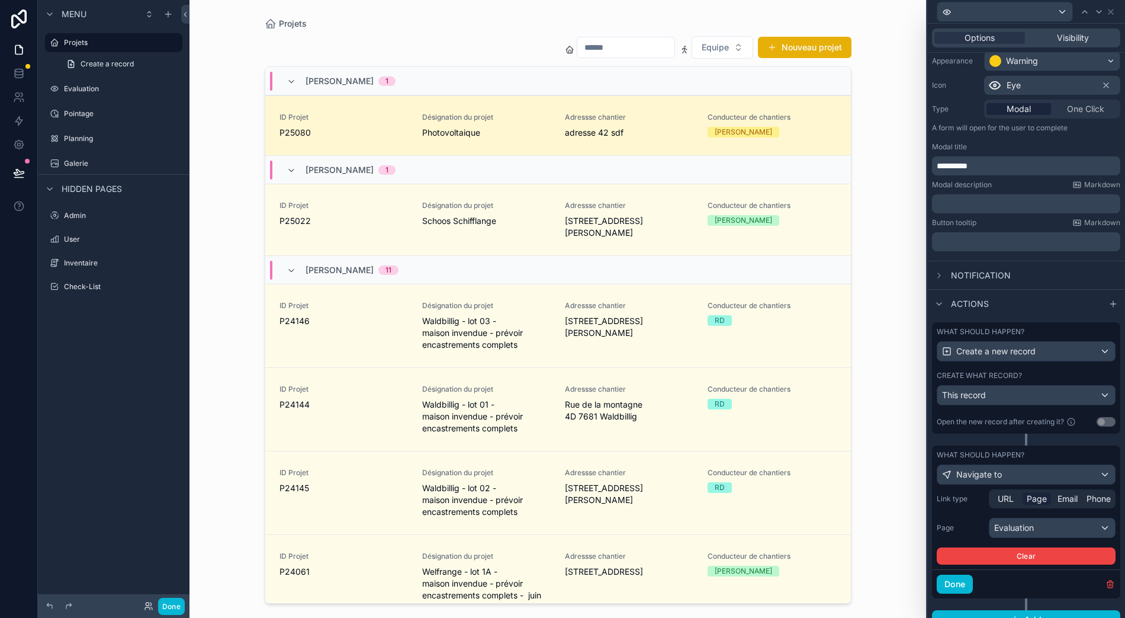
scroll to position [26, 0]
click at [1015, 569] on div "Done" at bounding box center [1026, 583] width 188 height 29
click at [83, 84] on label "Evaluation" at bounding box center [122, 88] width 116 height 9
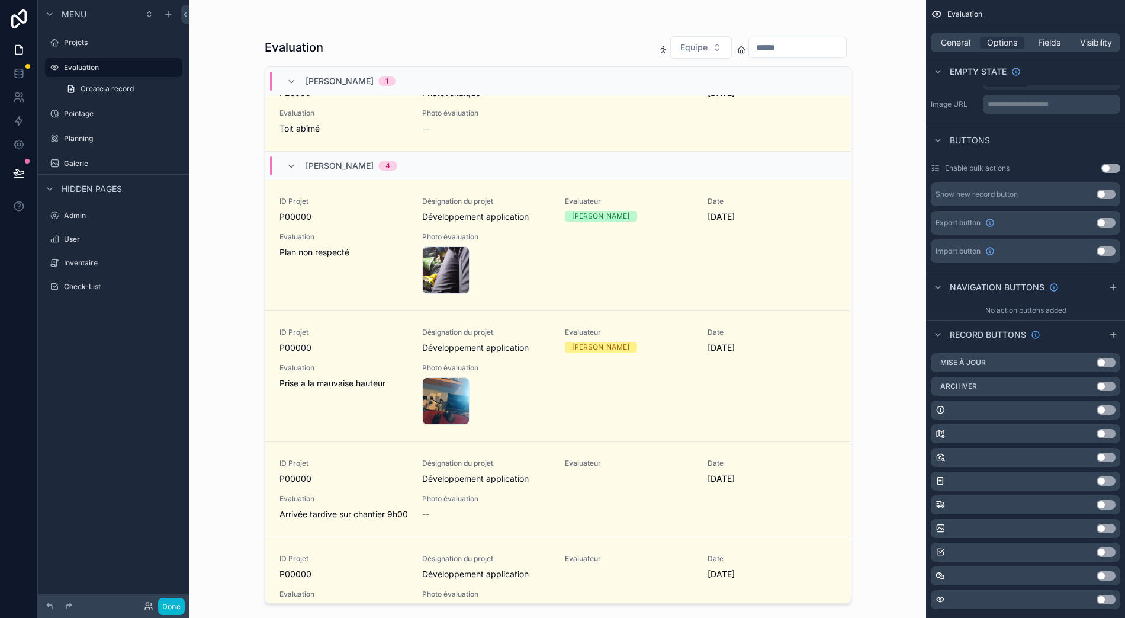
scroll to position [67, 0]
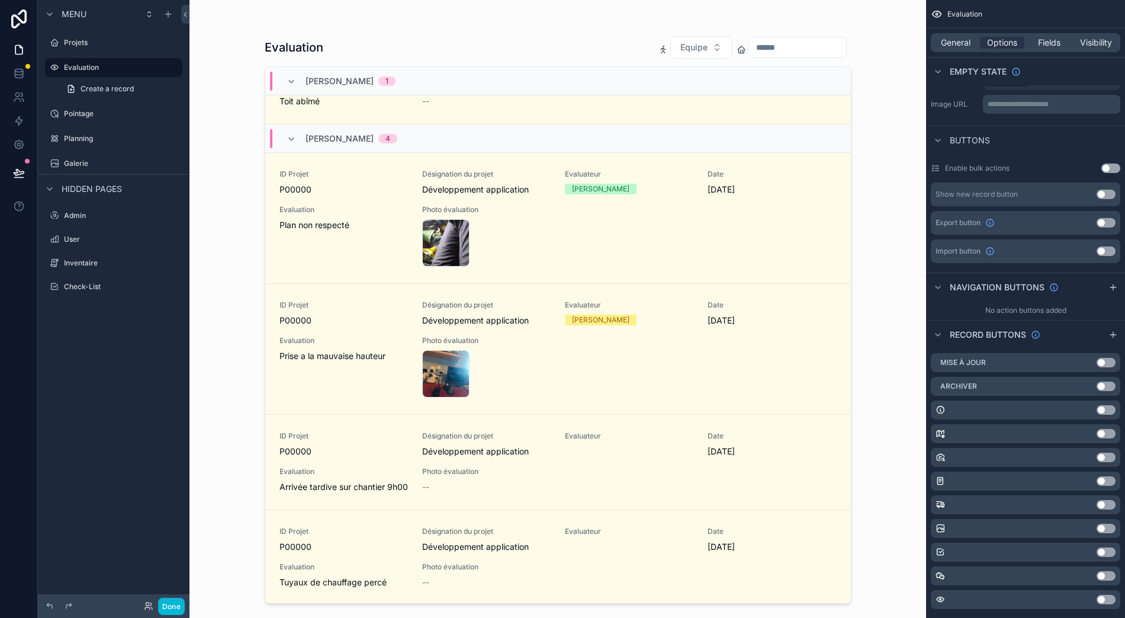
click at [72, 85] on icon "scrollable content" at bounding box center [73, 86] width 2 height 2
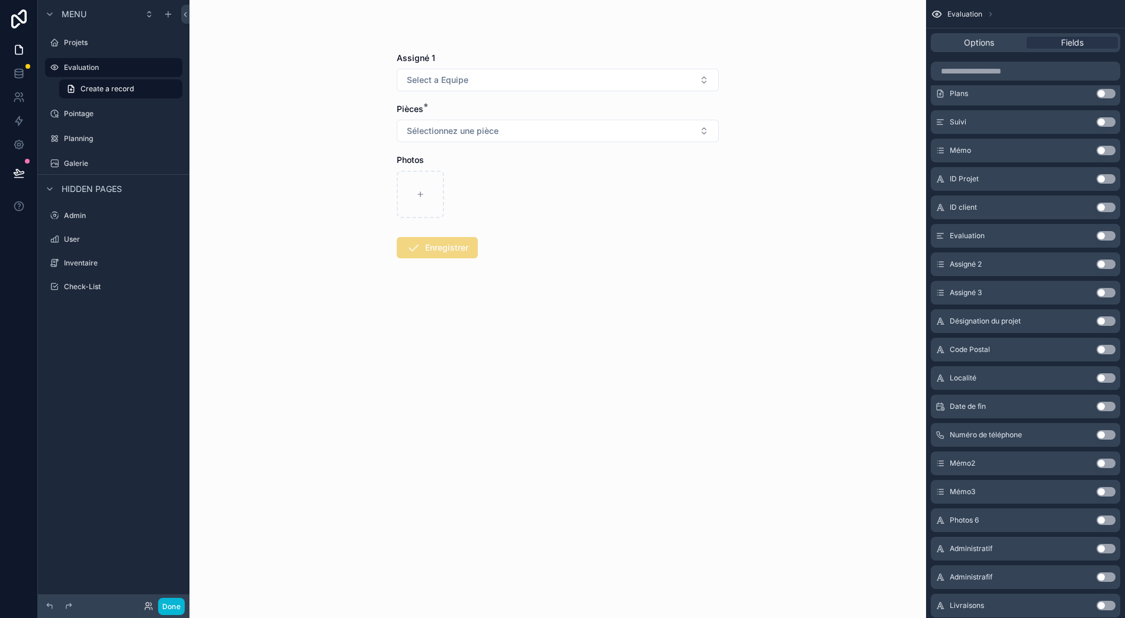
click at [81, 63] on label "Evaluation" at bounding box center [119, 67] width 111 height 9
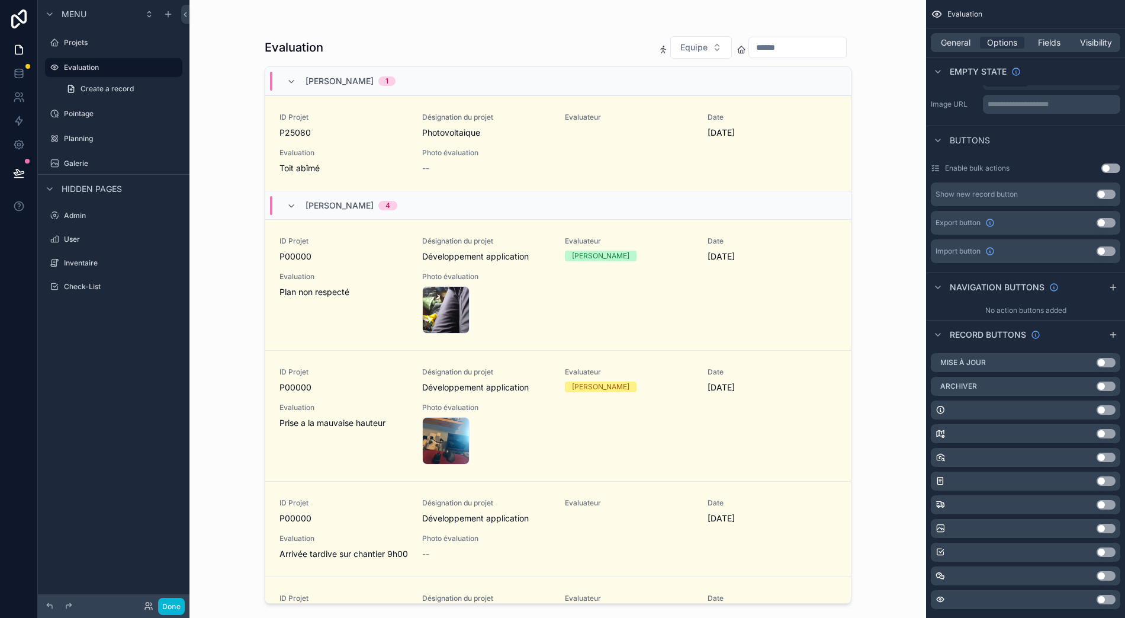
click at [99, 62] on div "Evaluation" at bounding box center [122, 67] width 116 height 14
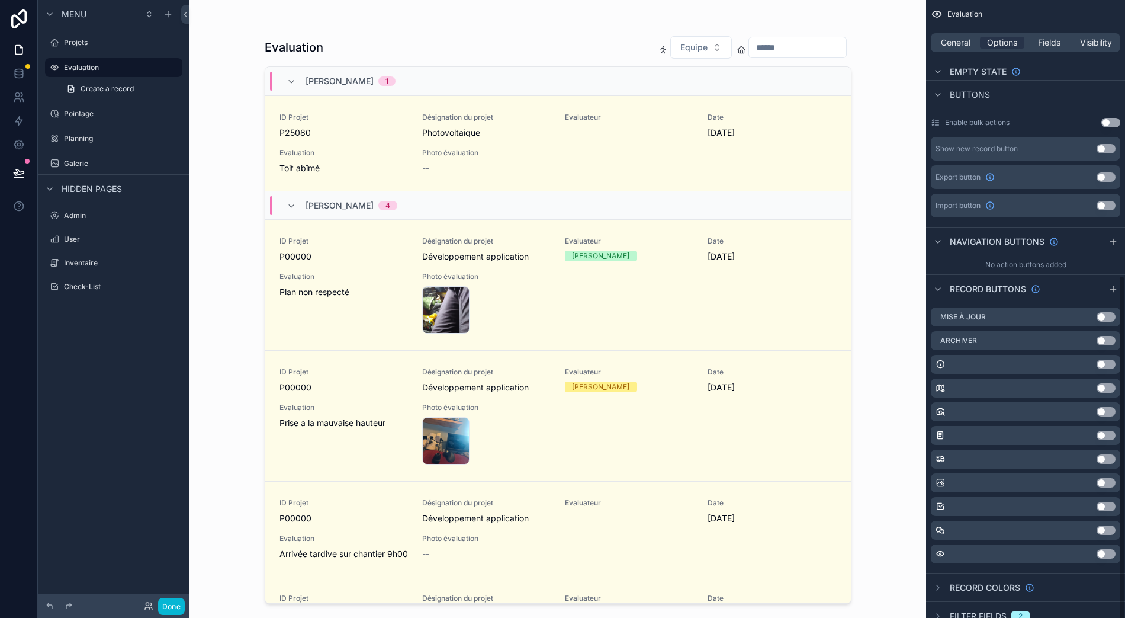
scroll to position [493, 0]
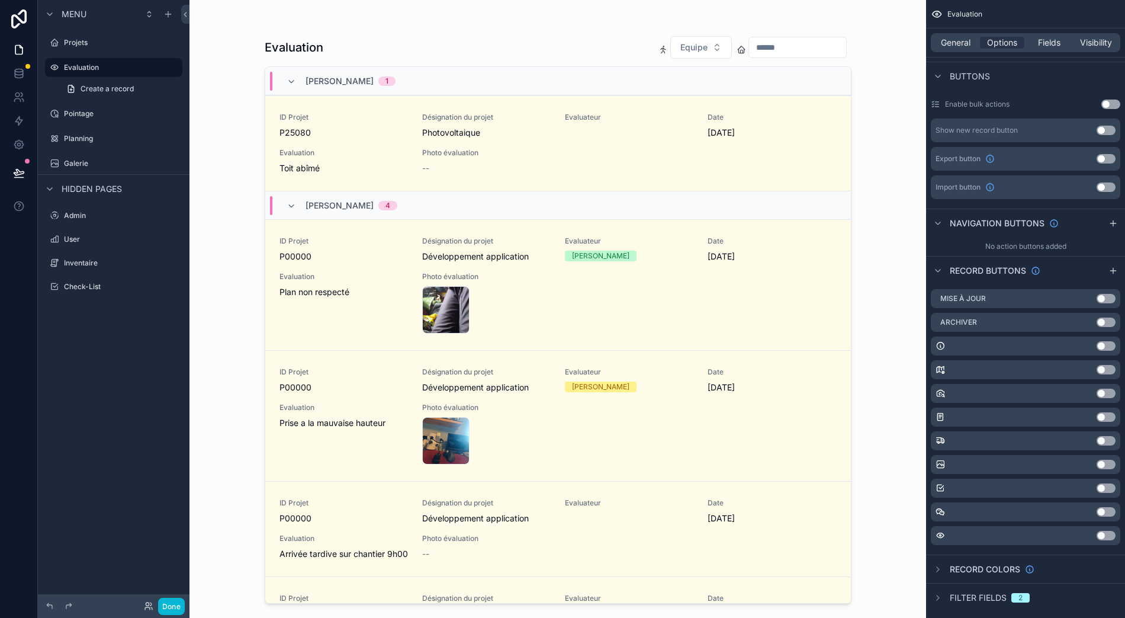
click at [1097, 502] on div "Use setting" at bounding box center [1026, 511] width 190 height 19
click at [0, 0] on icon "scrollable content" at bounding box center [0, 0] width 0 height 0
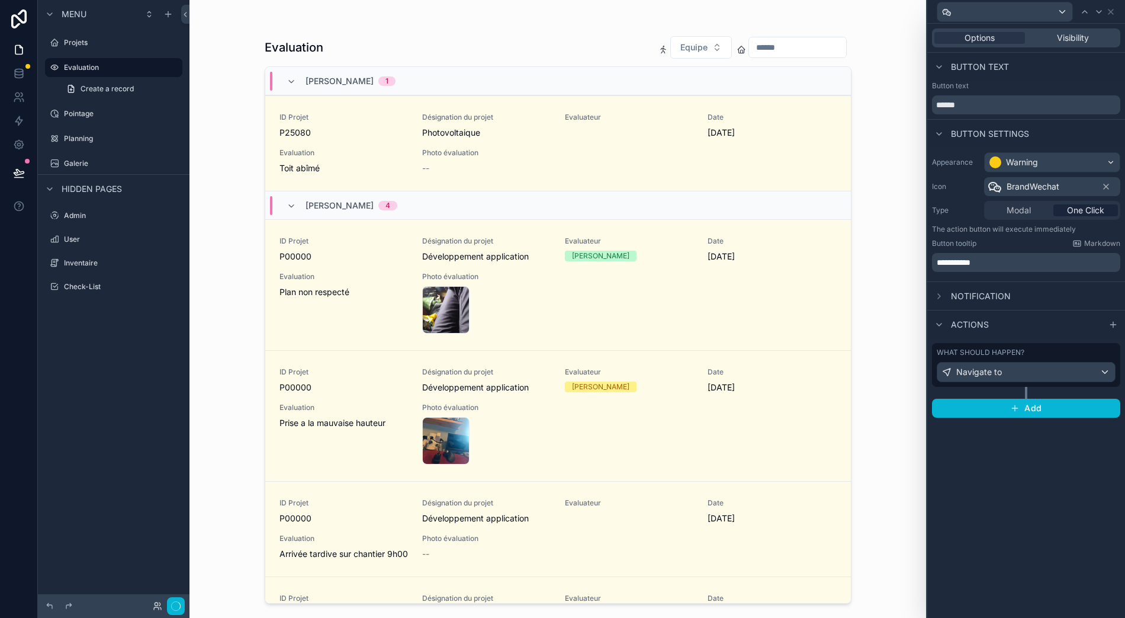
scroll to position [0, 0]
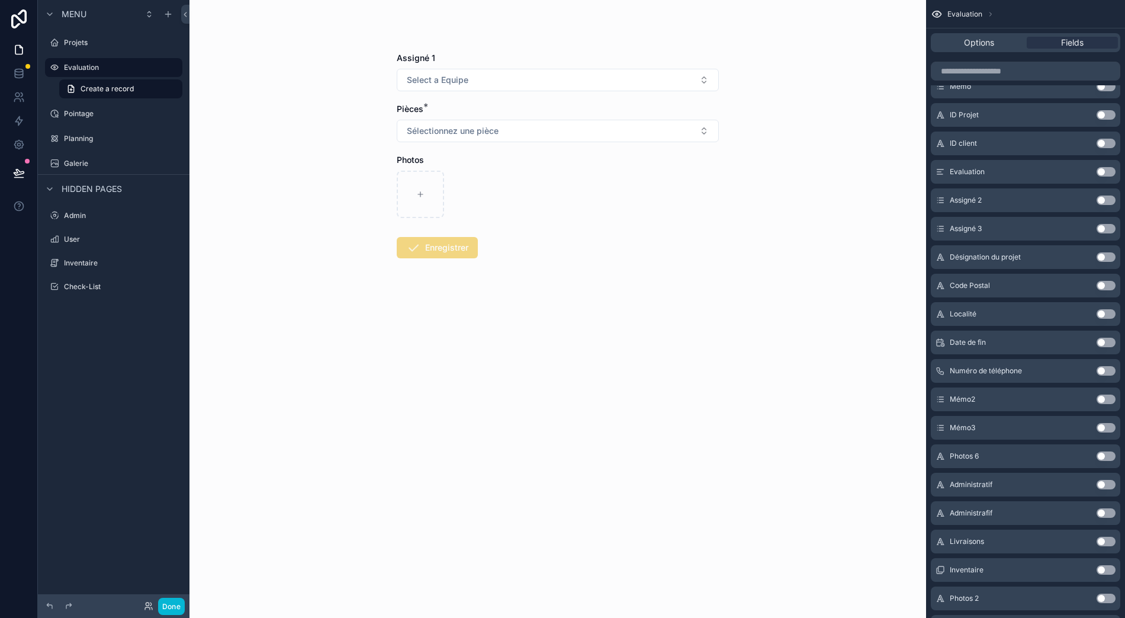
scroll to position [26, 0]
click at [75, 63] on label "Evaluation" at bounding box center [119, 67] width 111 height 9
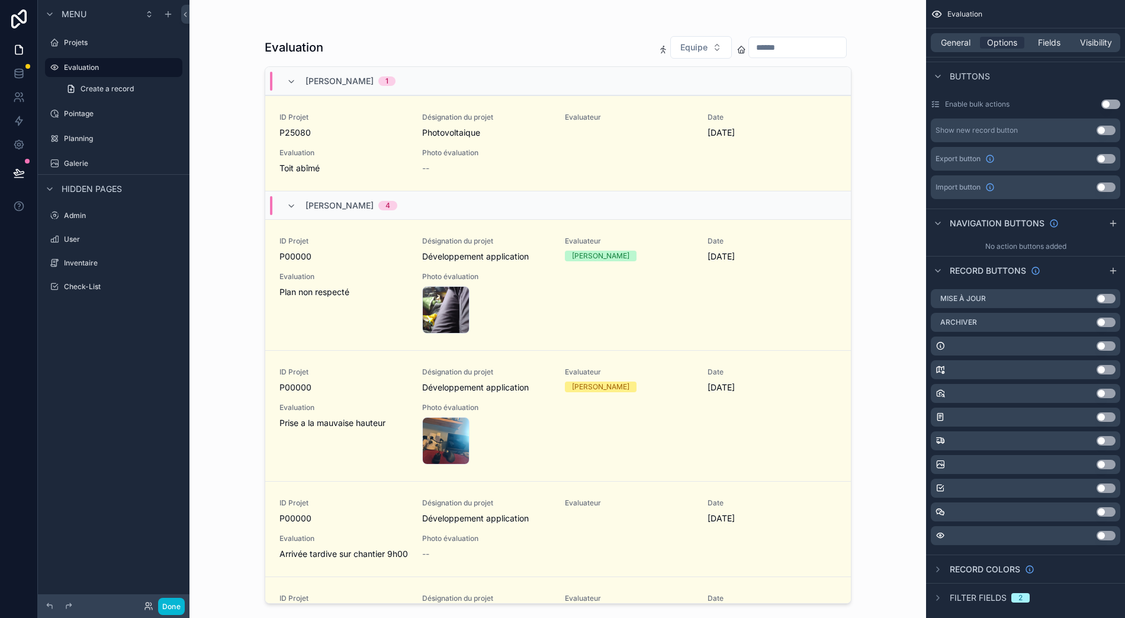
click at [77, 40] on div "Projets" at bounding box center [113, 42] width 133 height 19
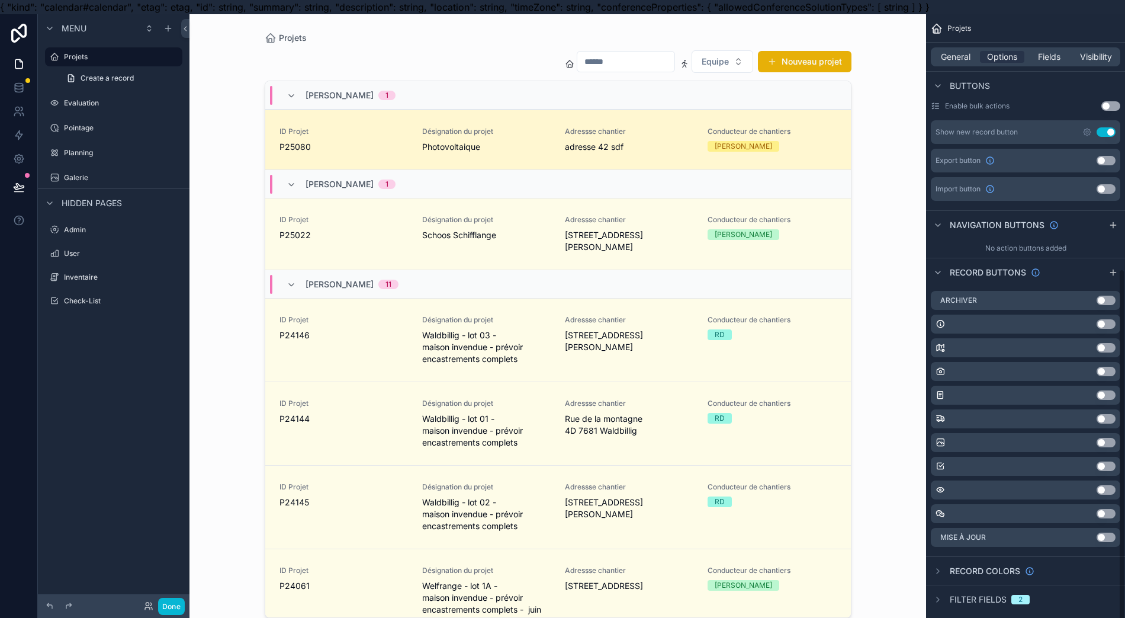
scroll to position [429, 0]
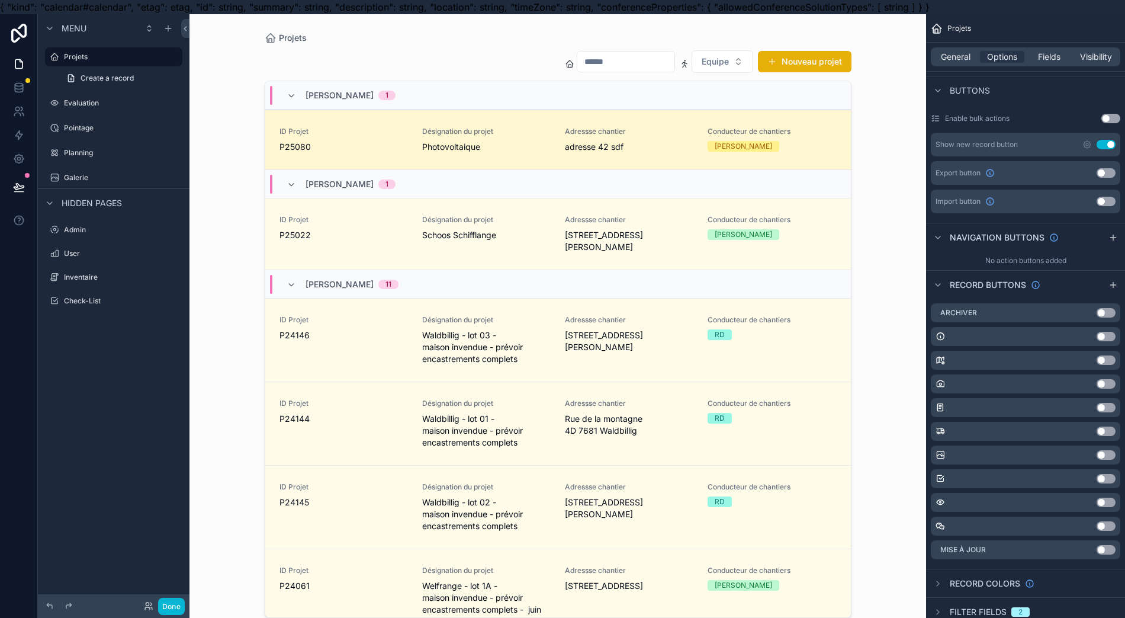
click at [517, 136] on div "scrollable content" at bounding box center [558, 316] width 606 height 604
click at [517, 136] on div "Désignation du projet Photovoltaique" at bounding box center [486, 140] width 129 height 26
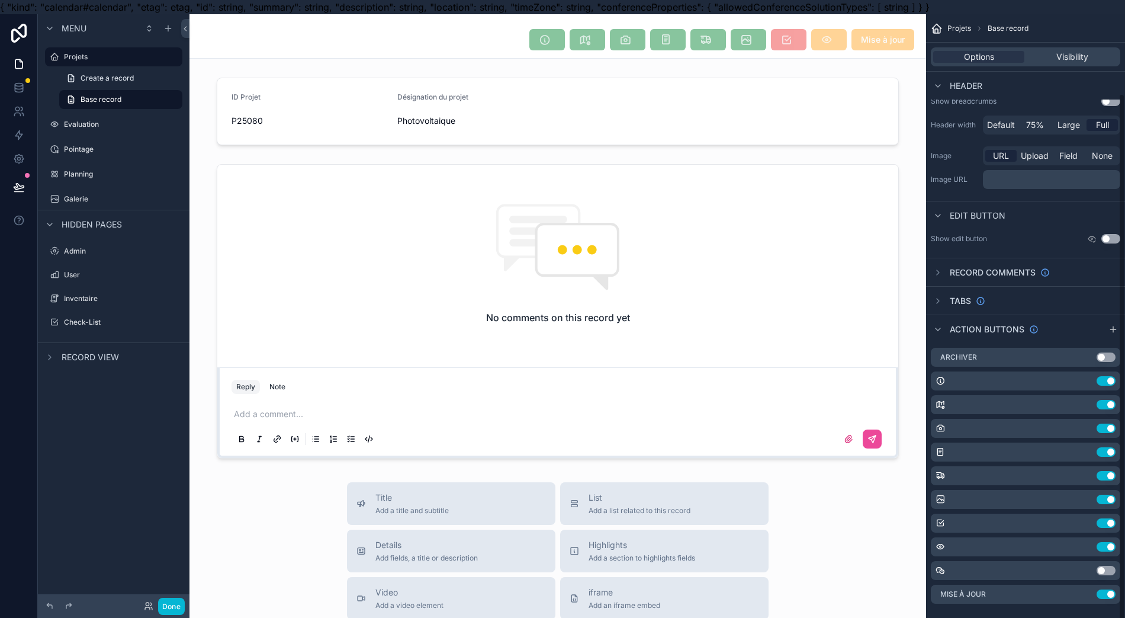
scroll to position [91, 0]
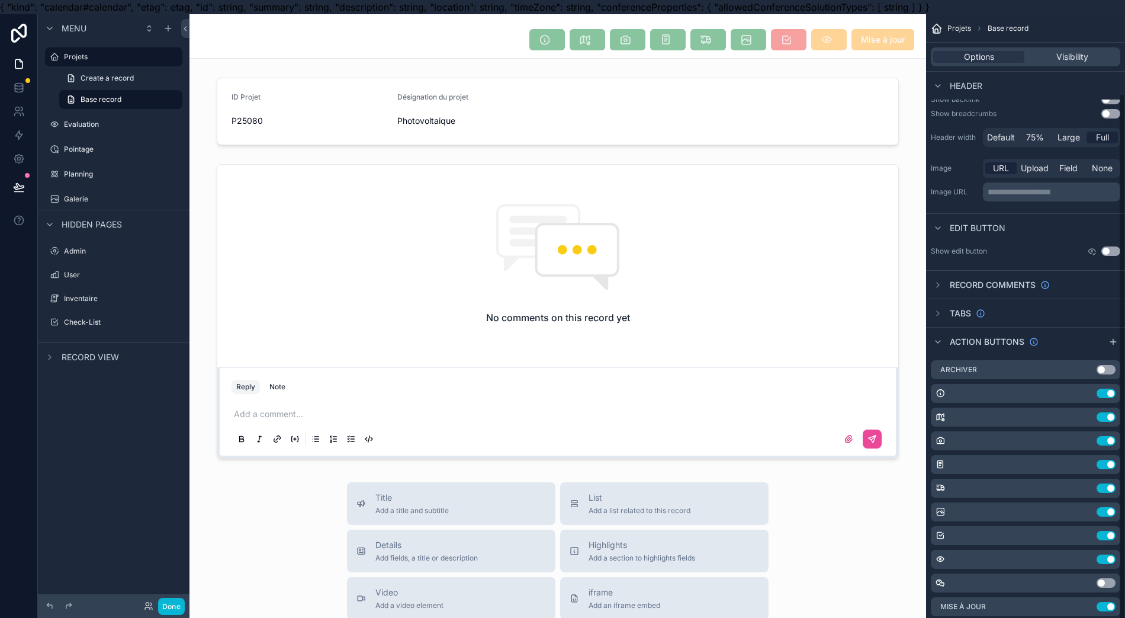
click at [517, 136] on div "scrollable content" at bounding box center [558, 111] width 737 height 77
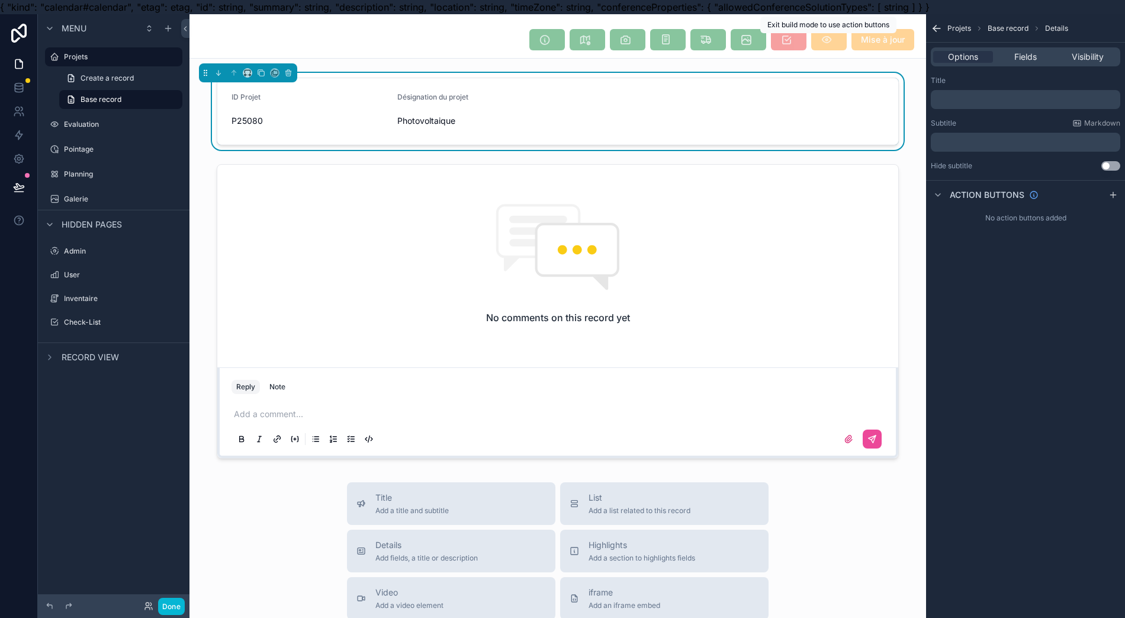
click at [829, 36] on span "scrollable content" at bounding box center [830, 41] width 36 height 12
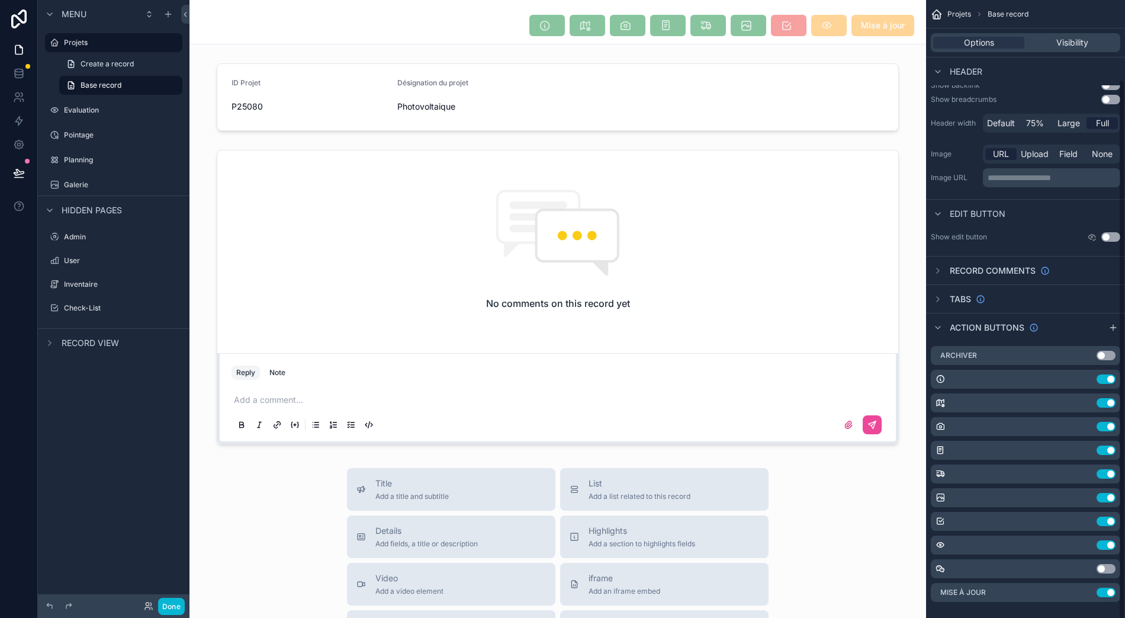
scroll to position [26, 0]
click at [0, 0] on icon "scrollable content" at bounding box center [0, 0] width 0 height 0
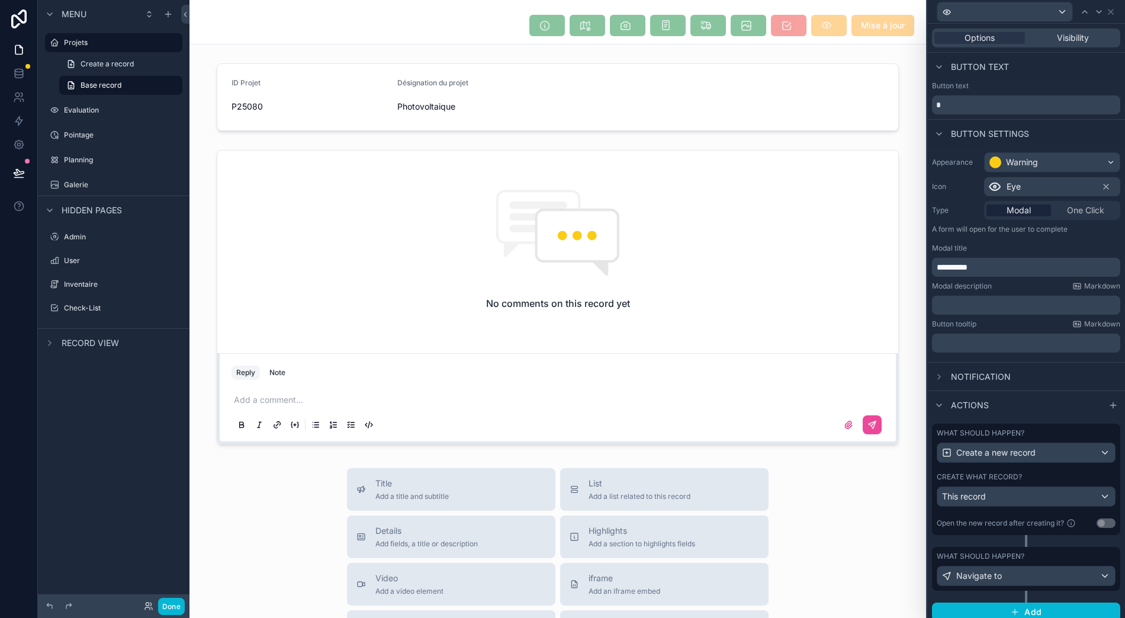
click at [1081, 581] on div "What should happen? Navigate to" at bounding box center [1026, 575] width 188 height 56
click at [1076, 551] on div "What should happen?" at bounding box center [1026, 555] width 179 height 9
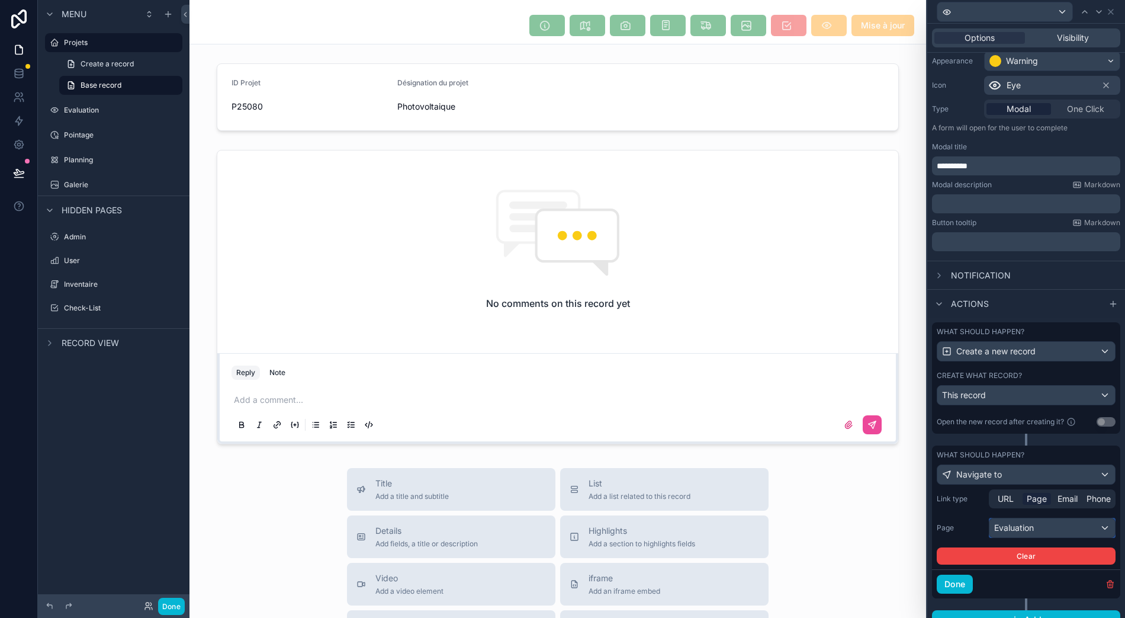
click at [1091, 522] on div "Evaluation" at bounding box center [1053, 527] width 126 height 19
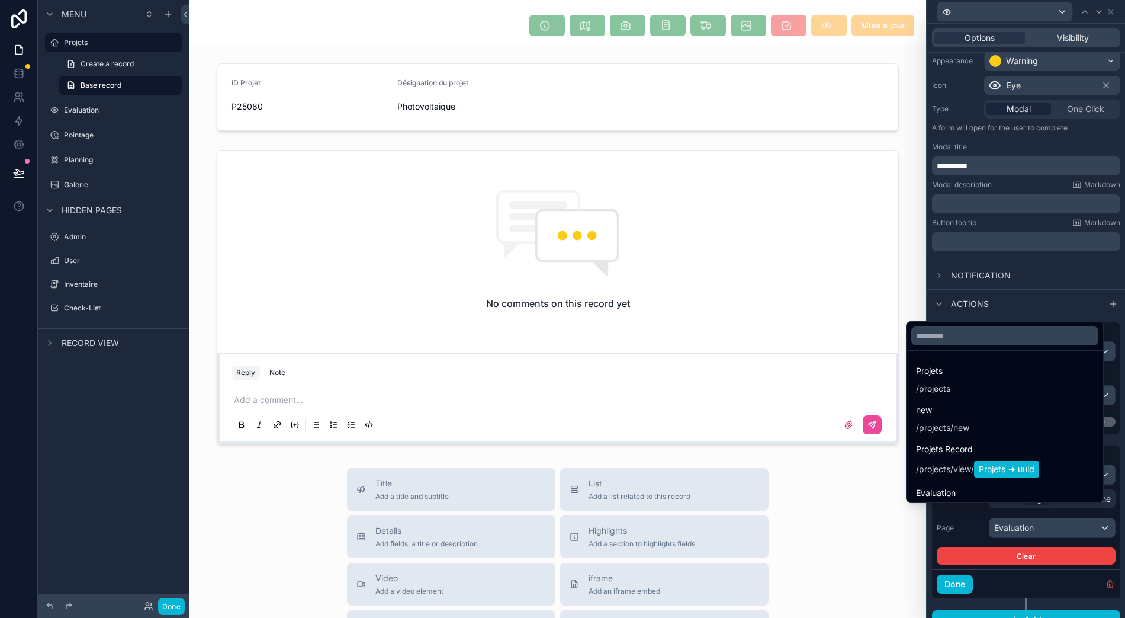
click at [1089, 511] on div at bounding box center [1027, 309] width 198 height 618
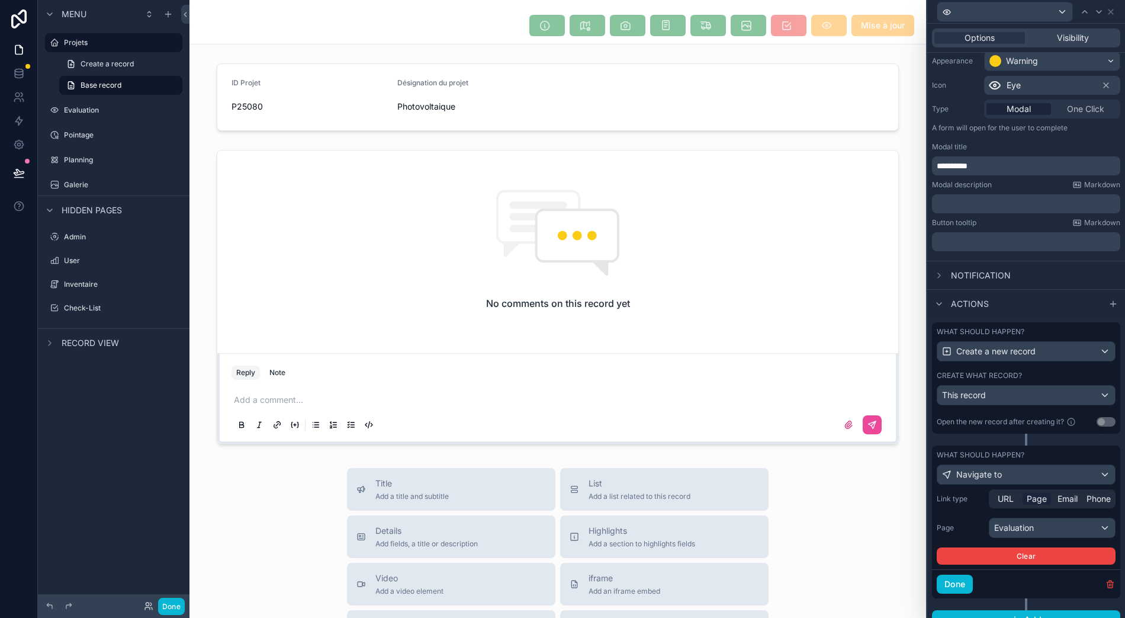
click at [1070, 569] on div "Done" at bounding box center [1026, 583] width 188 height 29
click at [1039, 518] on div "Evaluation" at bounding box center [1053, 527] width 126 height 19
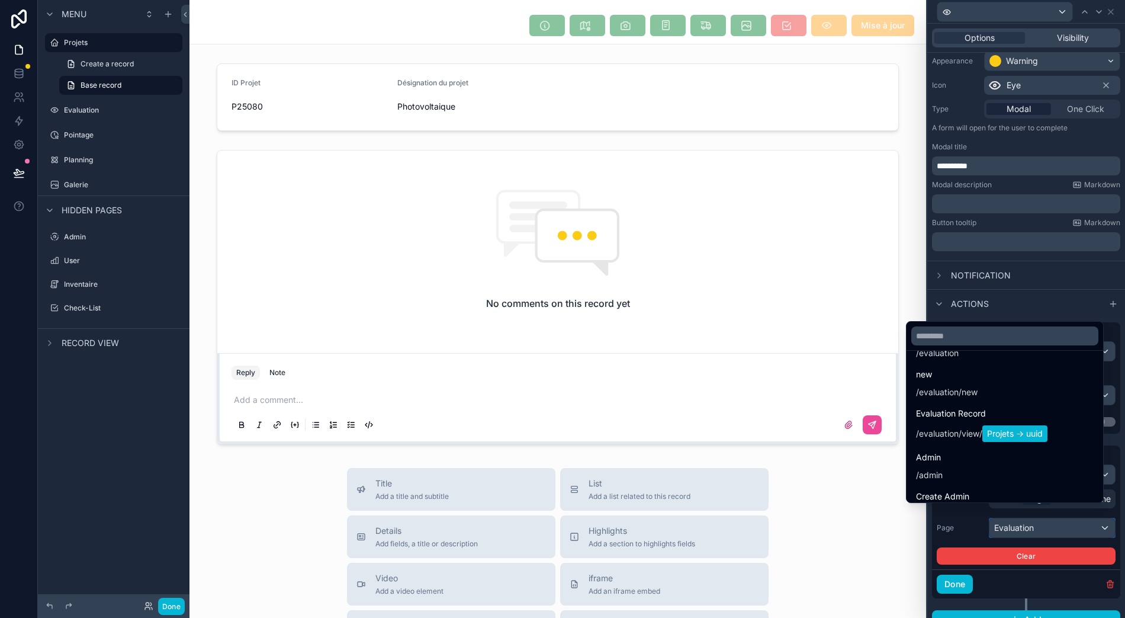
scroll to position [158, 0]
click at [1093, 566] on div at bounding box center [1027, 309] width 198 height 618
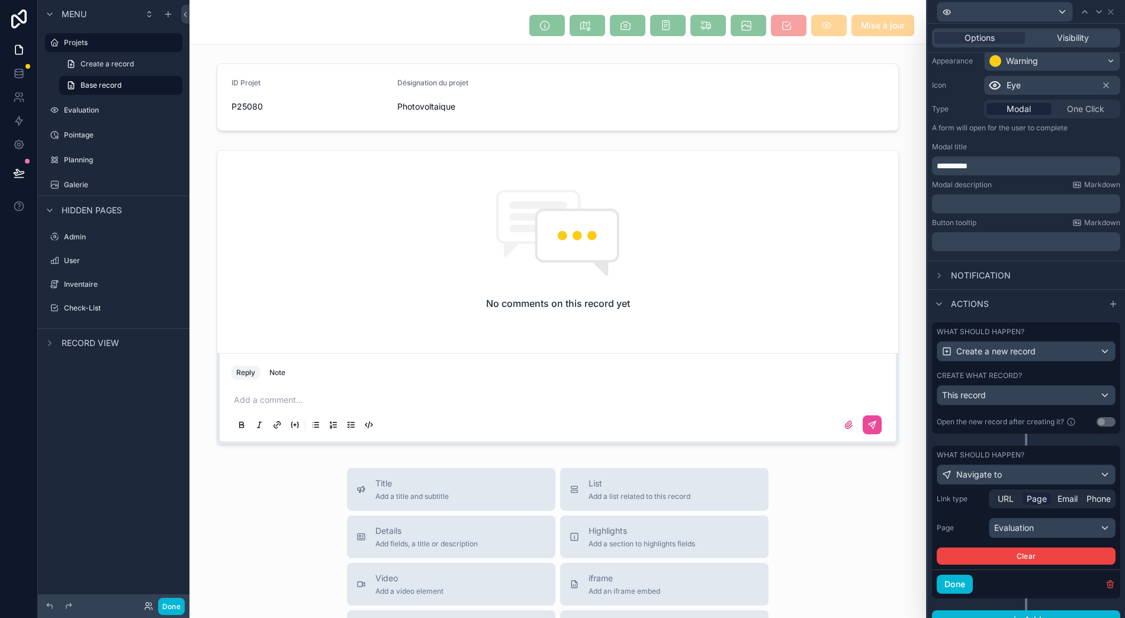
click at [113, 81] on span "Base record" at bounding box center [101, 85] width 41 height 9
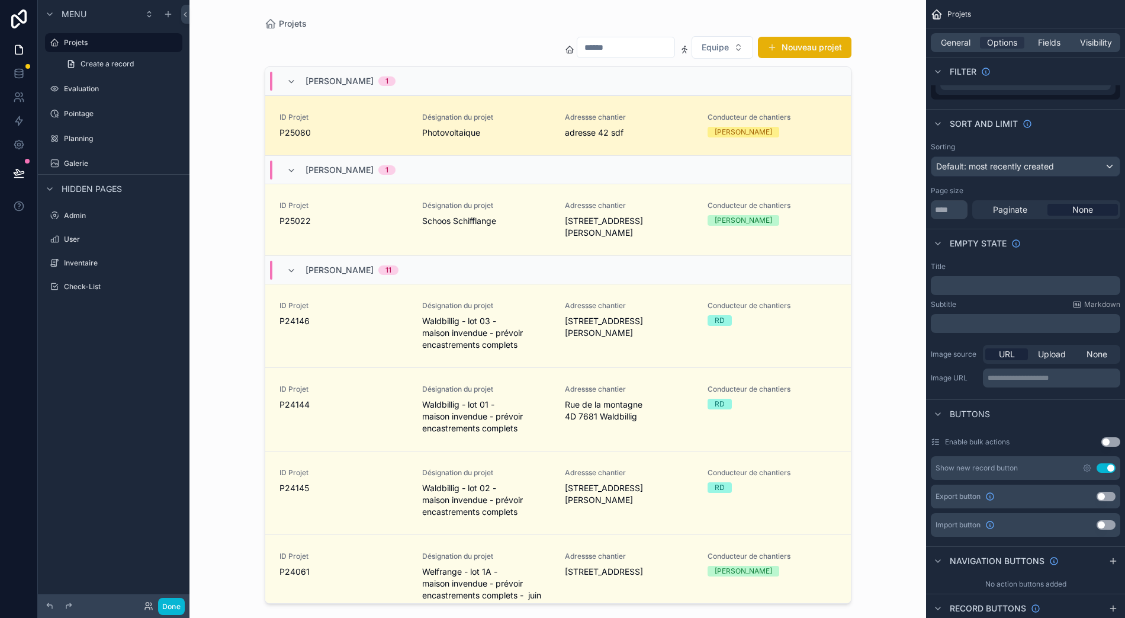
click at [113, 84] on div "Evaluation" at bounding box center [113, 88] width 133 height 19
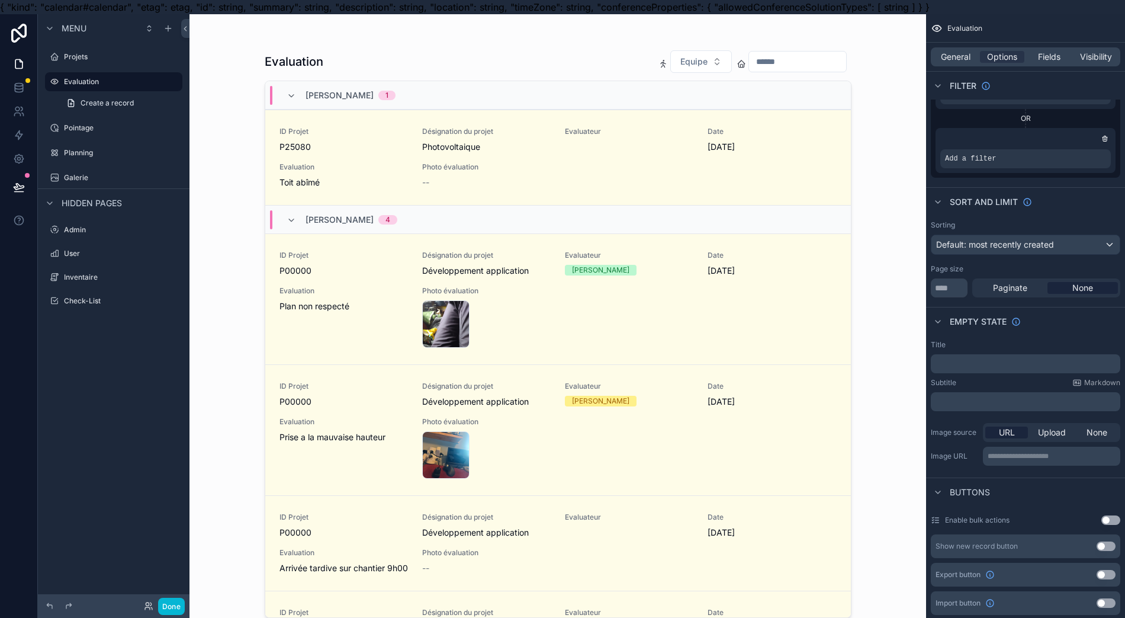
click at [113, 98] on link "Create a record" at bounding box center [120, 103] width 123 height 19
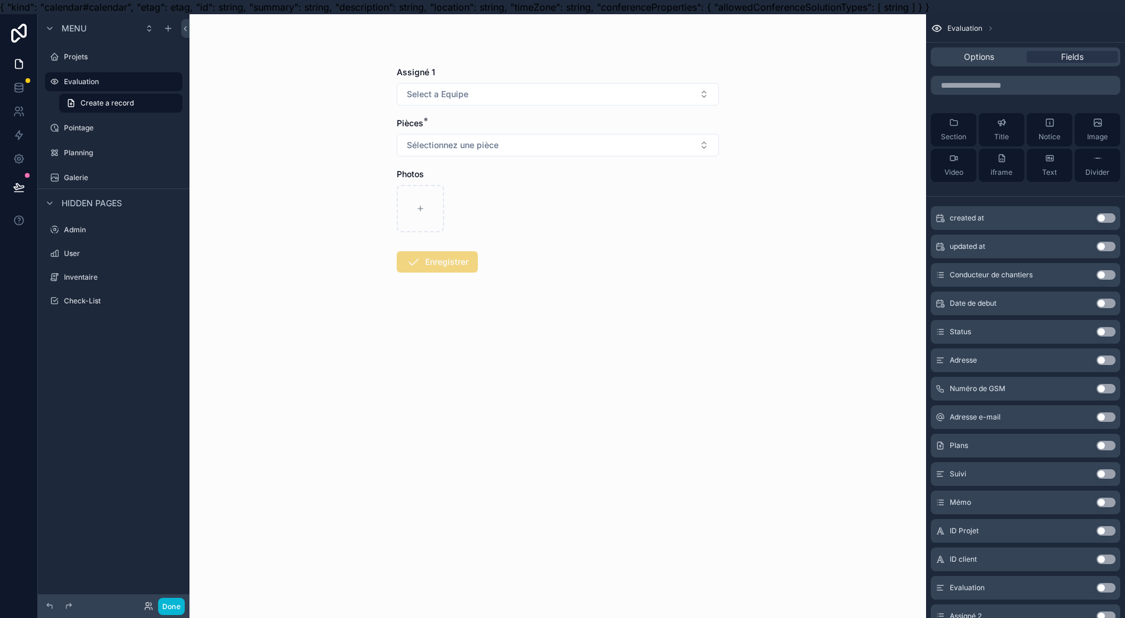
click at [117, 82] on label "Evaluation" at bounding box center [119, 81] width 111 height 9
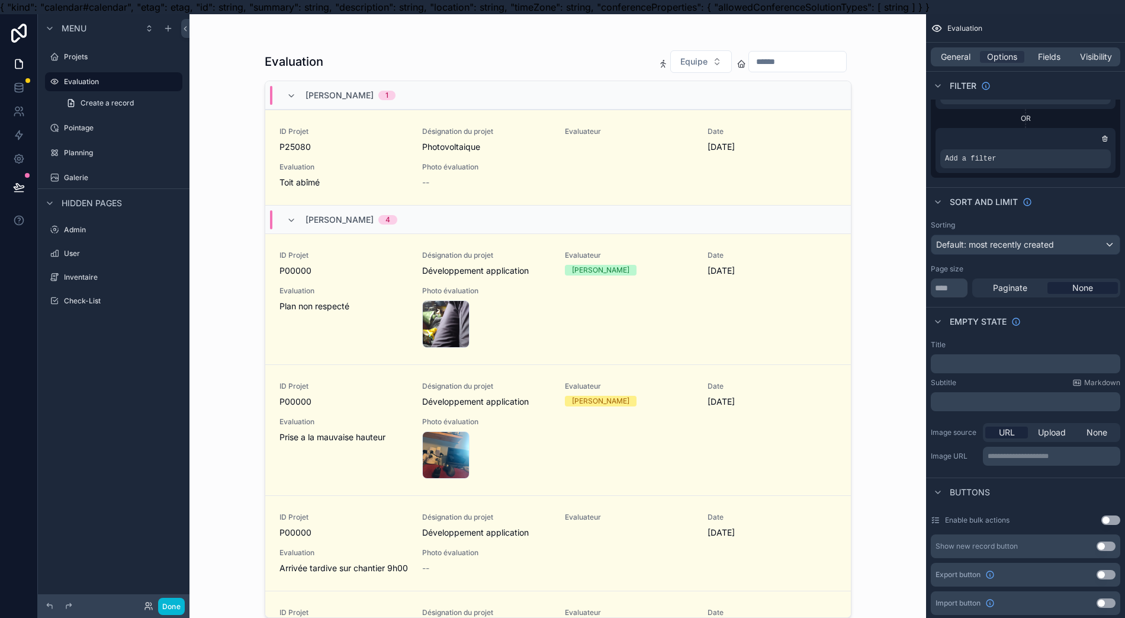
click at [50, 328] on div "Menu Projets Evaluation Create a record Pointage Planning Galerie Hidden pages …" at bounding box center [114, 172] width 152 height 316
click at [106, 135] on div "Pointage" at bounding box center [113, 127] width 133 height 19
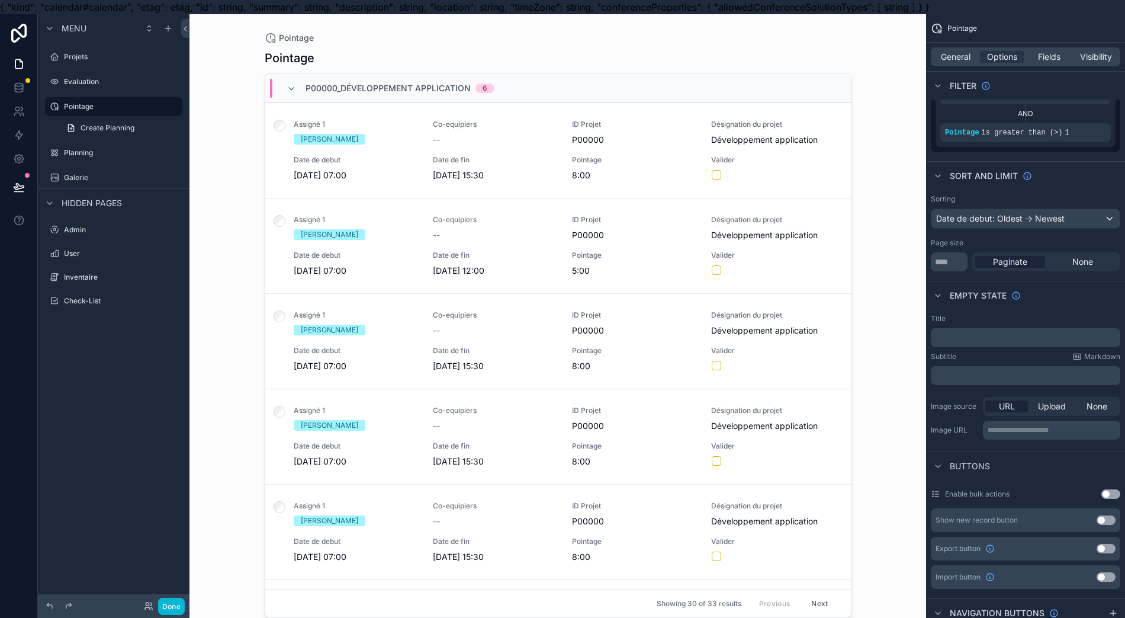
click at [1056, 62] on span "Fields" at bounding box center [1049, 57] width 23 height 12
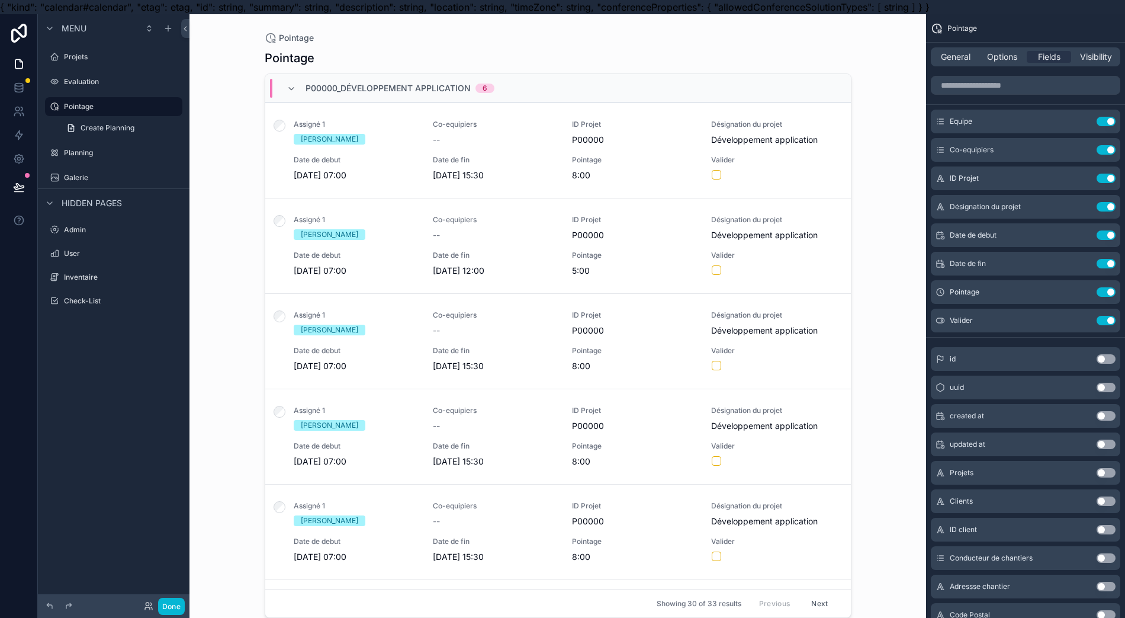
click at [109, 52] on div "Projets" at bounding box center [122, 56] width 116 height 9
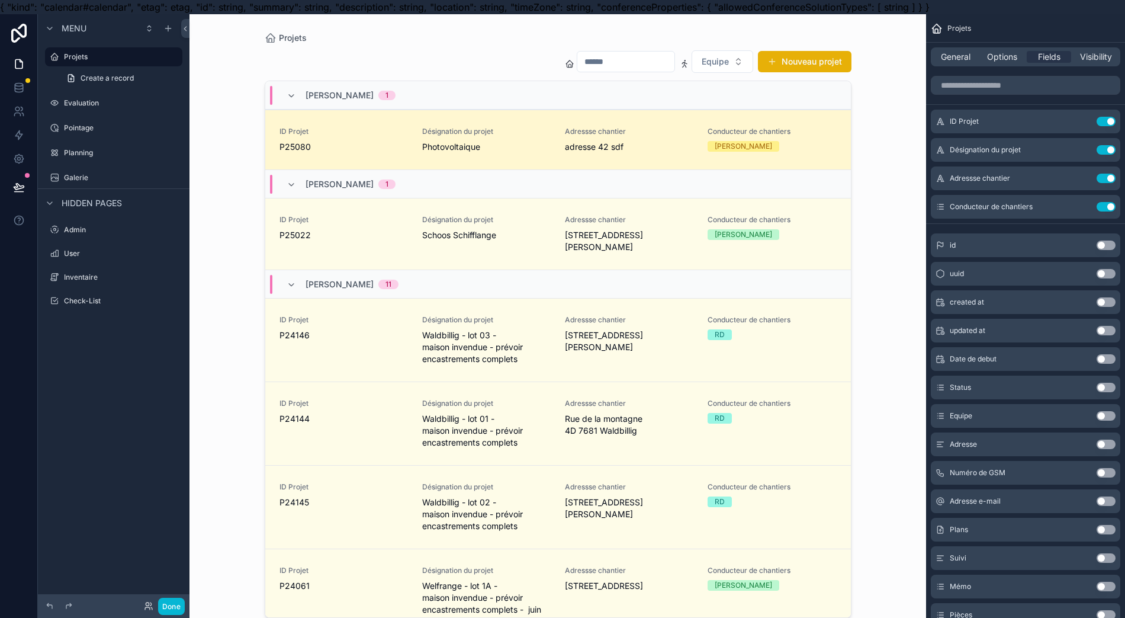
click at [99, 129] on label "Pointage" at bounding box center [122, 127] width 116 height 9
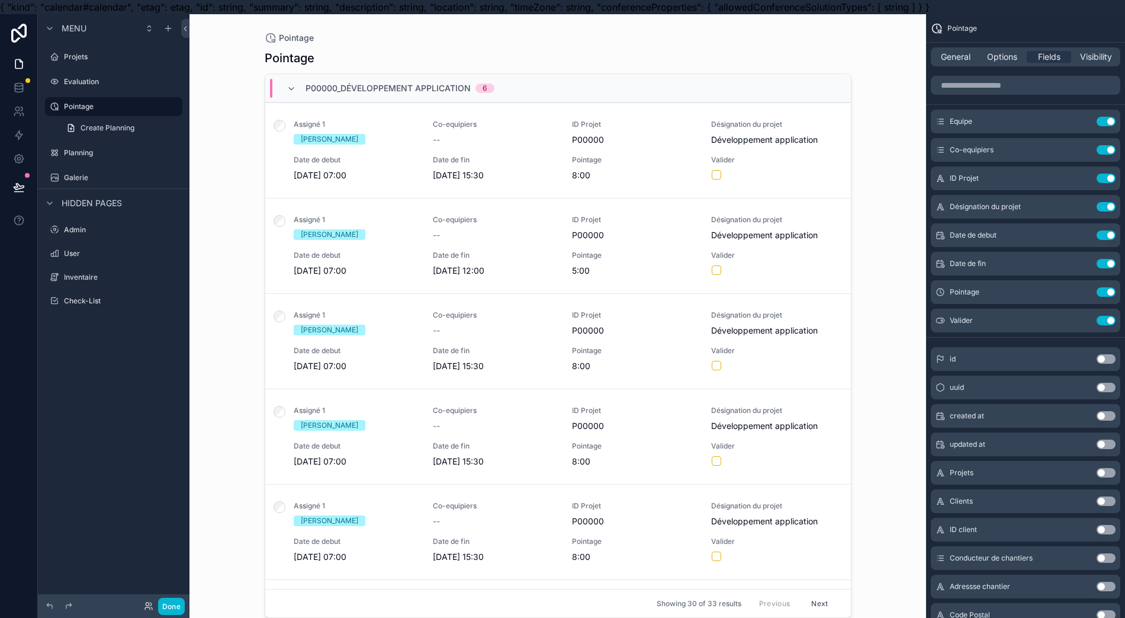
click at [1111, 117] on button "Use setting" at bounding box center [1106, 121] width 19 height 9
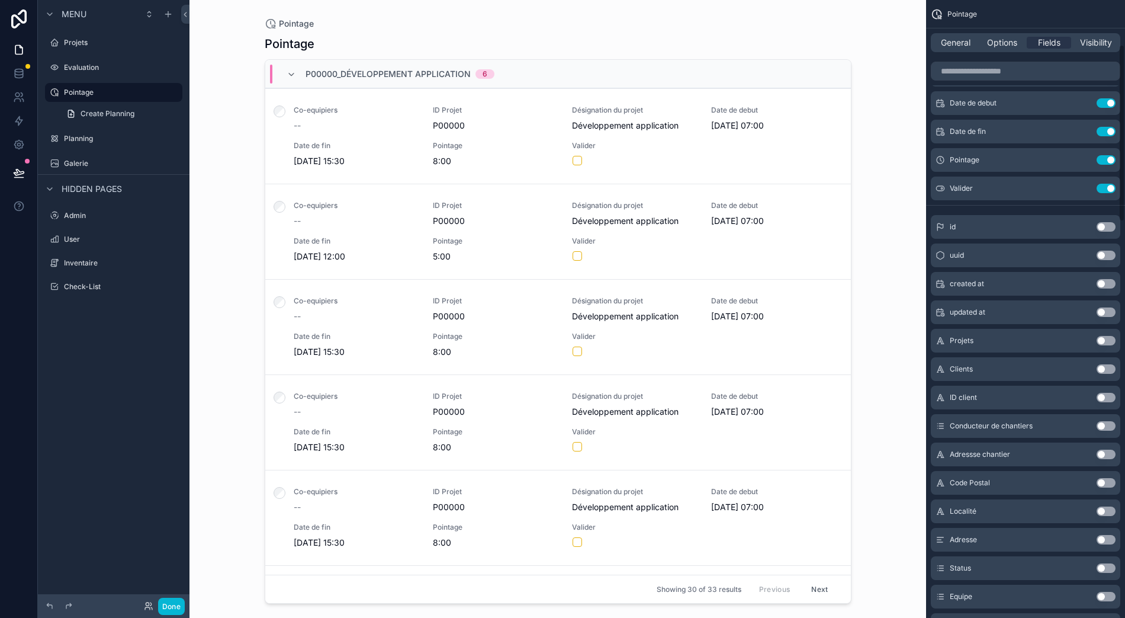
scroll to position [28, 0]
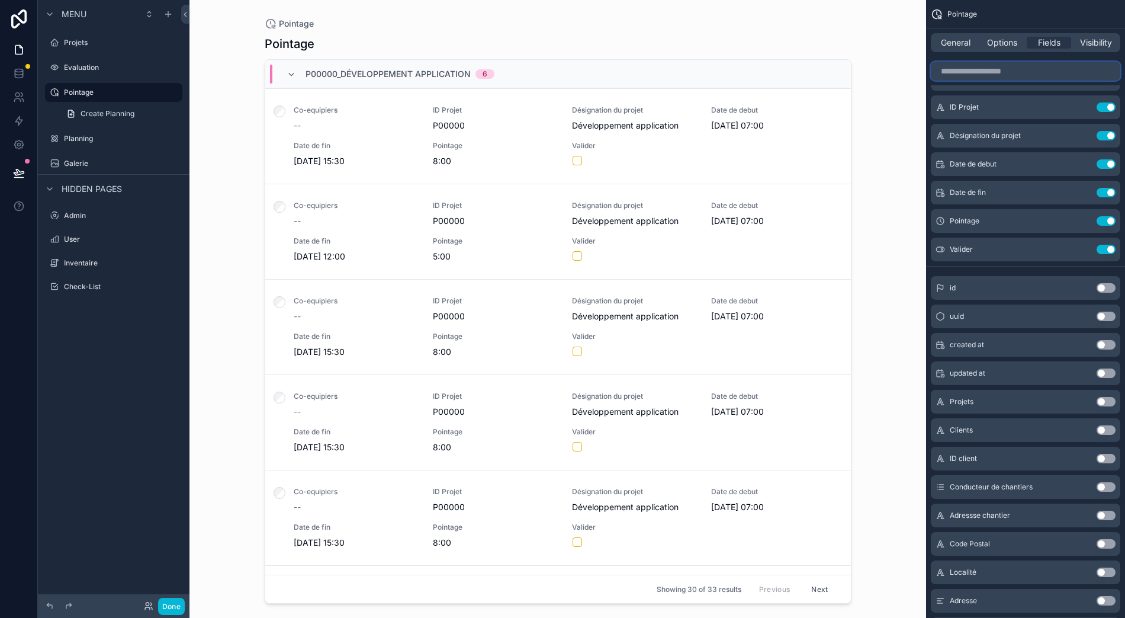
click at [1024, 62] on input "scrollable content" at bounding box center [1026, 71] width 190 height 19
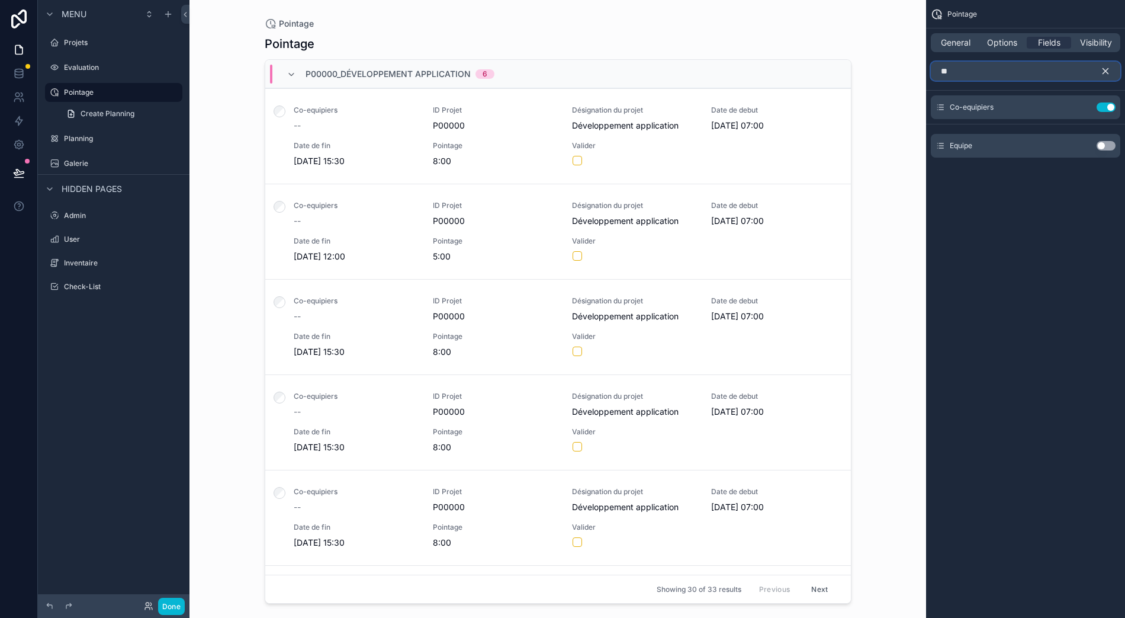
type input "**"
click at [1111, 141] on button "Use setting" at bounding box center [1106, 145] width 19 height 9
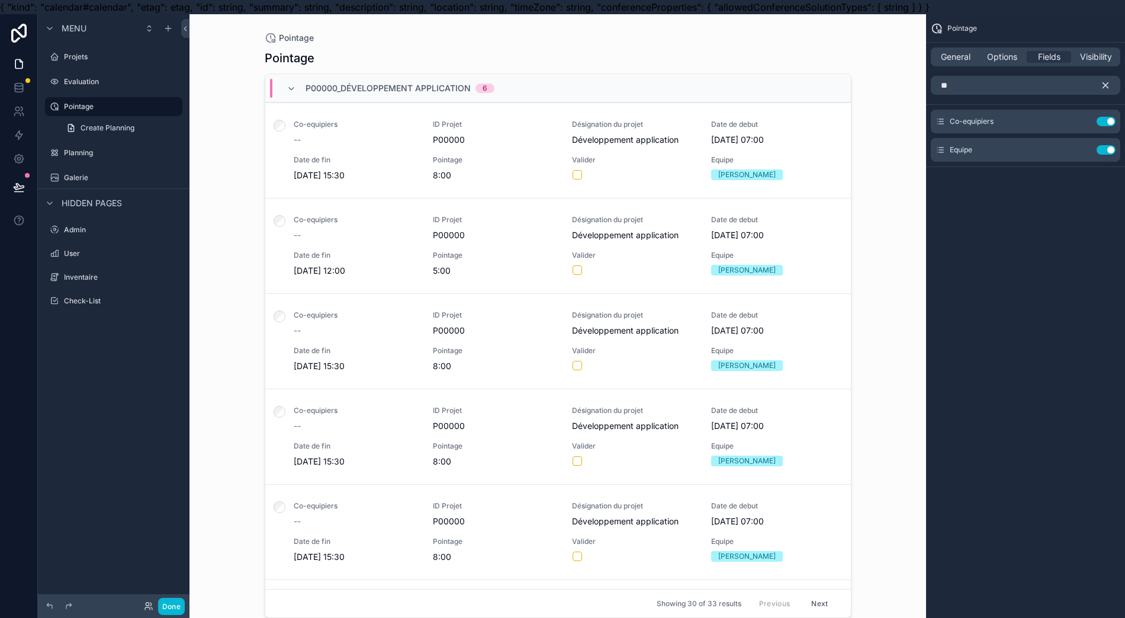
click at [1111, 89] on icon "scrollable content" at bounding box center [1106, 85] width 11 height 11
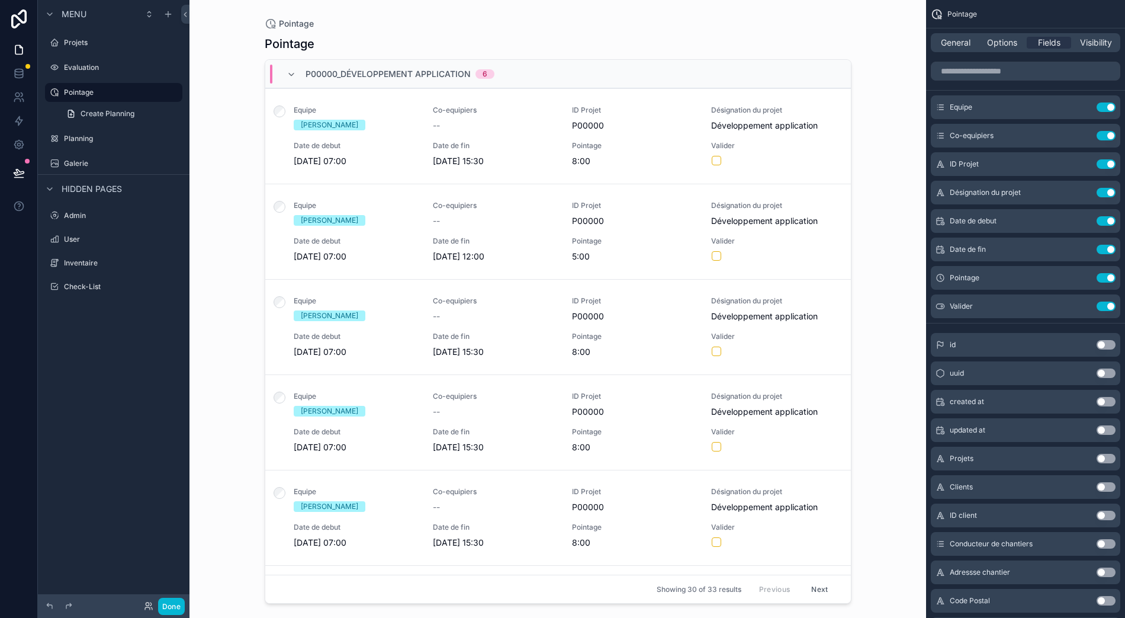
scroll to position [26, 0]
click at [968, 37] on span "General" at bounding box center [956, 43] width 30 height 12
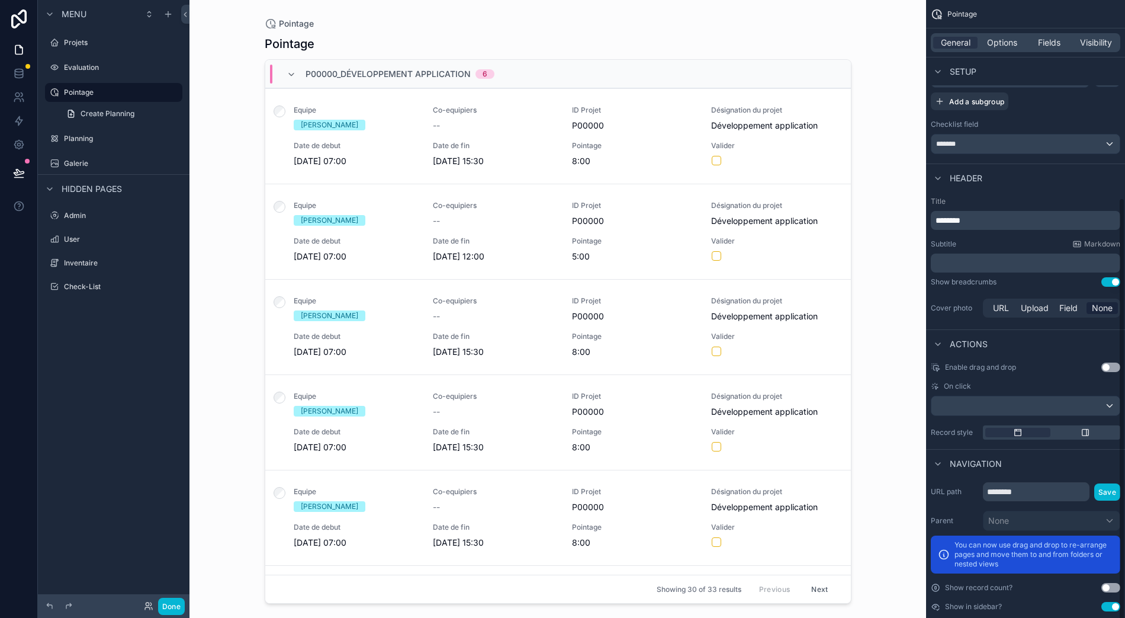
scroll to position [289, 0]
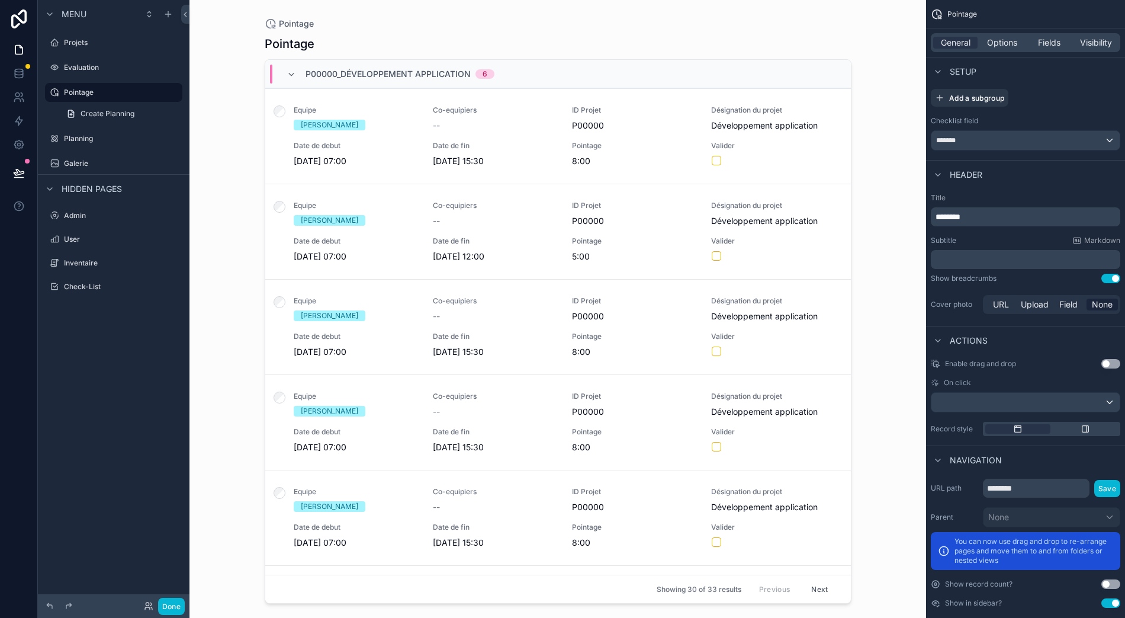
click at [1115, 274] on button "Use setting" at bounding box center [1111, 278] width 19 height 9
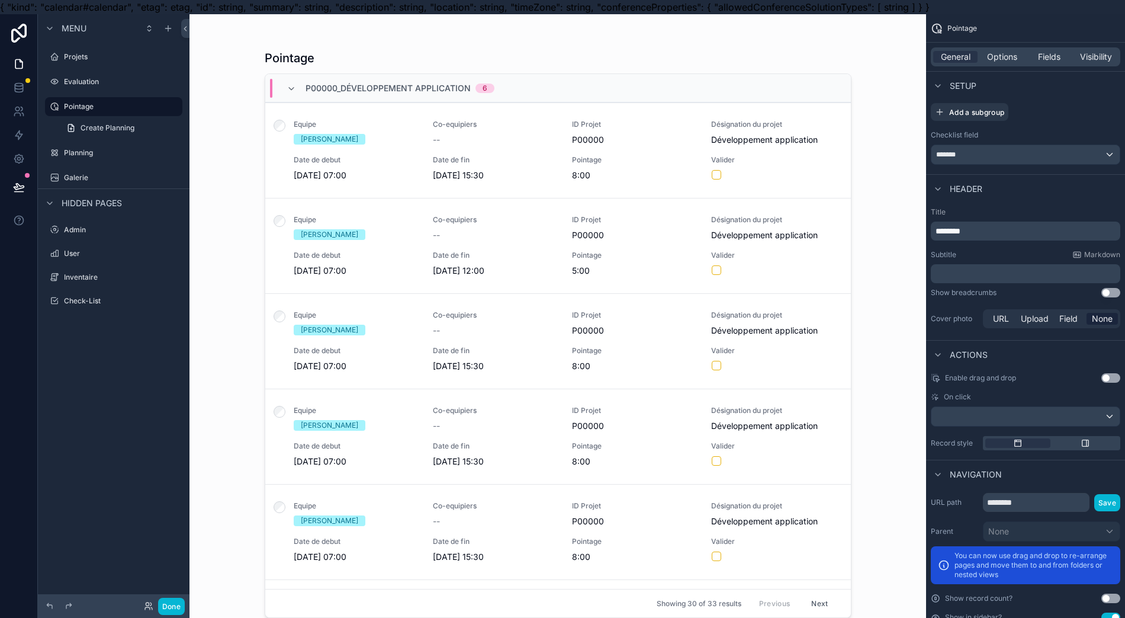
click at [1115, 265] on div "﻿" at bounding box center [1026, 273] width 190 height 19
click at [1120, 291] on button "Use setting" at bounding box center [1111, 292] width 19 height 9
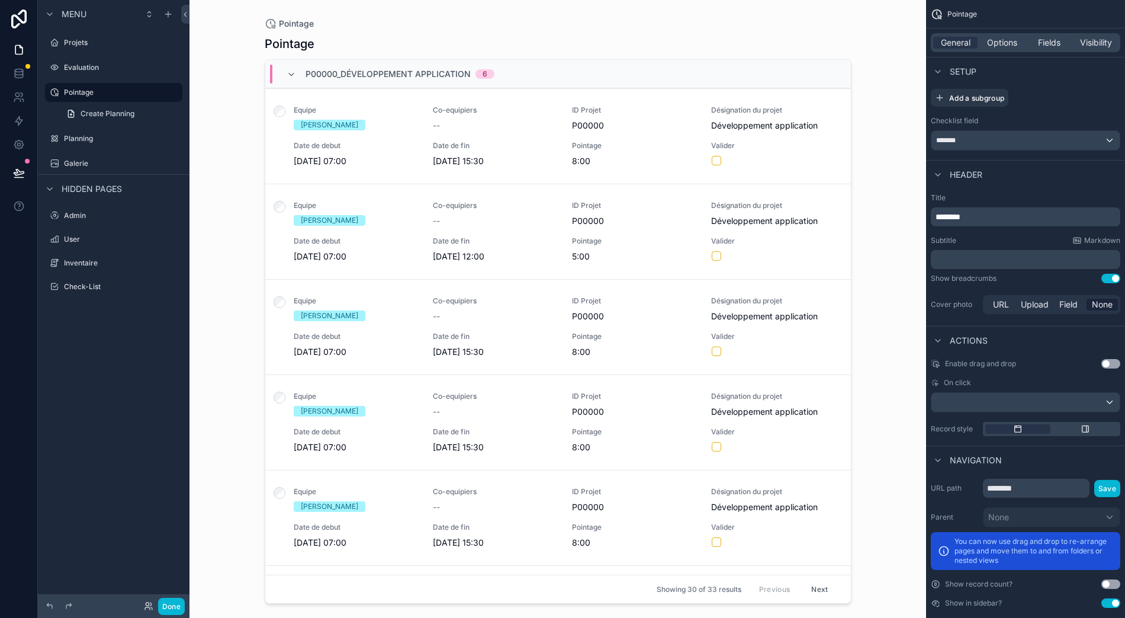
scroll to position [26, 0]
click at [999, 37] on span "Options" at bounding box center [1002, 43] width 30 height 12
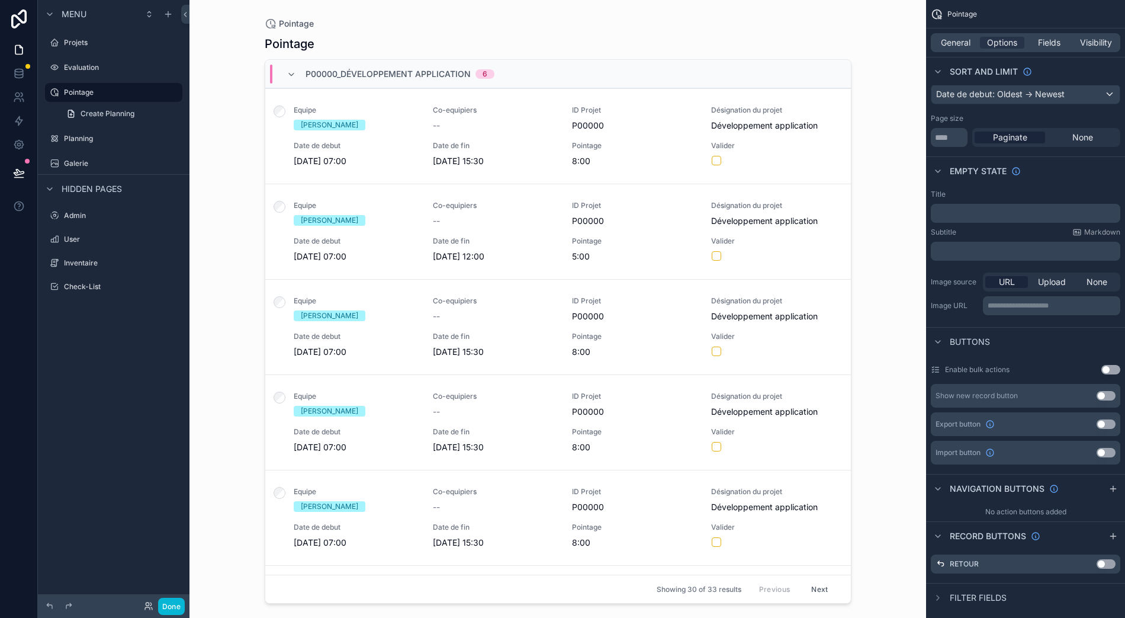
click at [1088, 132] on span "None" at bounding box center [1083, 138] width 21 height 12
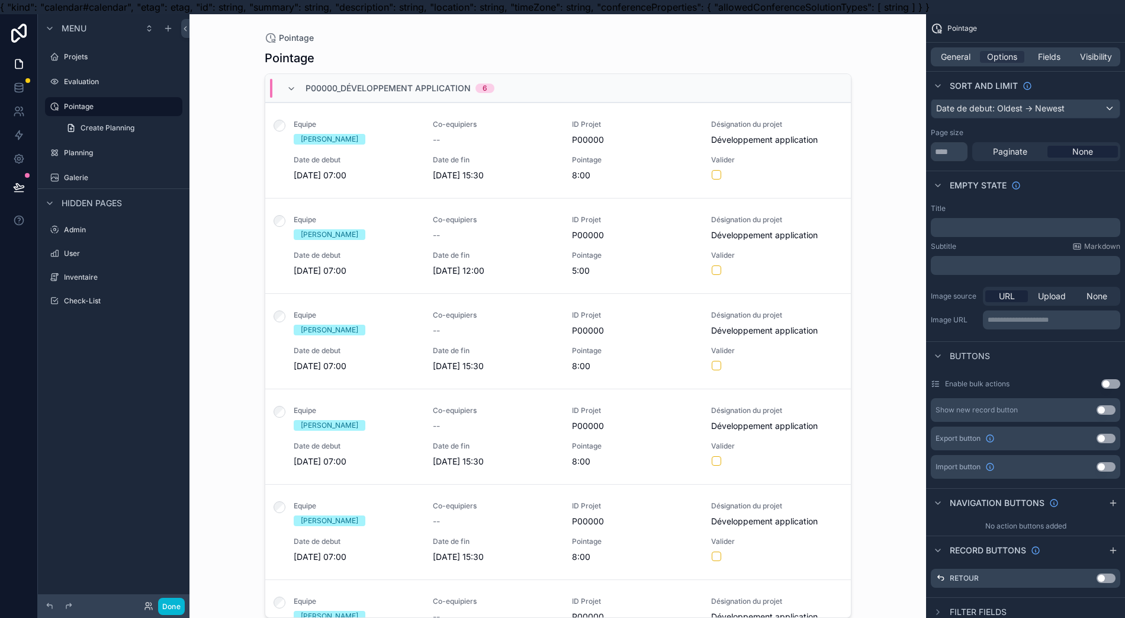
click at [1088, 129] on div "Page size" at bounding box center [1026, 132] width 190 height 9
click at [1028, 152] on span "Paginate" at bounding box center [1010, 152] width 34 height 12
click at [1028, 153] on span "Paginate" at bounding box center [1010, 152] width 34 height 12
click at [1093, 154] on span "None" at bounding box center [1083, 152] width 21 height 12
click at [1028, 149] on span "Paginate" at bounding box center [1010, 152] width 34 height 12
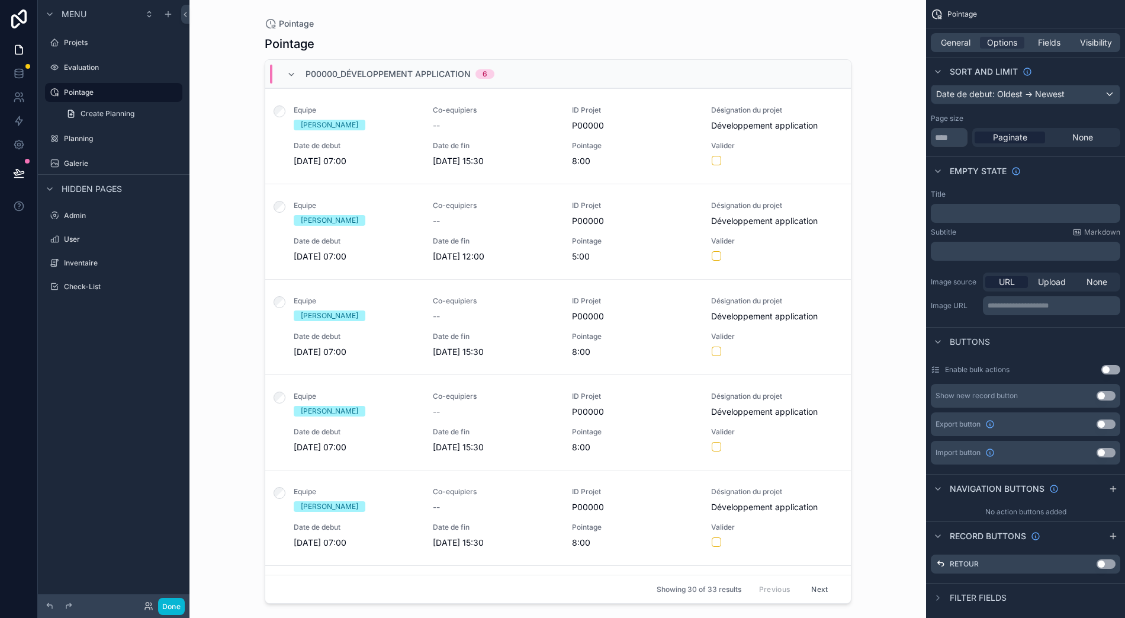
scroll to position [26, 0]
click at [1059, 37] on span "Fields" at bounding box center [1049, 43] width 23 height 12
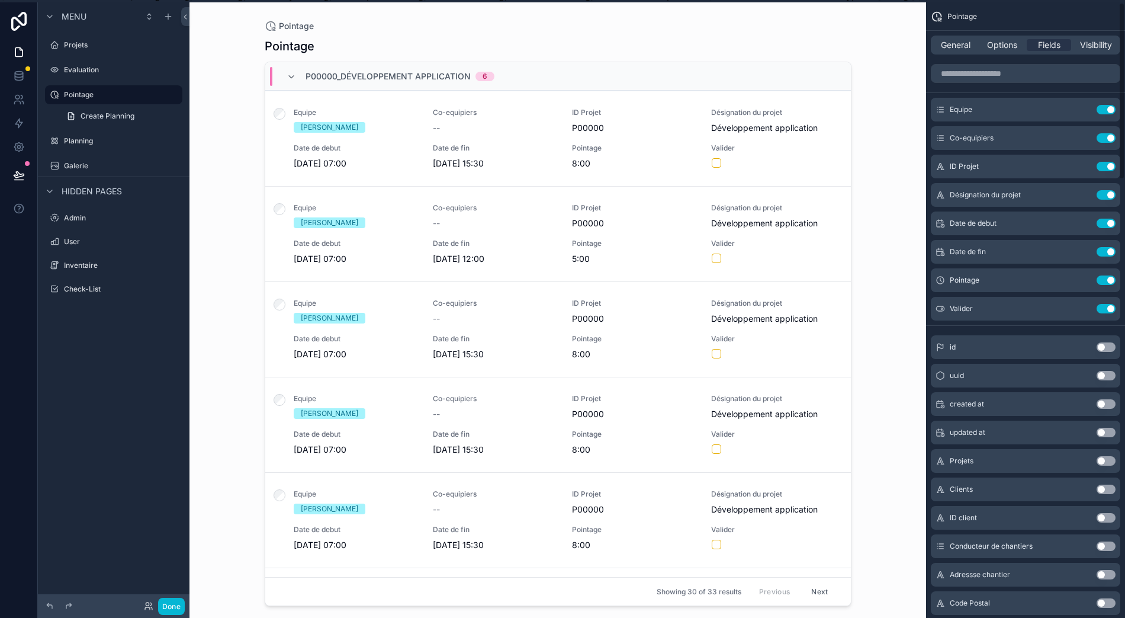
scroll to position [0, 0]
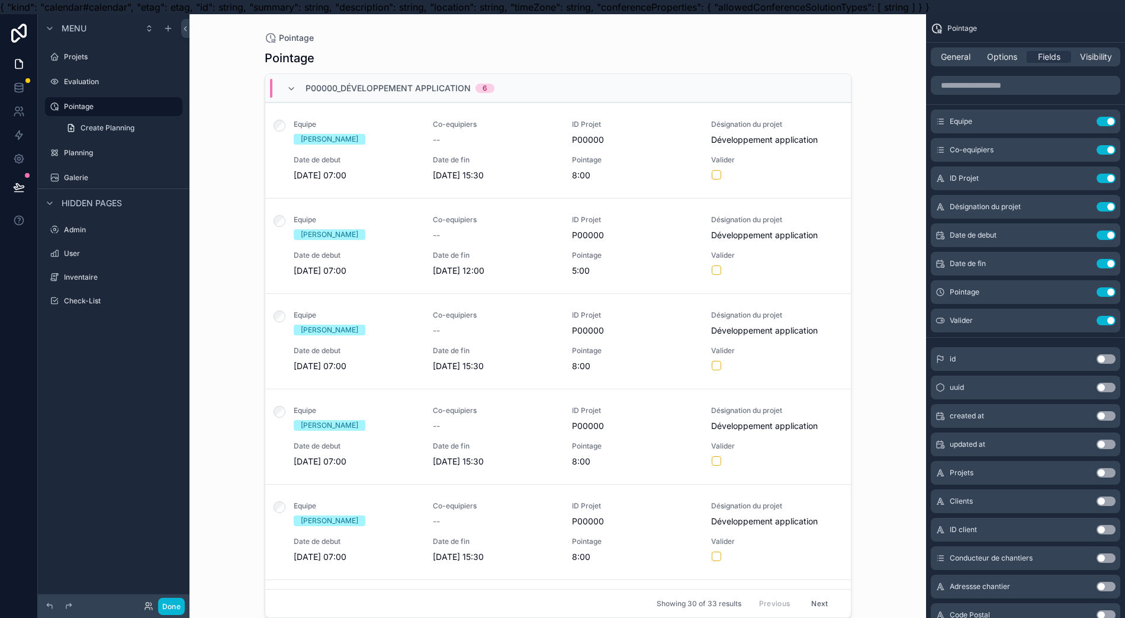
click at [1112, 54] on span "Visibility" at bounding box center [1096, 57] width 32 height 12
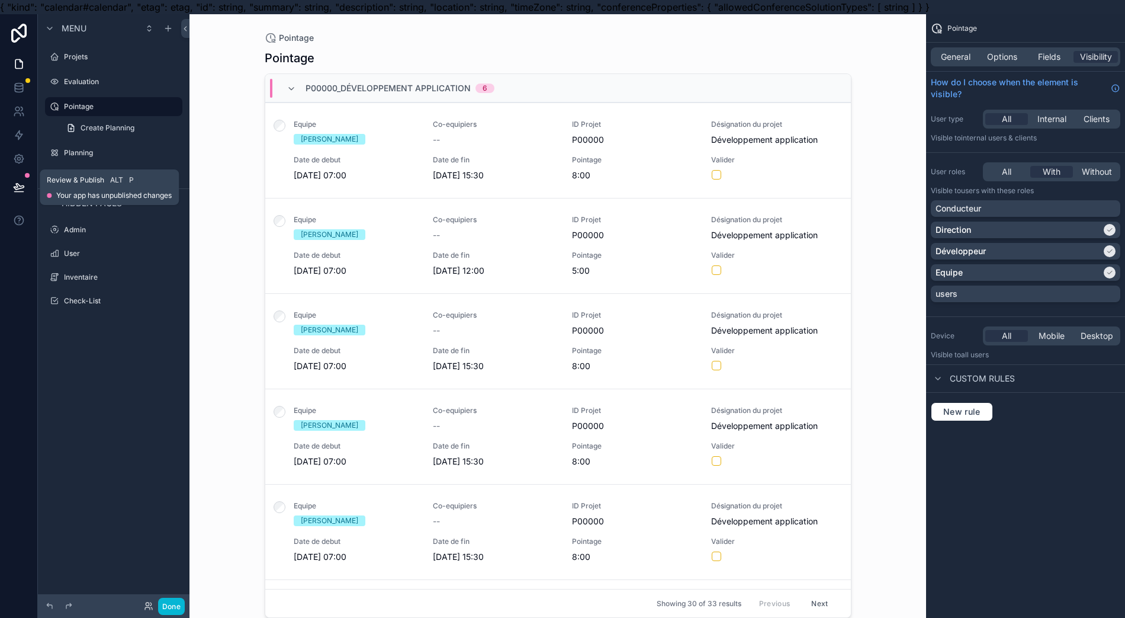
click at [11, 193] on button at bounding box center [19, 187] width 26 height 33
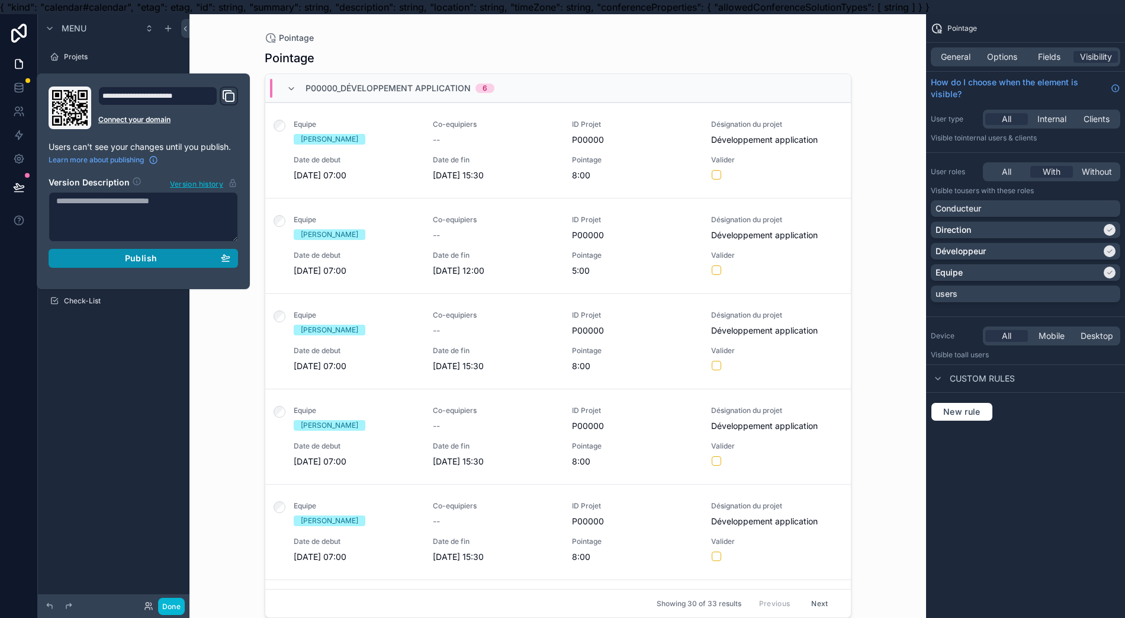
click at [63, 253] on div "Publish" at bounding box center [143, 258] width 174 height 11
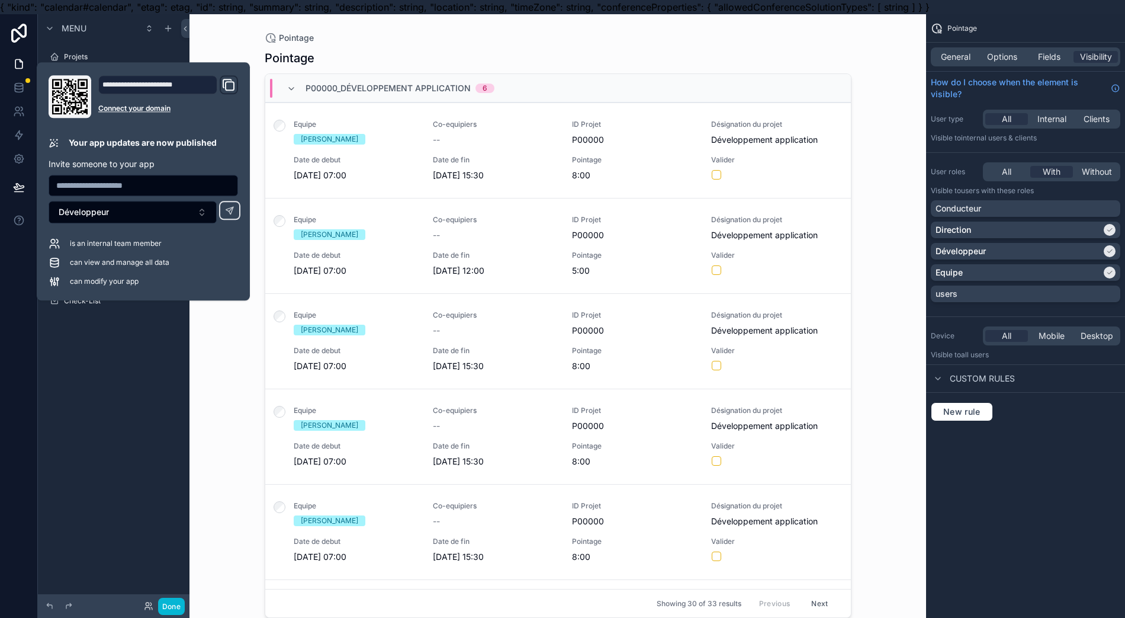
click at [57, 387] on div "Menu Projets Evaluation Pointage Create Planning Planning Galerie Hidden pages …" at bounding box center [114, 316] width 152 height 604
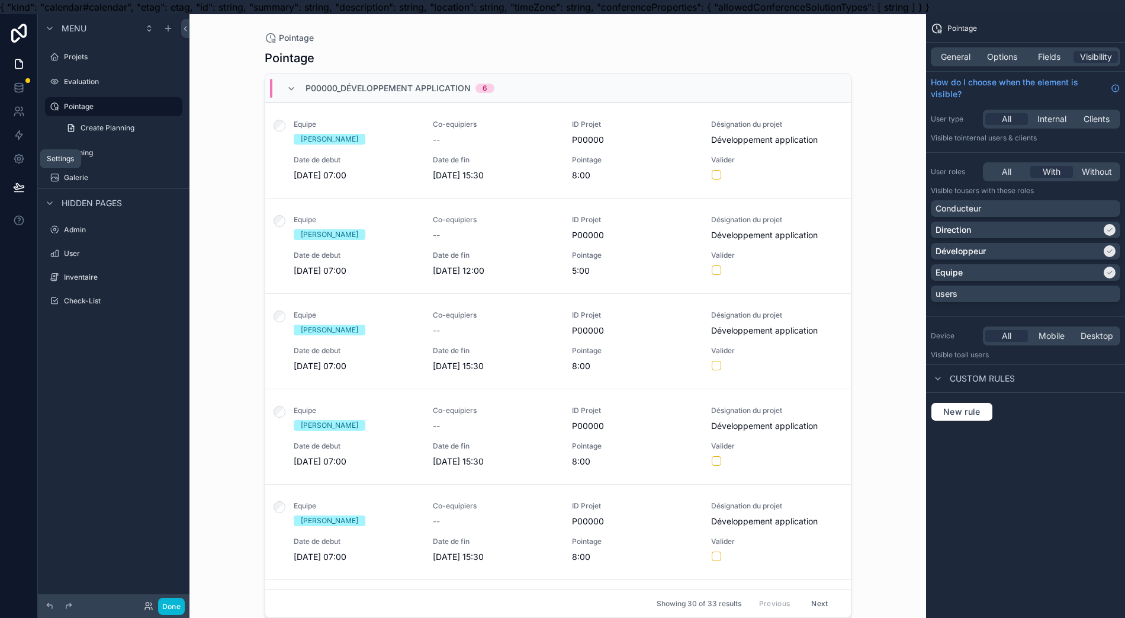
click at [24, 156] on icon at bounding box center [19, 159] width 12 height 12
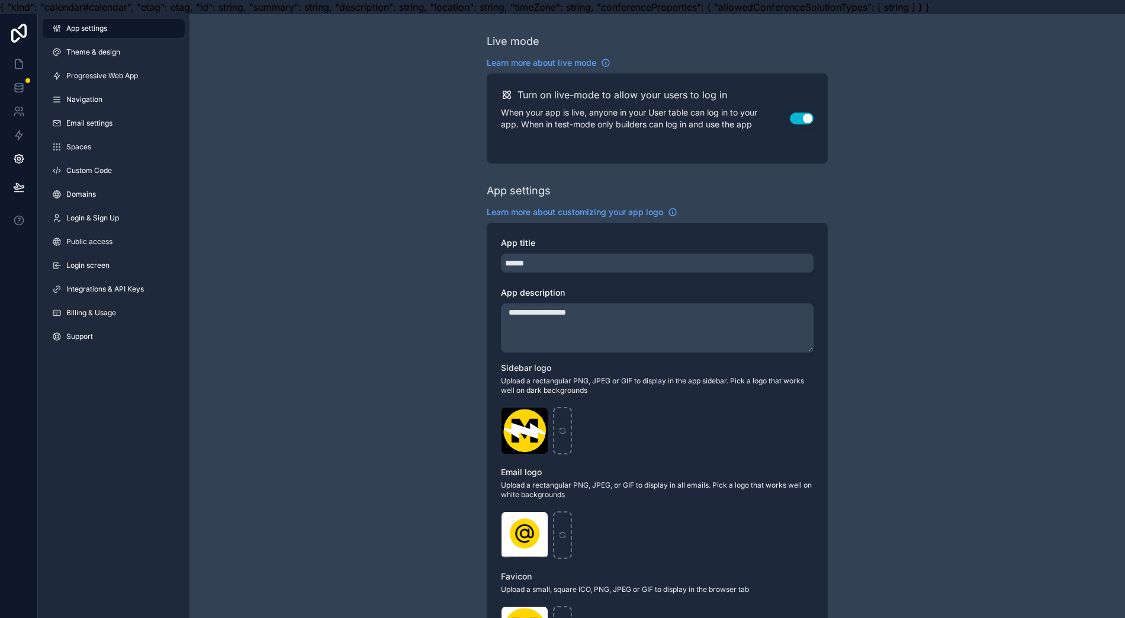
click at [117, 294] on link "Integrations & API Keys" at bounding box center [114, 289] width 142 height 19
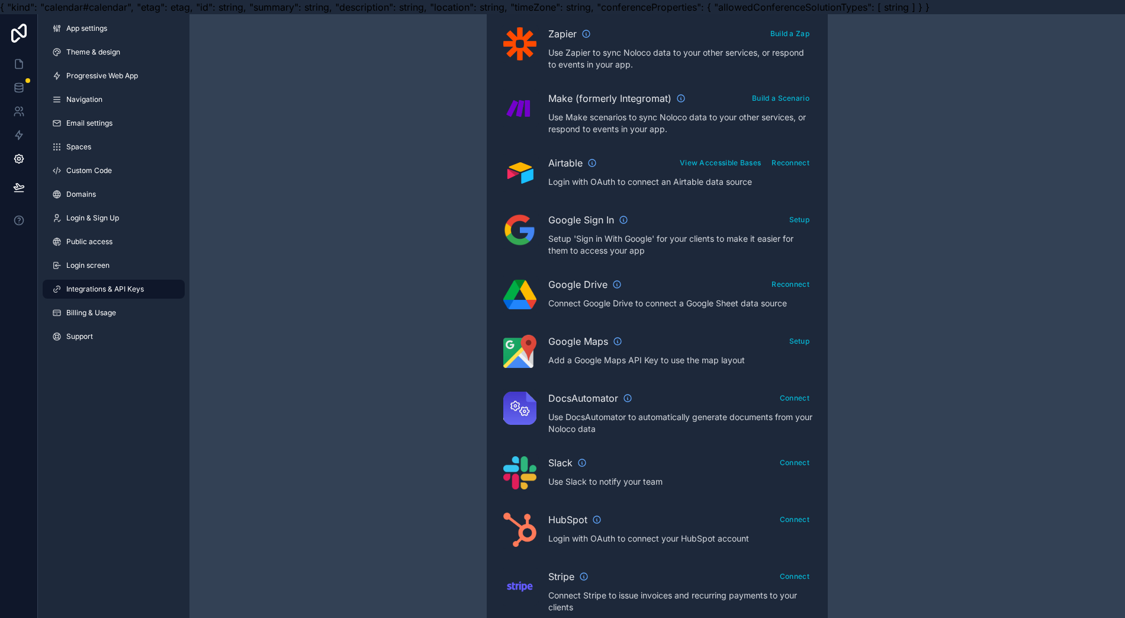
scroll to position [265, 0]
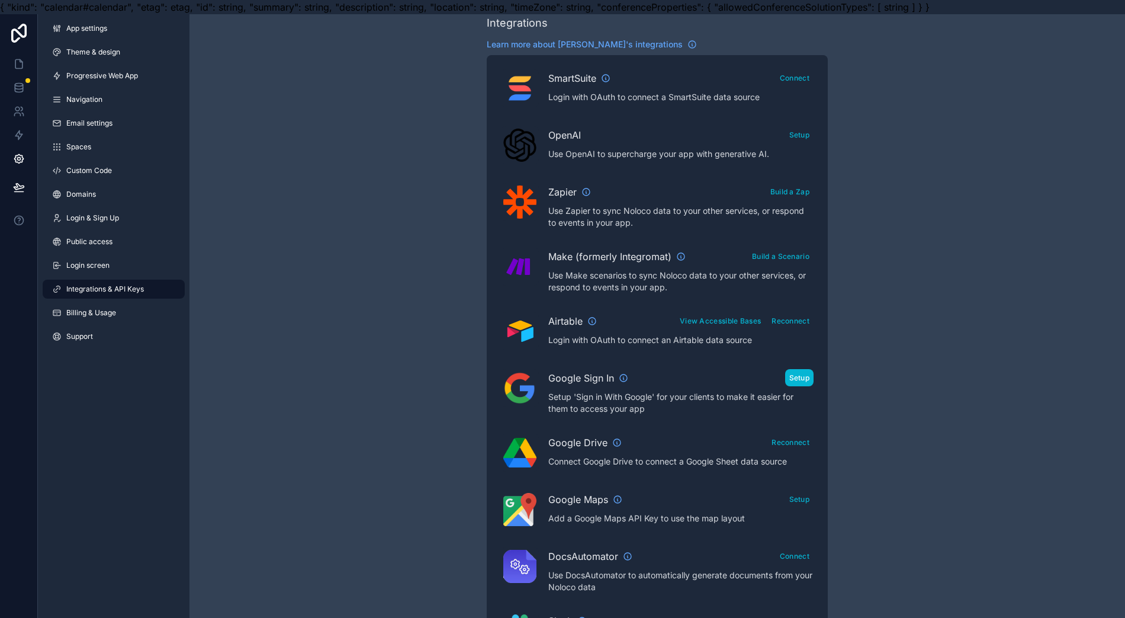
click at [795, 380] on button "Setup" at bounding box center [799, 377] width 29 height 17
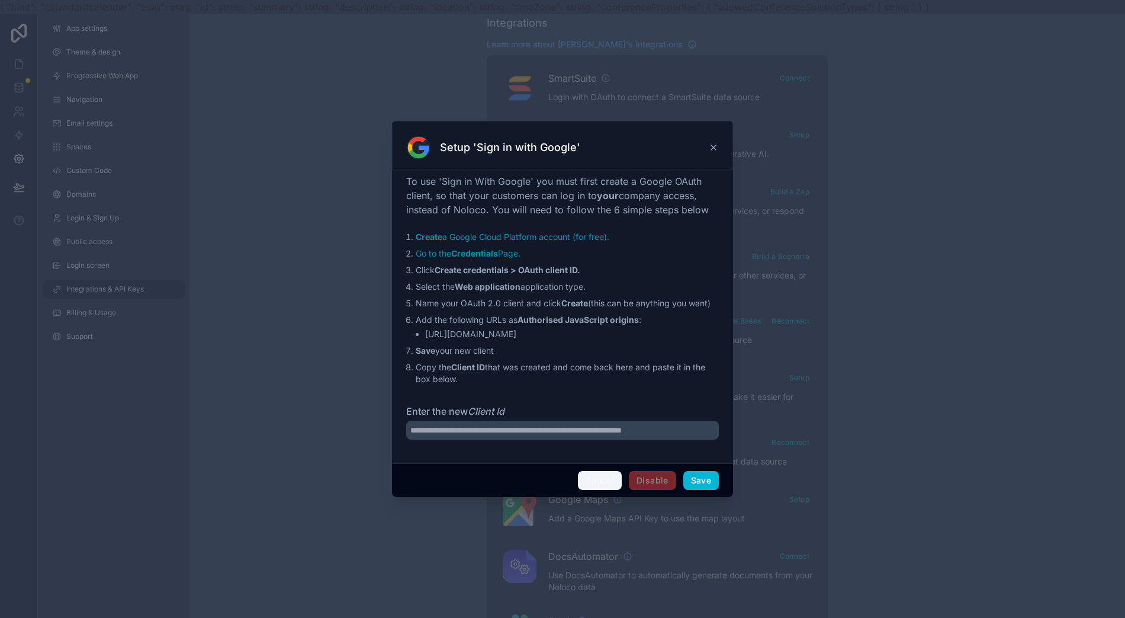
click at [615, 489] on button "Cancel" at bounding box center [600, 480] width 44 height 19
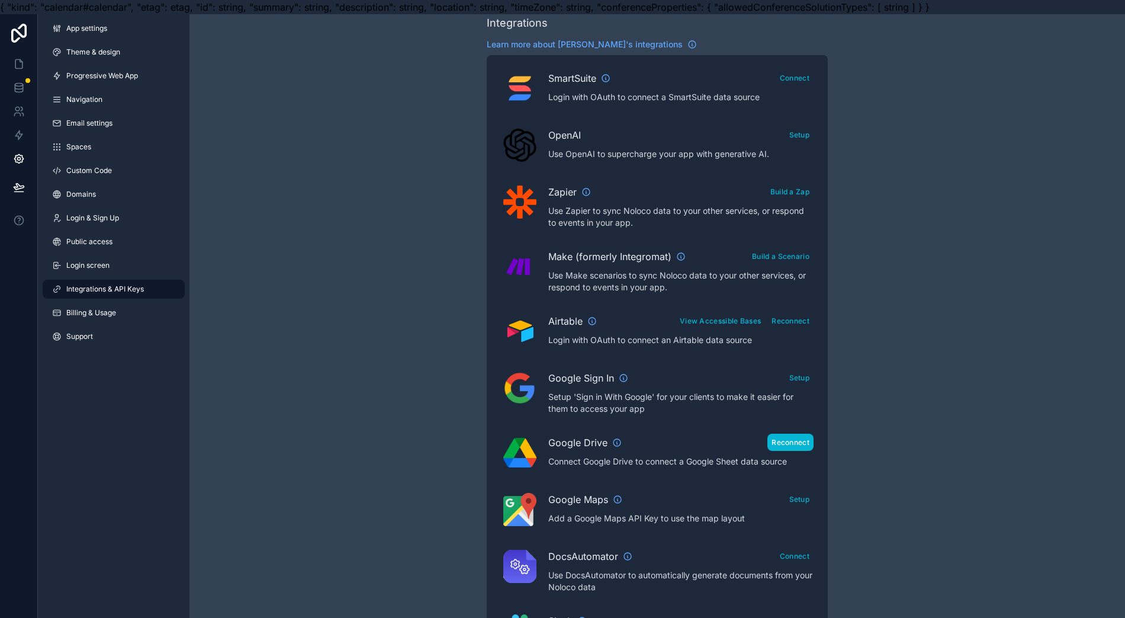
click at [790, 443] on button "Reconnect" at bounding box center [791, 442] width 46 height 17
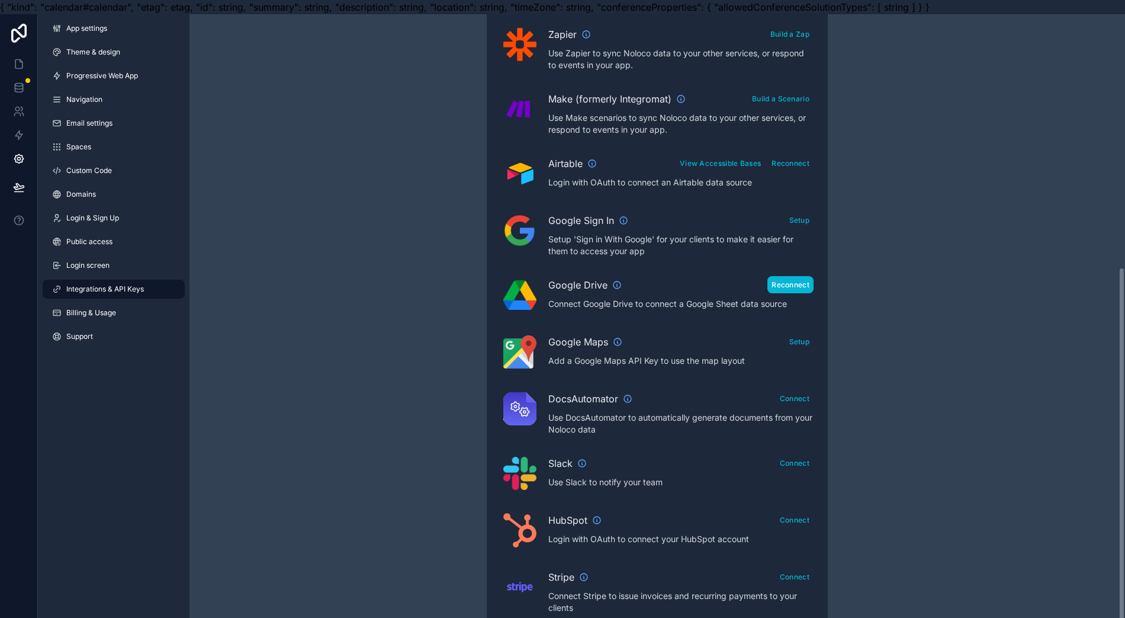
scroll to position [424, 0]
click at [794, 281] on button "Reconnect" at bounding box center [791, 283] width 46 height 17
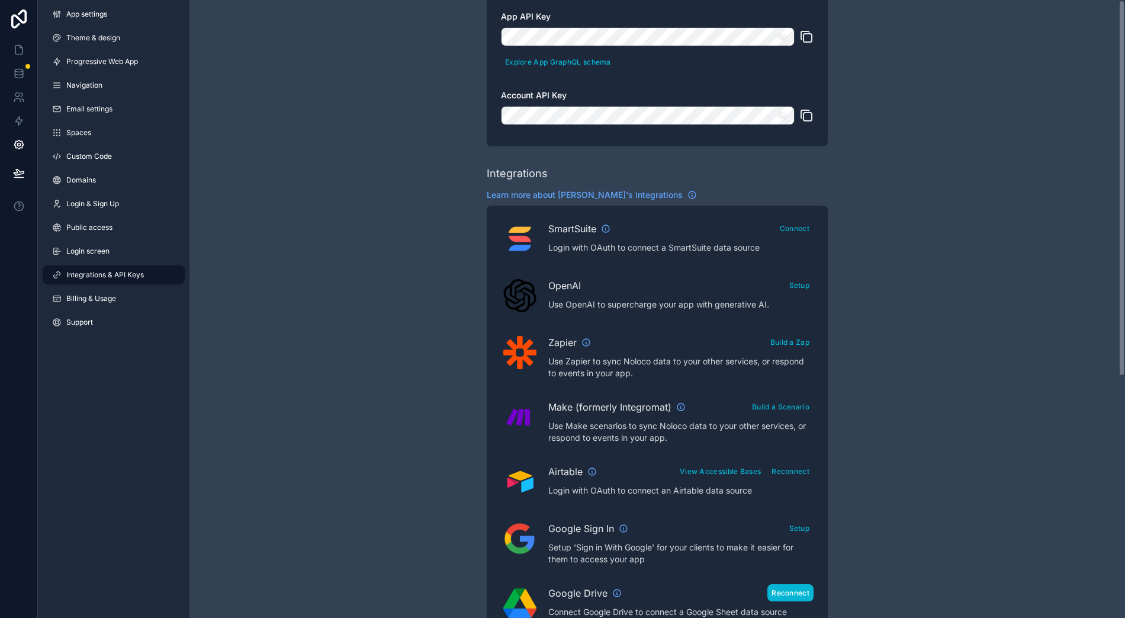
scroll to position [0, 0]
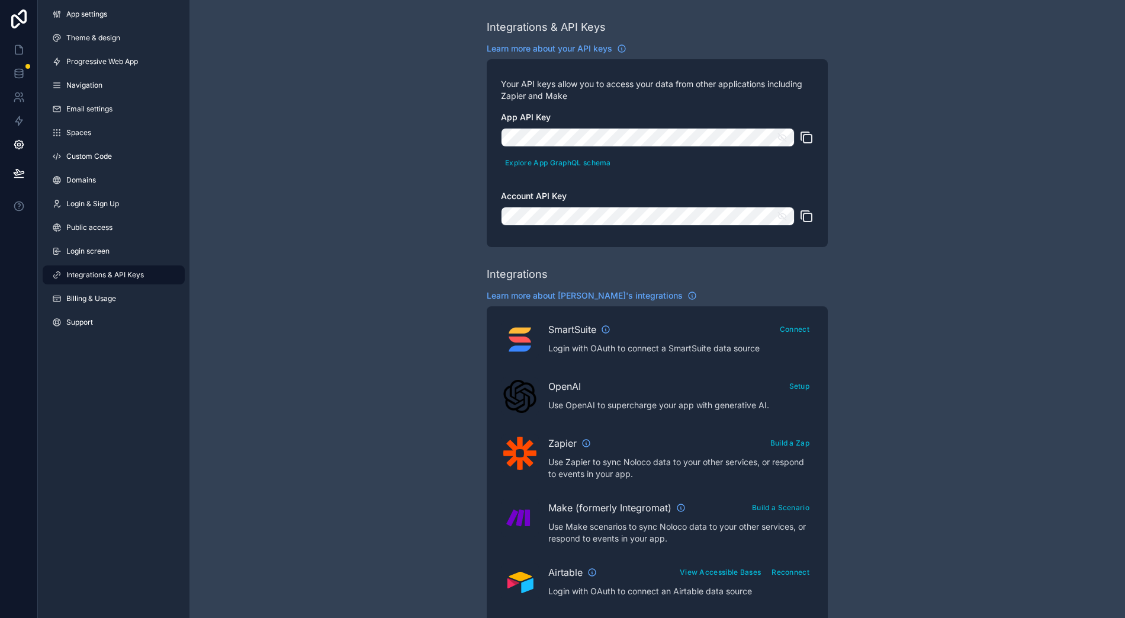
click at [807, 503] on div "Make (formerly Integromat) Build a Scenario Use Make scenarios to sync Noloco d…" at bounding box center [681, 522] width 265 height 46
click at [807, 501] on button "Build a Scenario" at bounding box center [781, 507] width 66 height 17
click at [19, 109] on link at bounding box center [18, 121] width 37 height 24
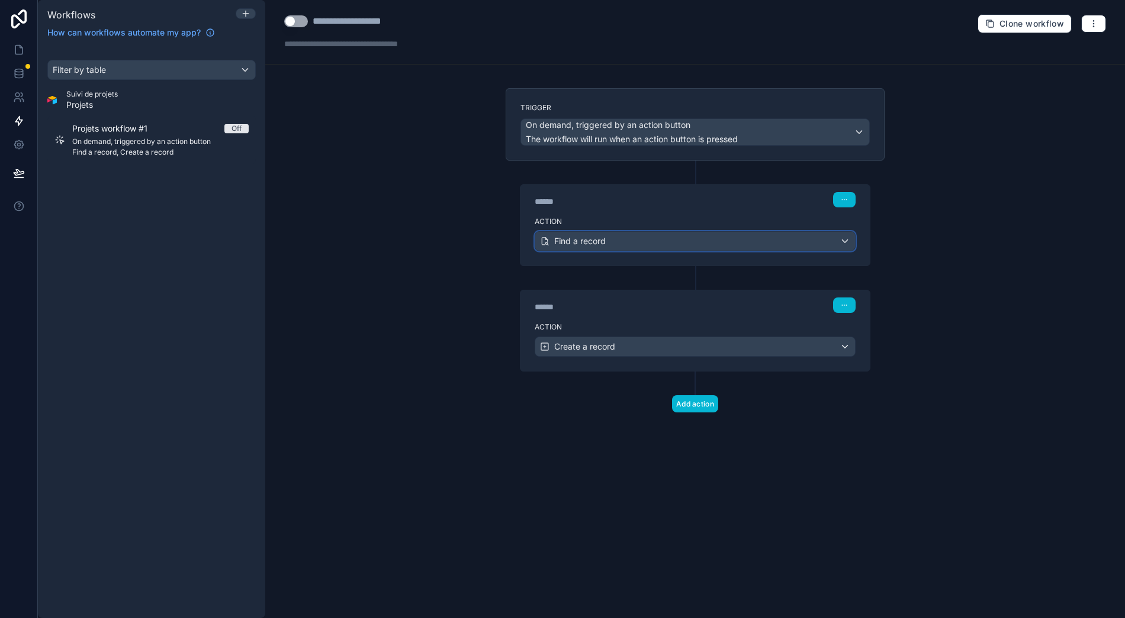
click at [814, 232] on div "Find a record" at bounding box center [695, 241] width 320 height 19
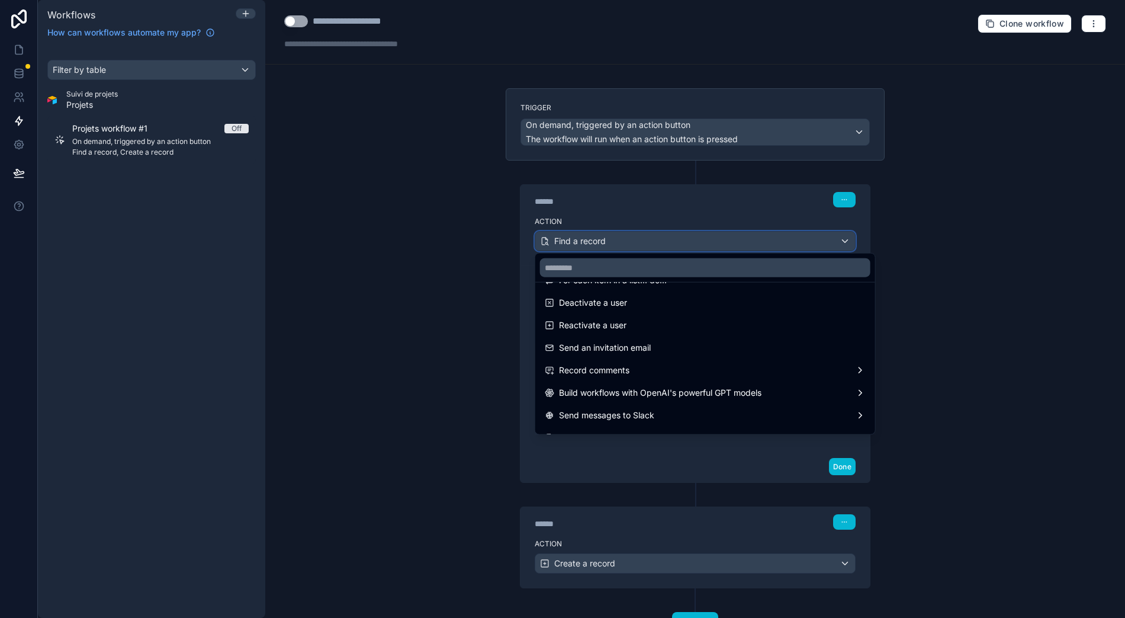
scroll to position [219, 0]
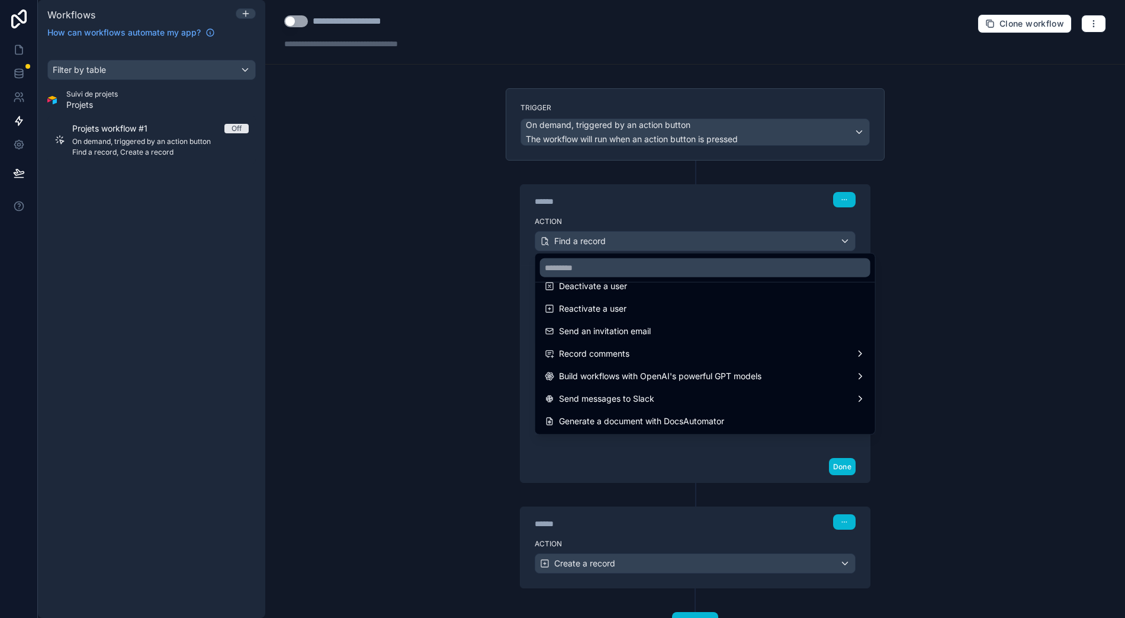
click at [851, 185] on div at bounding box center [562, 309] width 1125 height 618
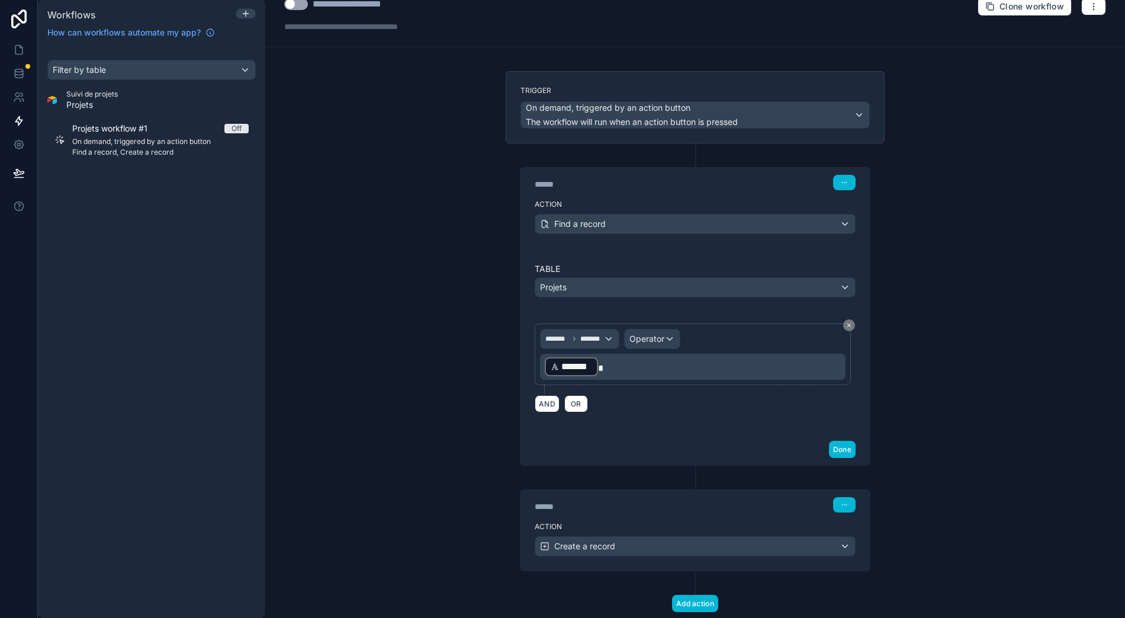
scroll to position [31, 0]
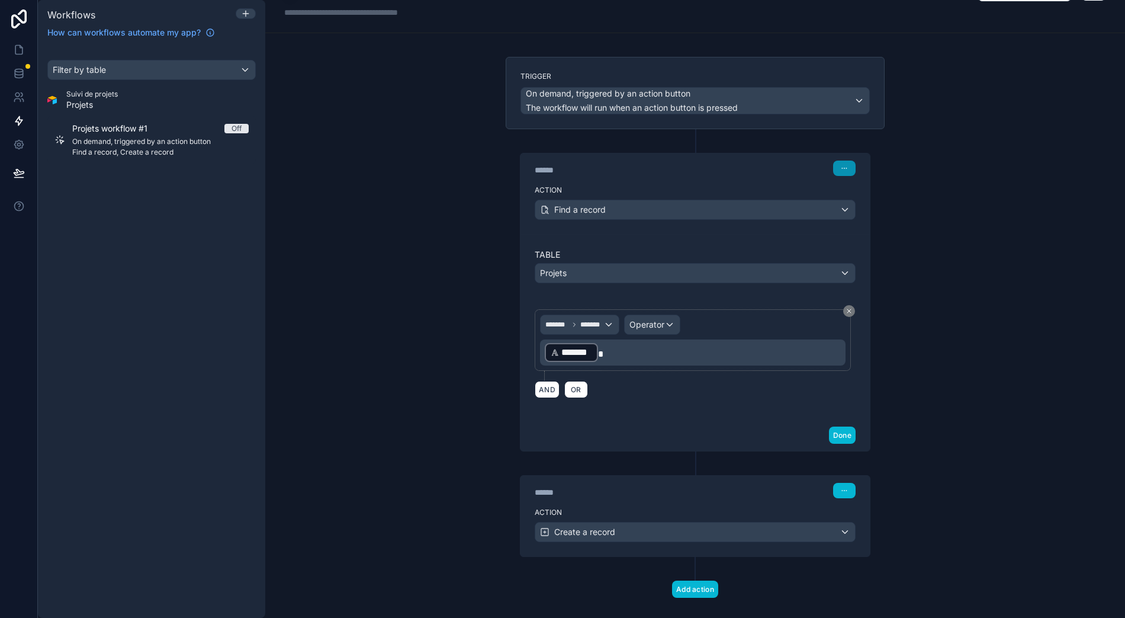
click at [839, 161] on button "button" at bounding box center [844, 168] width 23 height 15
click at [865, 207] on span "Delete" at bounding box center [868, 211] width 22 height 9
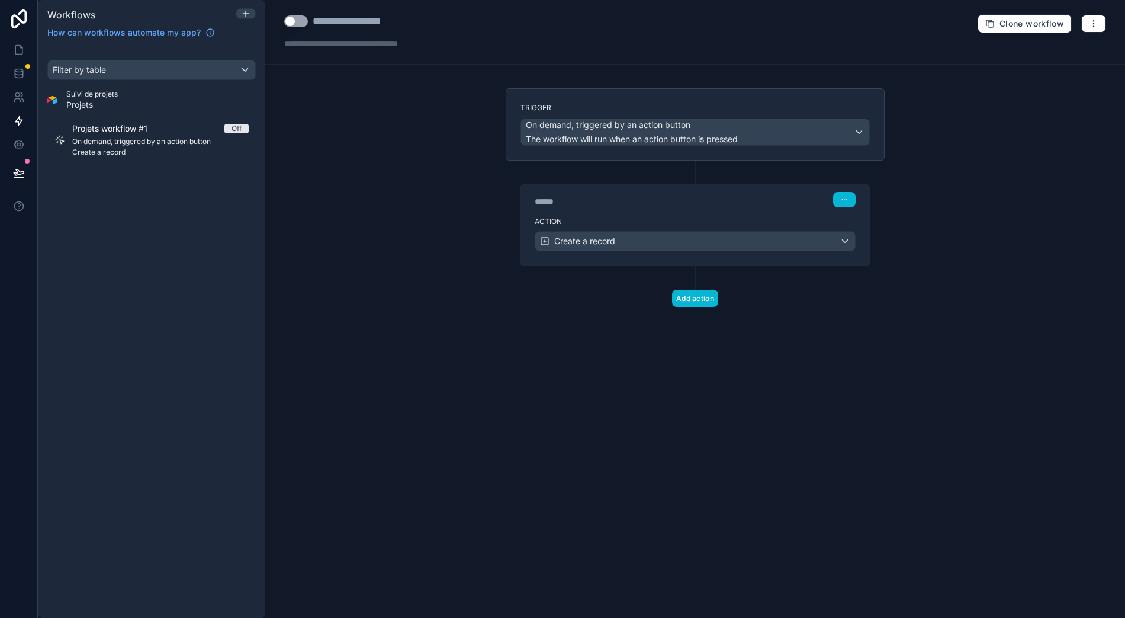
scroll to position [0, 0]
click at [848, 196] on icon "button" at bounding box center [844, 199] width 7 height 7
click at [858, 234] on button "Delete" at bounding box center [879, 243] width 81 height 19
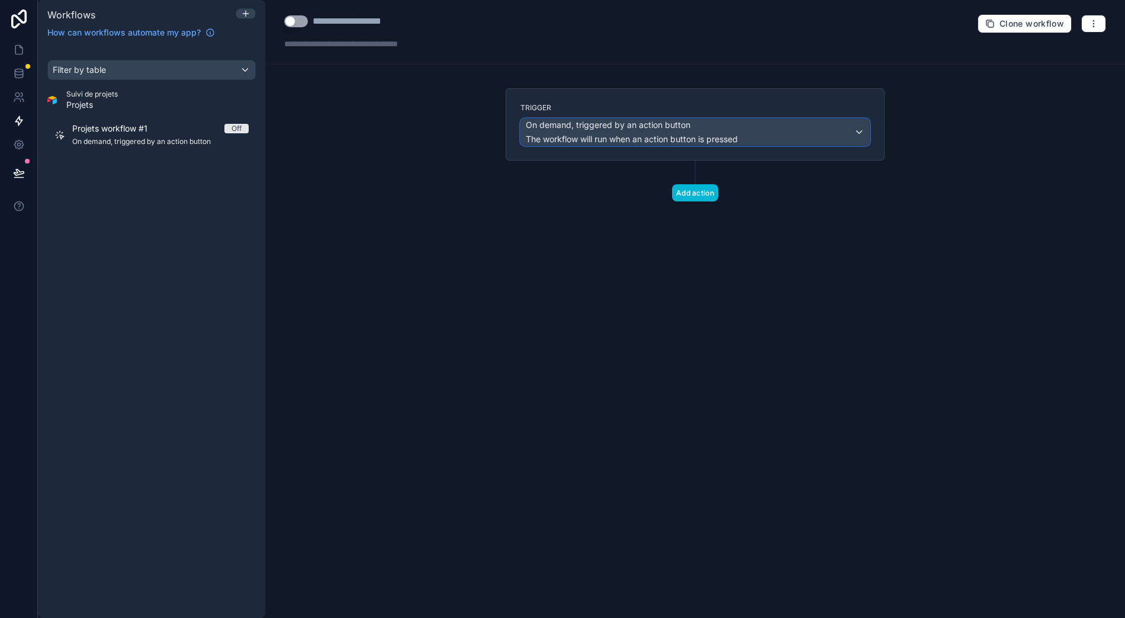
click at [797, 119] on div "On demand, triggered by an action button The workflow will run when an action b…" at bounding box center [695, 132] width 348 height 26
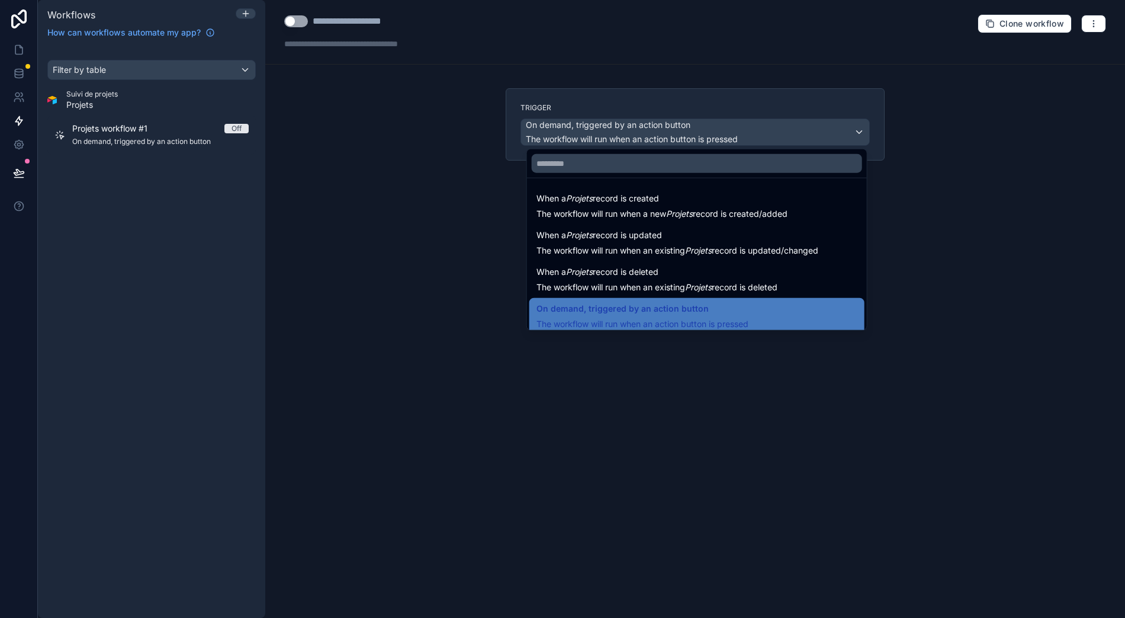
click at [797, 115] on div at bounding box center [562, 309] width 1125 height 618
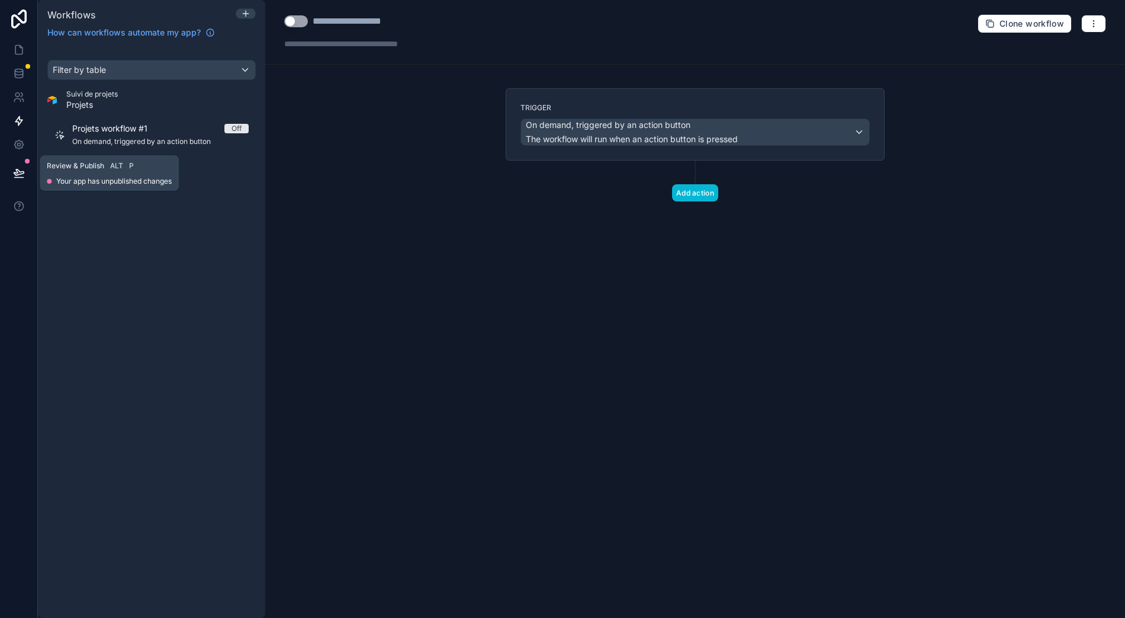
click at [13, 166] on button at bounding box center [19, 172] width 26 height 33
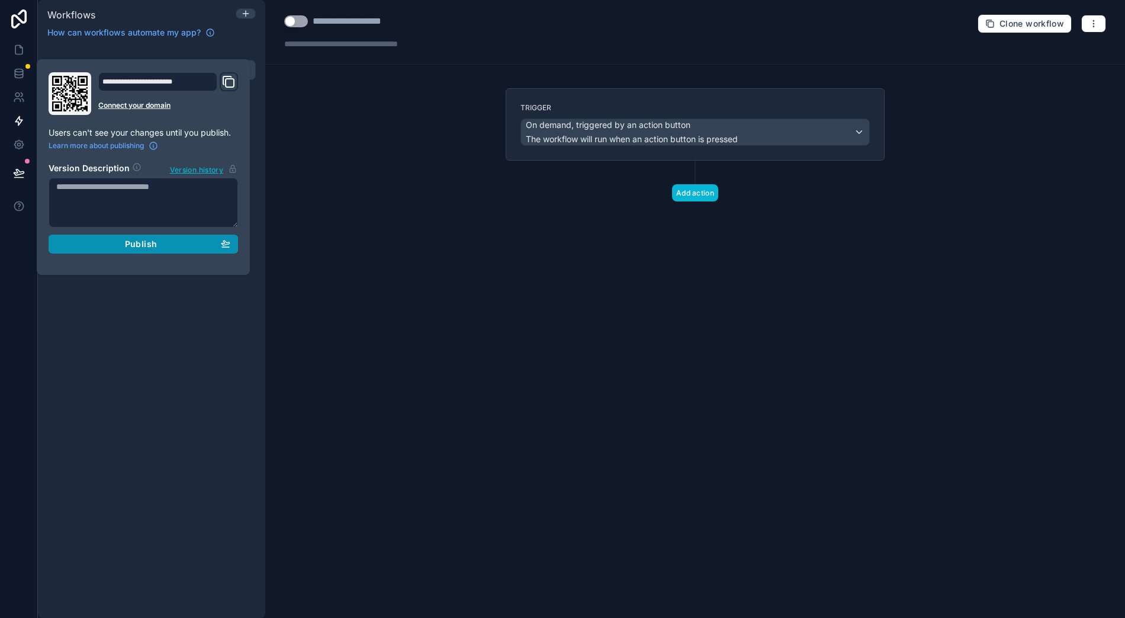
click at [173, 239] on div "Publish" at bounding box center [143, 244] width 174 height 11
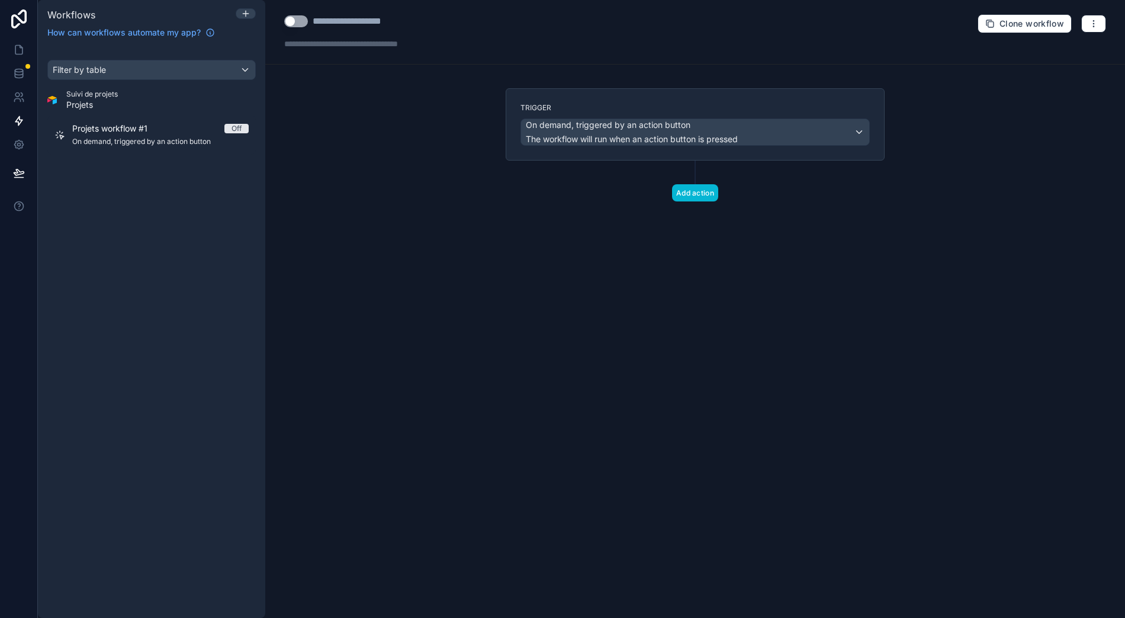
click at [393, 112] on div "**********" at bounding box center [695, 309] width 860 height 618
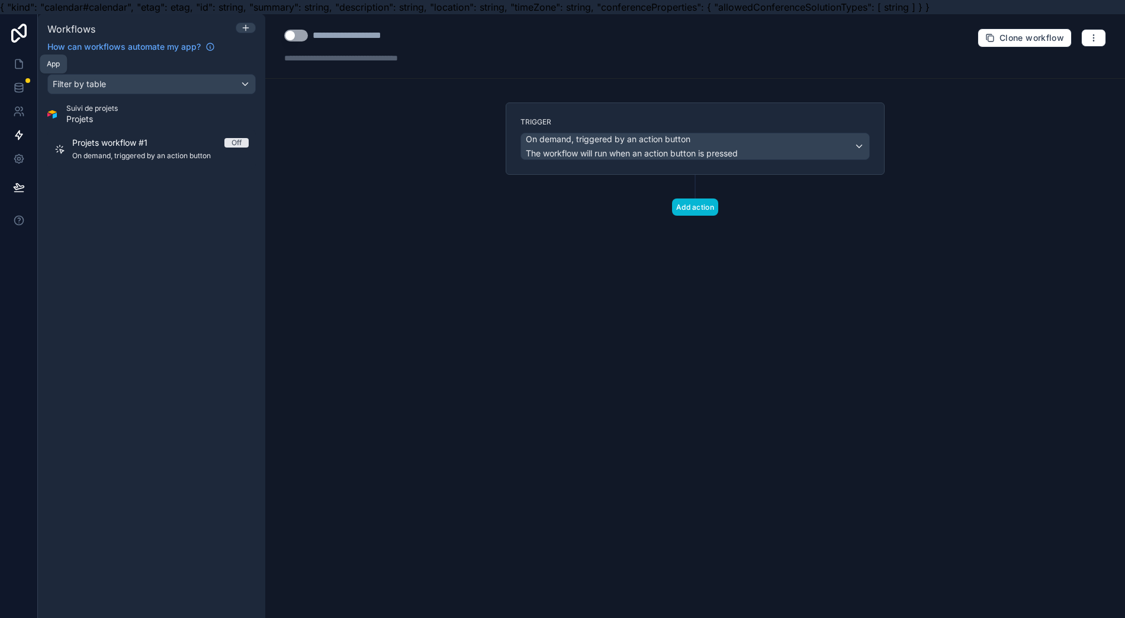
click at [25, 64] on link at bounding box center [18, 64] width 37 height 24
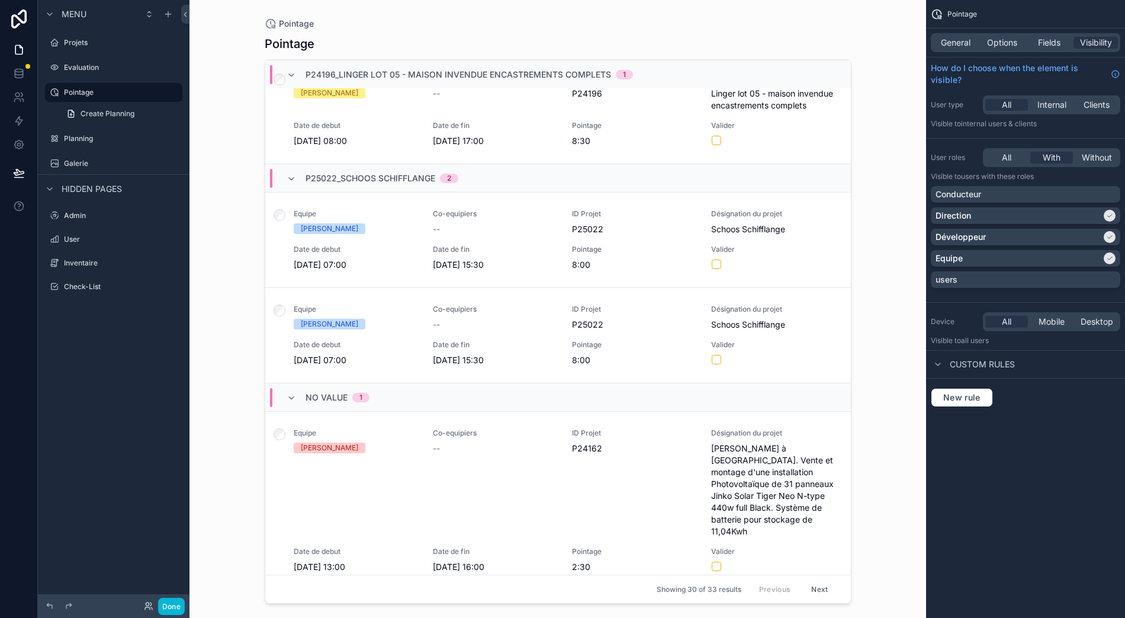
scroll to position [26, 0]
